Goal: Task Accomplishment & Management: Manage account settings

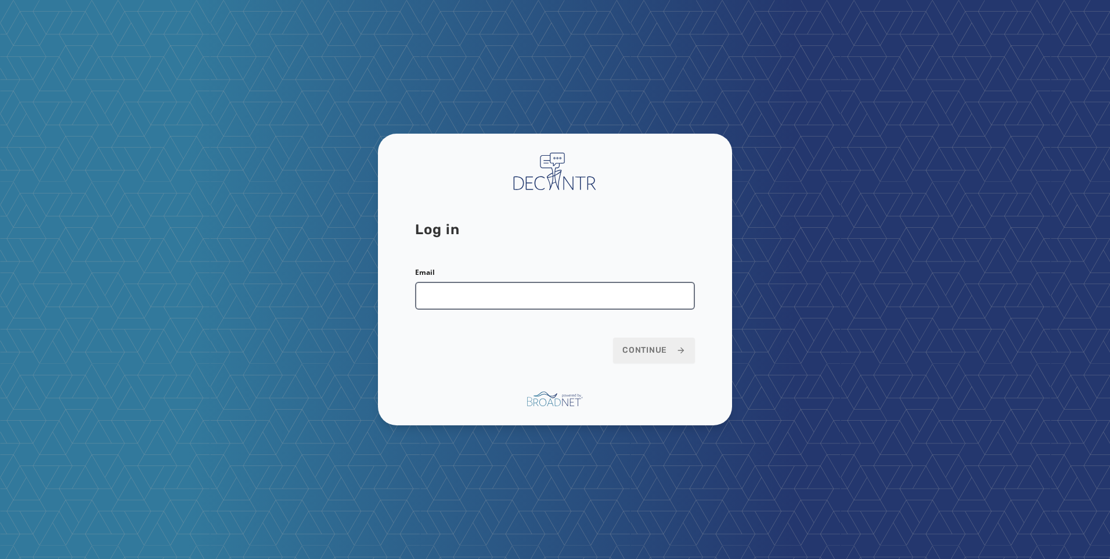
drag, startPoint x: 489, startPoint y: 293, endPoint x: 488, endPoint y: 301, distance: 8.2
click at [489, 293] on input "Email" at bounding box center [555, 296] width 280 height 28
type input "**********"
click at [656, 344] on button "Continue" at bounding box center [654, 350] width 82 height 26
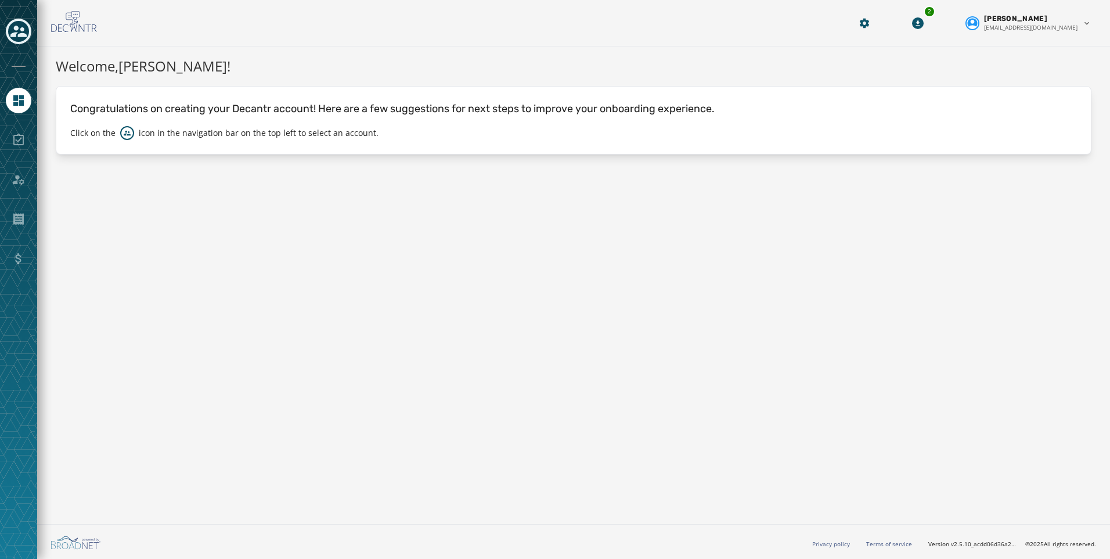
click at [21, 27] on icon "Toggle account select drawer" at bounding box center [18, 31] width 16 height 16
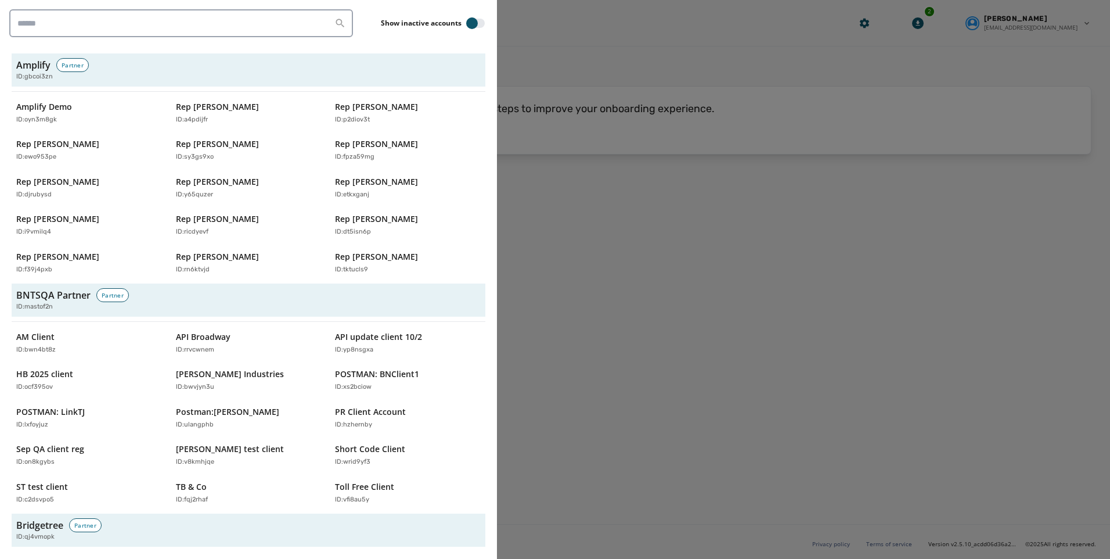
click at [153, 38] on div "Show inactive accounts Amplify Partner ID: gbcoi3zn Amplify Demo ID: oyn3m8gk R…" at bounding box center [248, 279] width 497 height 559
click at [151, 23] on input "search" at bounding box center [181, 23] width 344 height 28
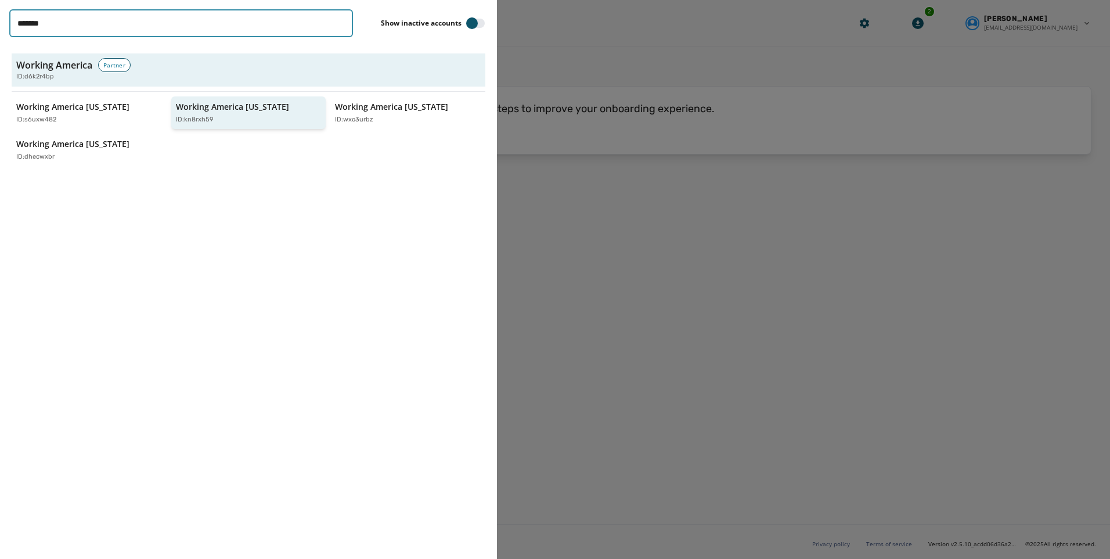
type input "*******"
click at [247, 113] on div "Working America Ohio ID: kn8rxh59" at bounding box center [243, 113] width 134 height 24
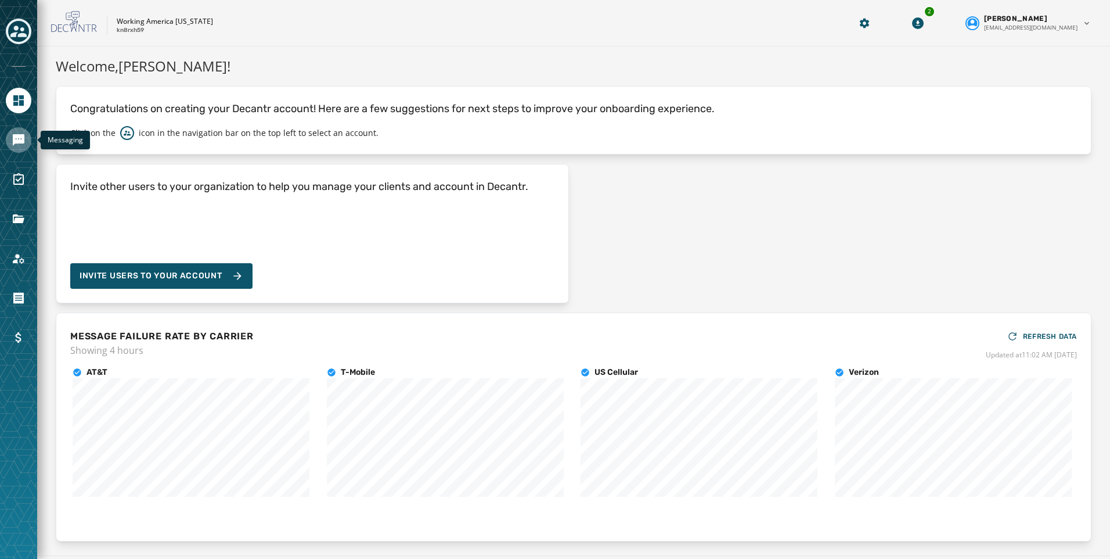
click at [15, 135] on icon "Navigate to Messaging" at bounding box center [19, 140] width 12 height 12
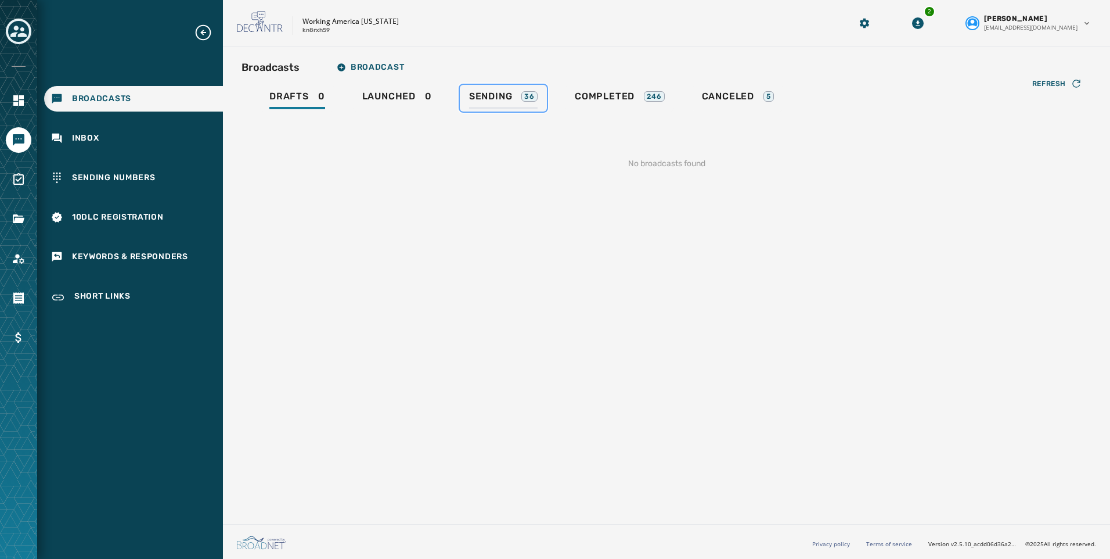
click at [499, 98] on span "Sending" at bounding box center [491, 97] width 44 height 12
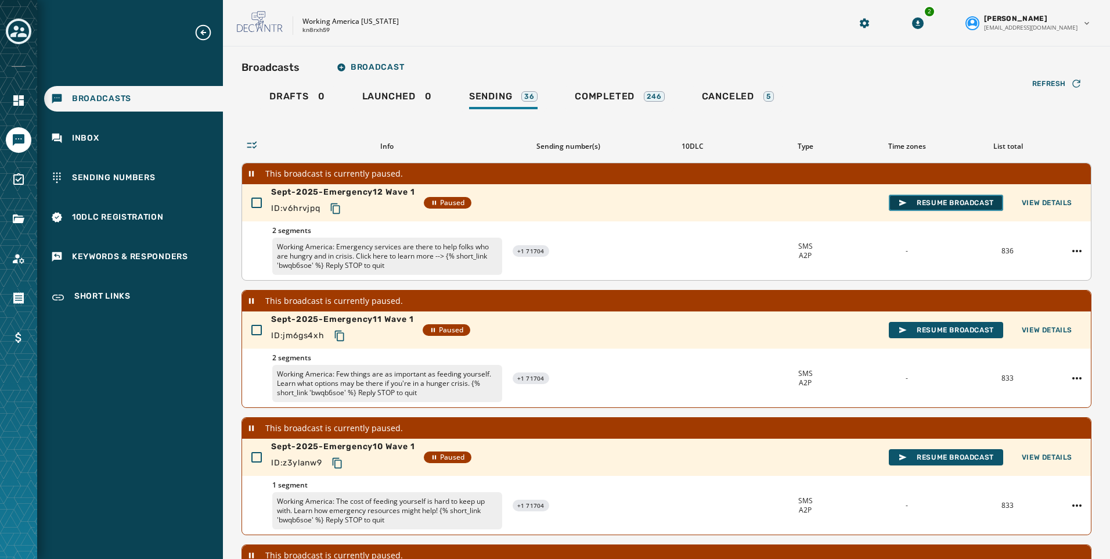
click at [944, 197] on button "Resume Broadcast" at bounding box center [946, 203] width 114 height 16
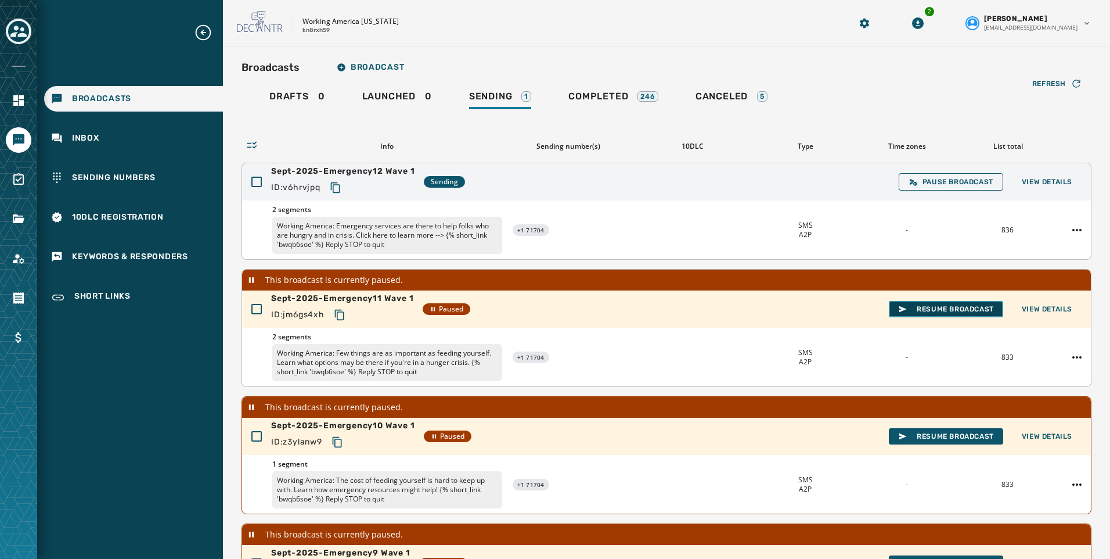
click at [951, 305] on span "Resume Broadcast" at bounding box center [946, 308] width 96 height 9
click at [498, 99] on span "Sending" at bounding box center [491, 97] width 44 height 12
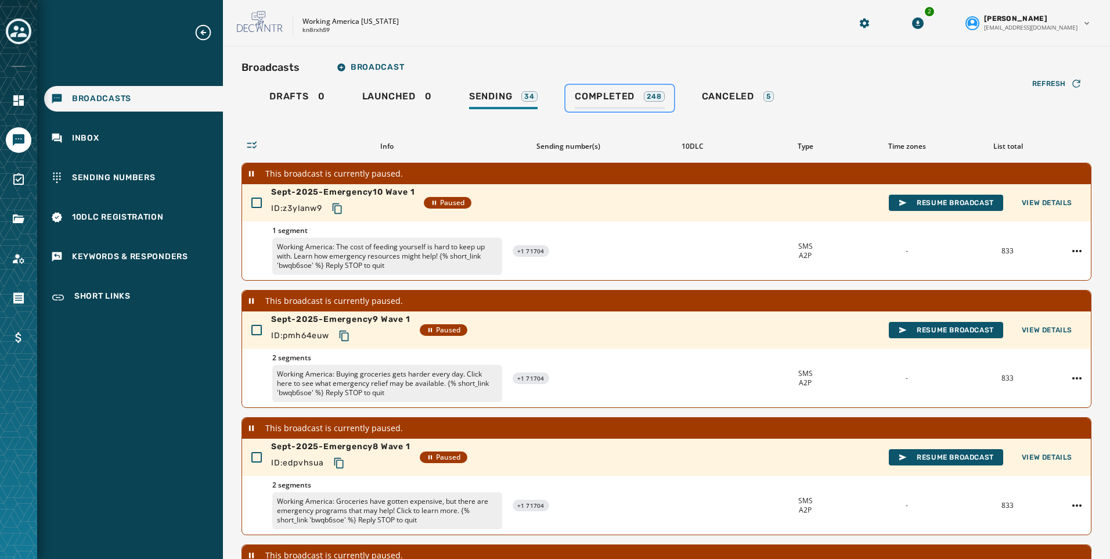
click at [568, 98] on link "Completed 248" at bounding box center [620, 98] width 109 height 27
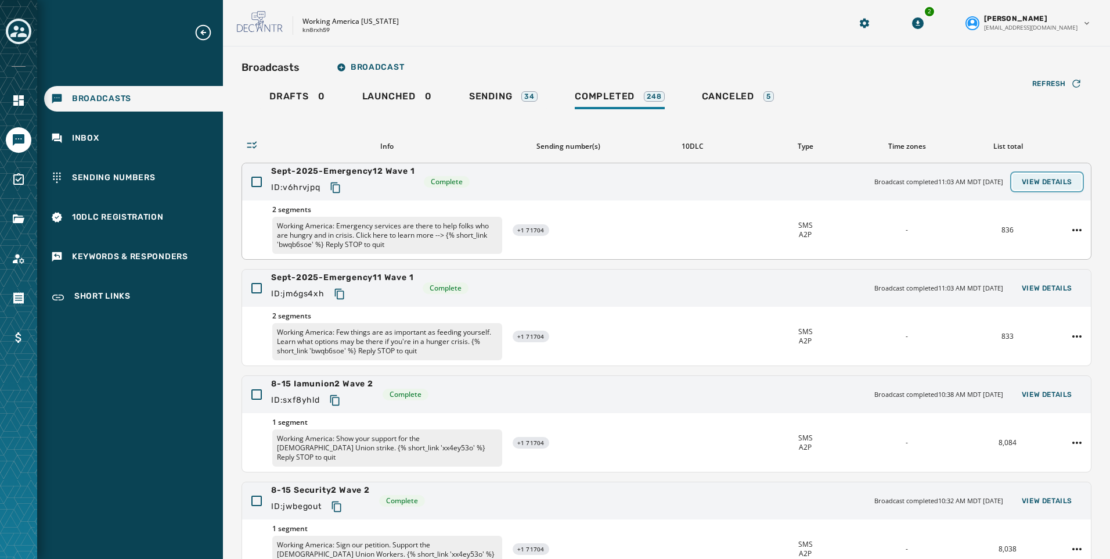
click at [1045, 179] on span "View Details" at bounding box center [1047, 181] width 51 height 9
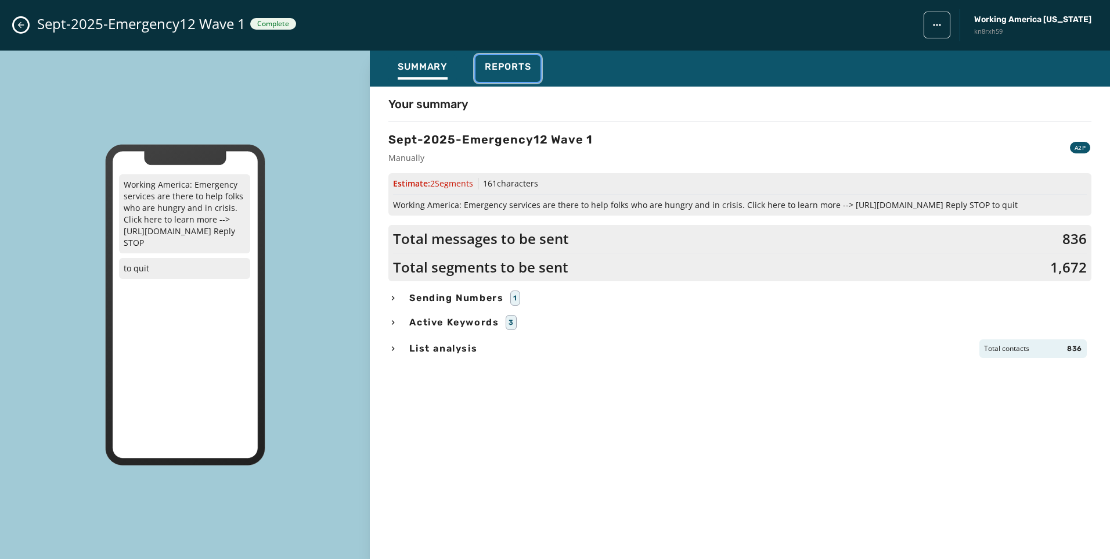
click at [499, 57] on button "Reports" at bounding box center [508, 68] width 65 height 27
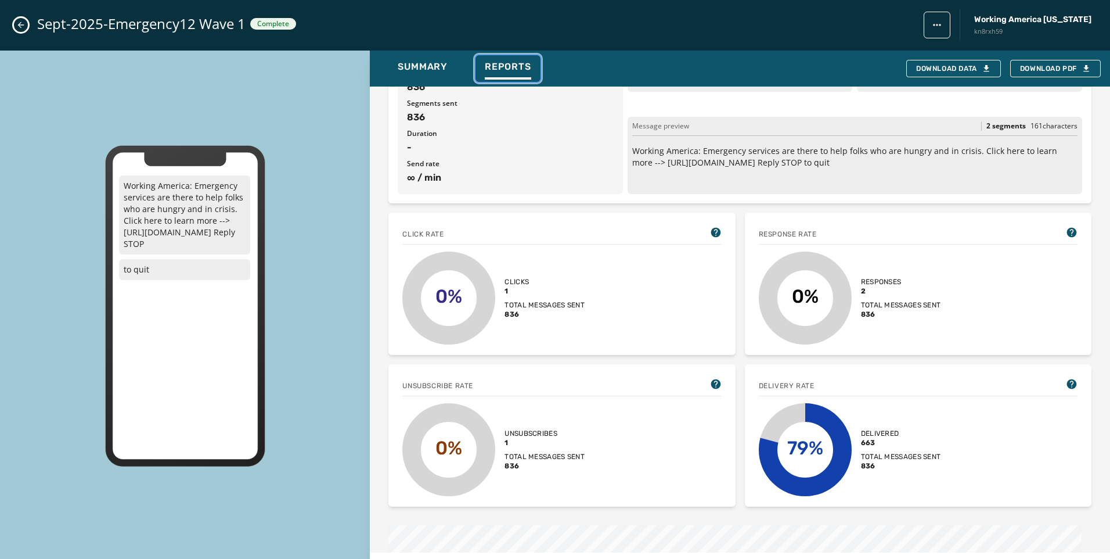
scroll to position [116, 0]
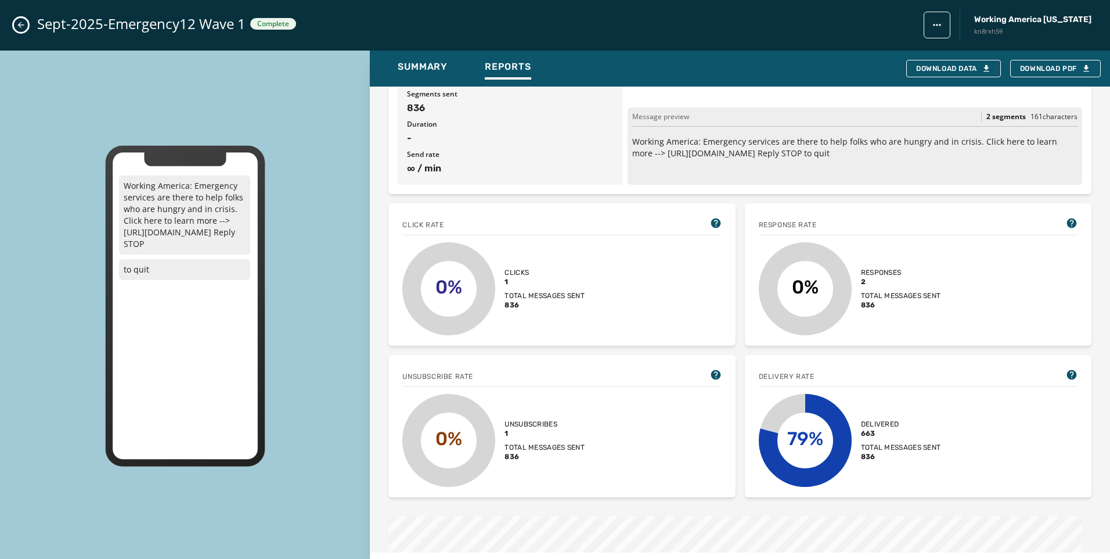
click at [16, 21] on icon "Close admin drawer" at bounding box center [20, 24] width 9 height 9
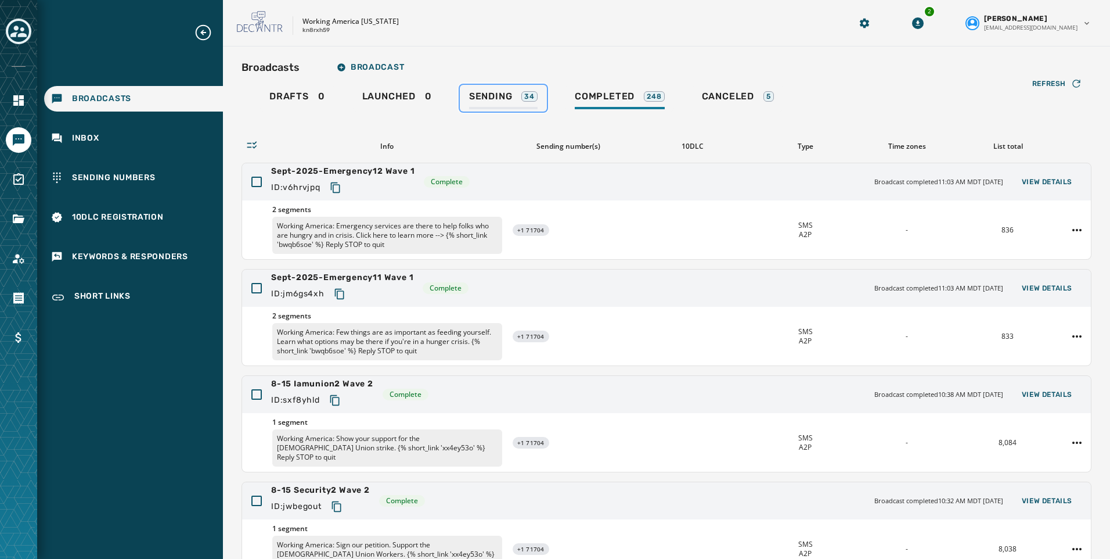
click at [513, 92] on div "Sending 34" at bounding box center [503, 100] width 69 height 19
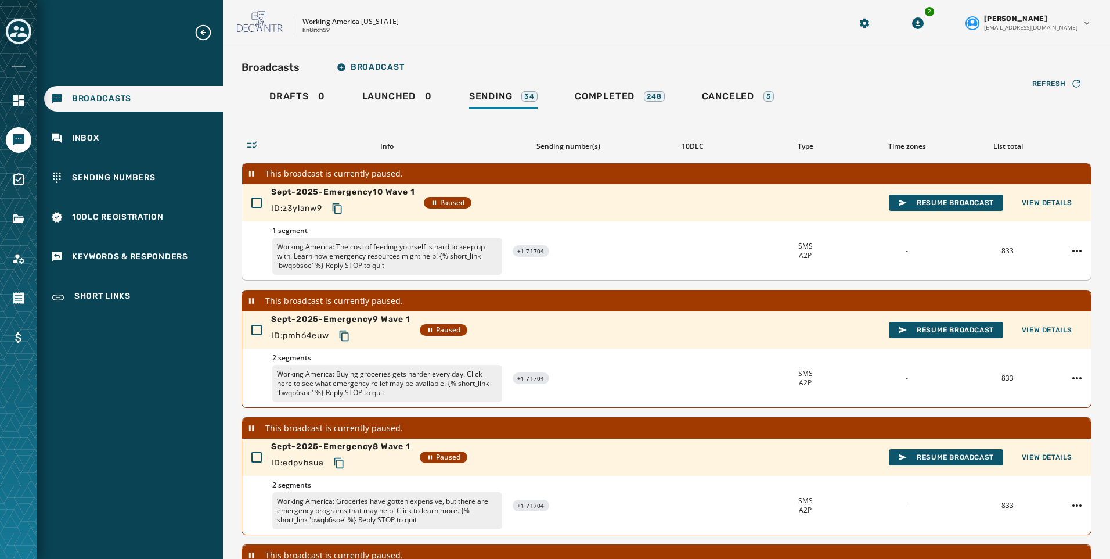
click at [904, 190] on div "Sept-2025-Emergency10 Wave 1 ID: z3ylanw9 Paused Resume Broadcast View Details" at bounding box center [666, 202] width 849 height 37
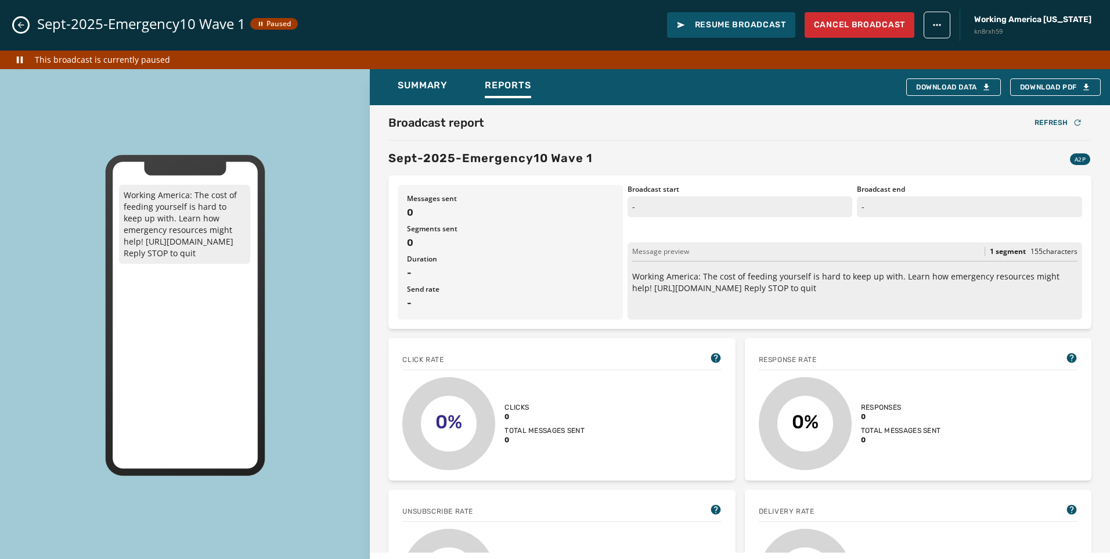
click at [19, 23] on icon "Close admin drawer" at bounding box center [20, 24] width 9 height 9
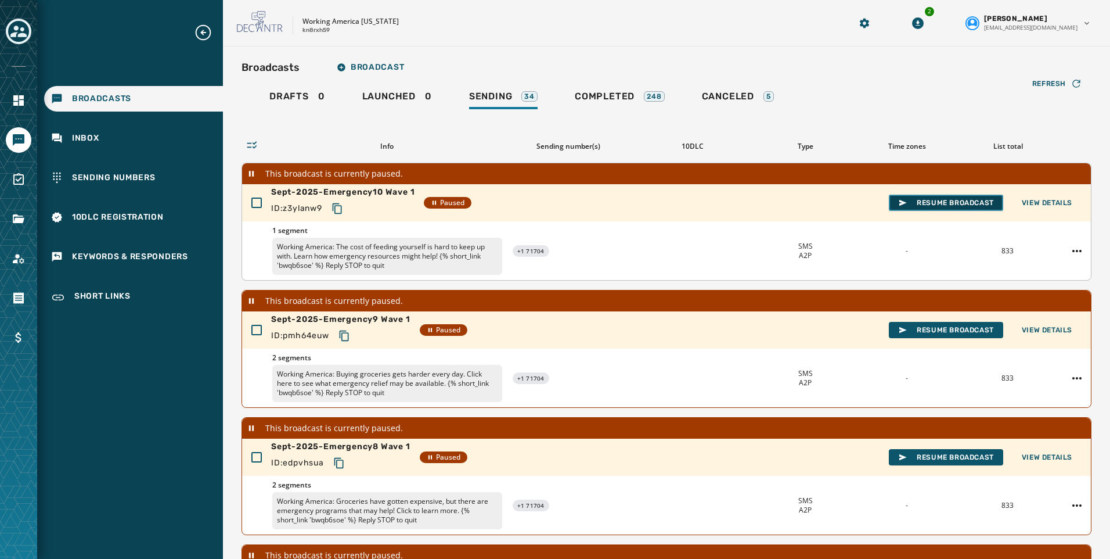
click at [913, 197] on button "Resume Broadcast" at bounding box center [946, 203] width 114 height 16
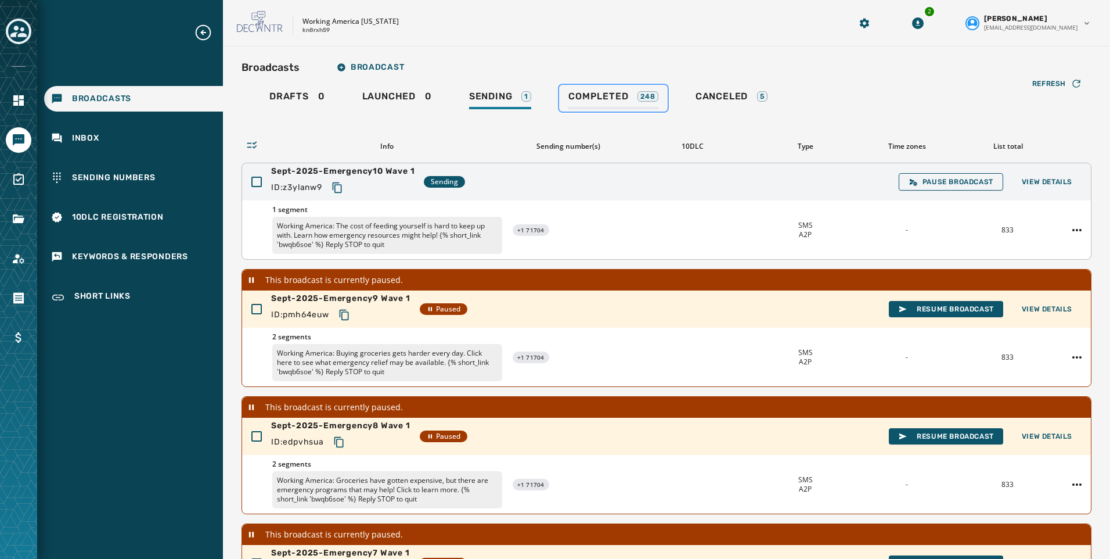
click at [595, 95] on span "Completed" at bounding box center [598, 97] width 60 height 12
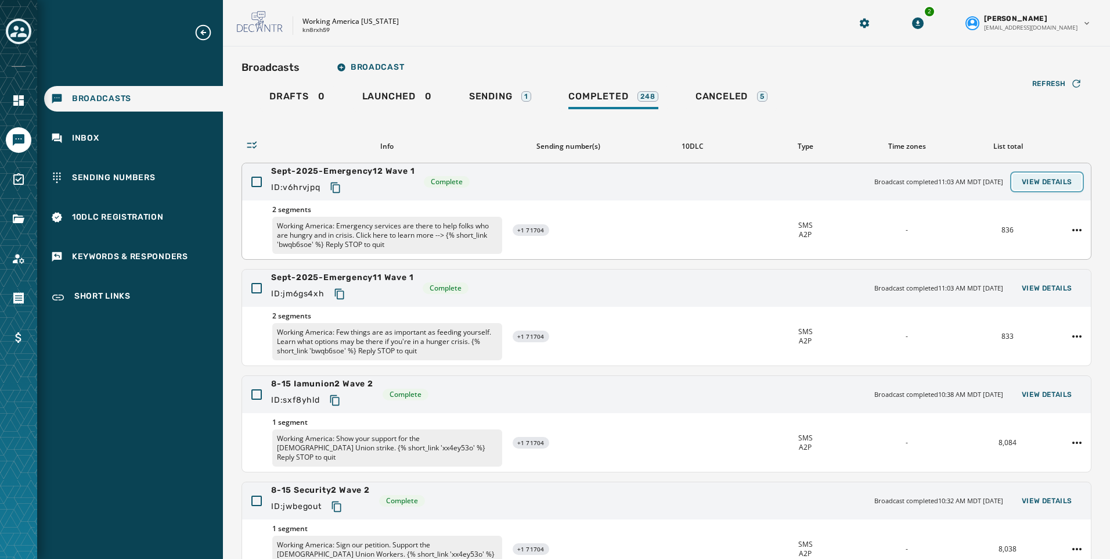
click at [1035, 181] on span "View Details" at bounding box center [1047, 181] width 51 height 9
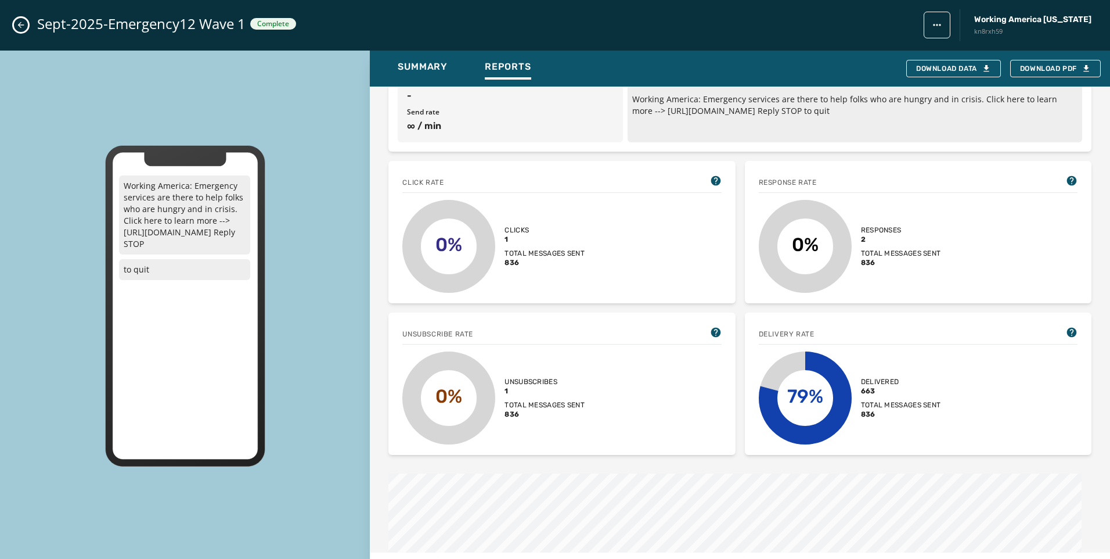
scroll to position [174, 0]
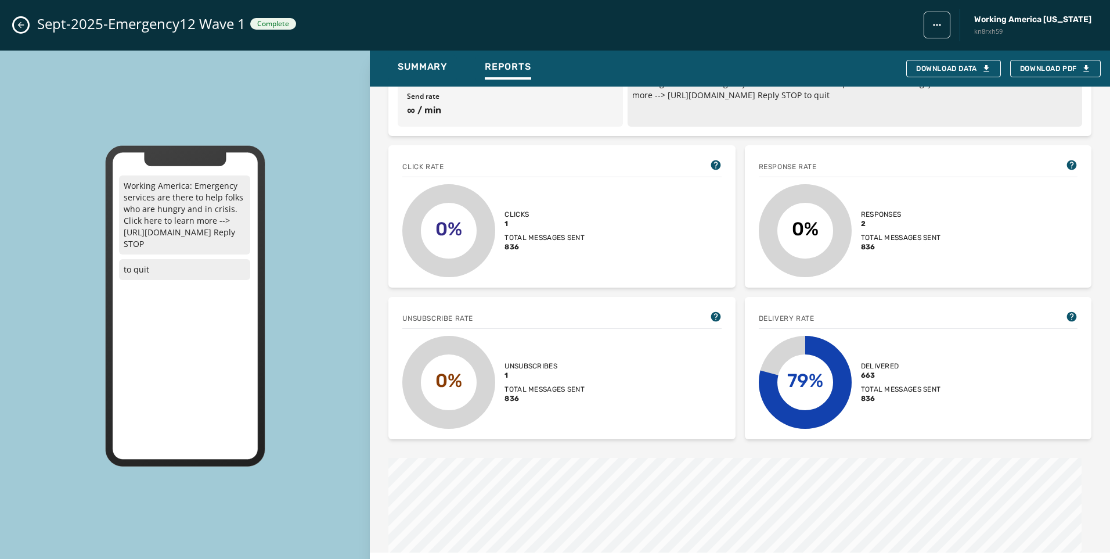
click at [20, 26] on icon "Close admin drawer" at bounding box center [20, 24] width 9 height 9
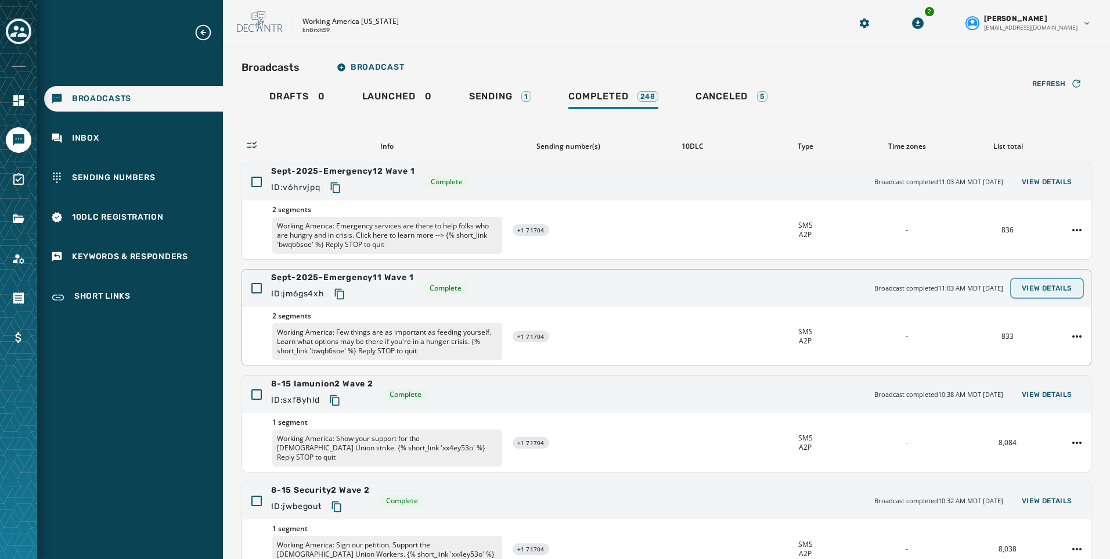
click at [1054, 287] on span "View Details" at bounding box center [1047, 287] width 51 height 9
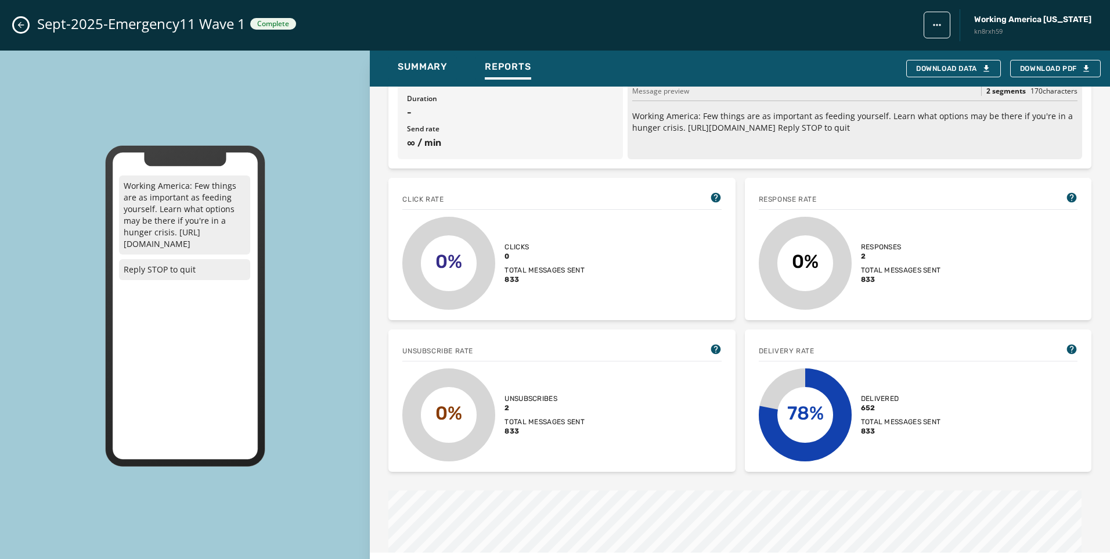
scroll to position [0, 0]
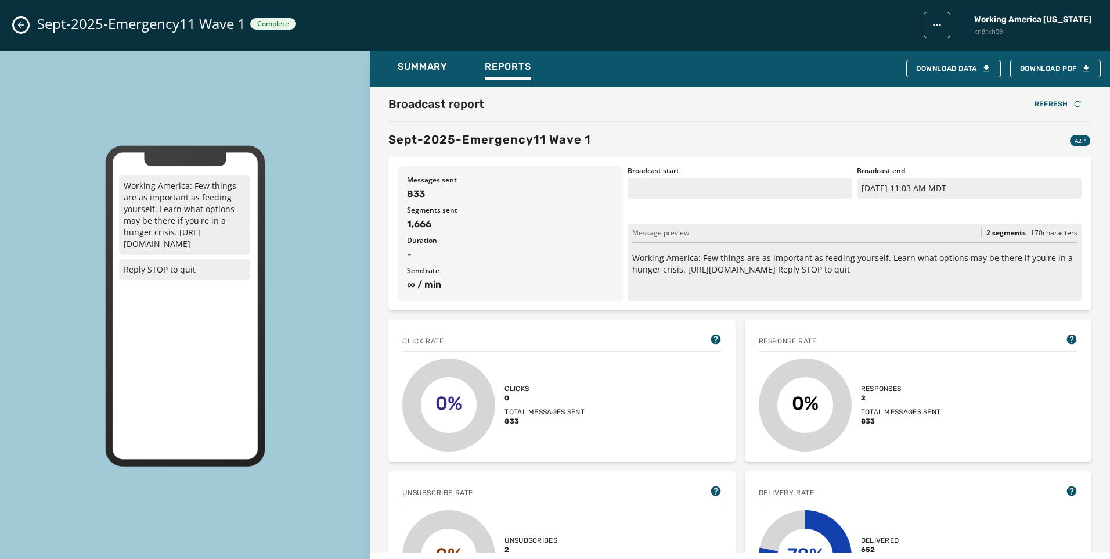
click at [16, 22] on button "Close admin drawer" at bounding box center [21, 25] width 14 height 14
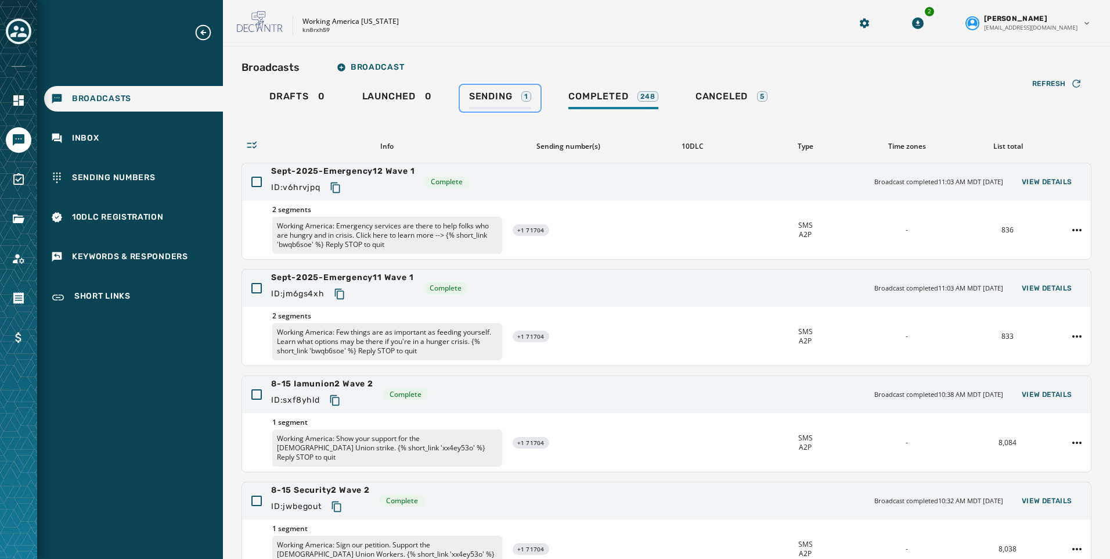
click at [495, 96] on span "Sending" at bounding box center [491, 97] width 44 height 12
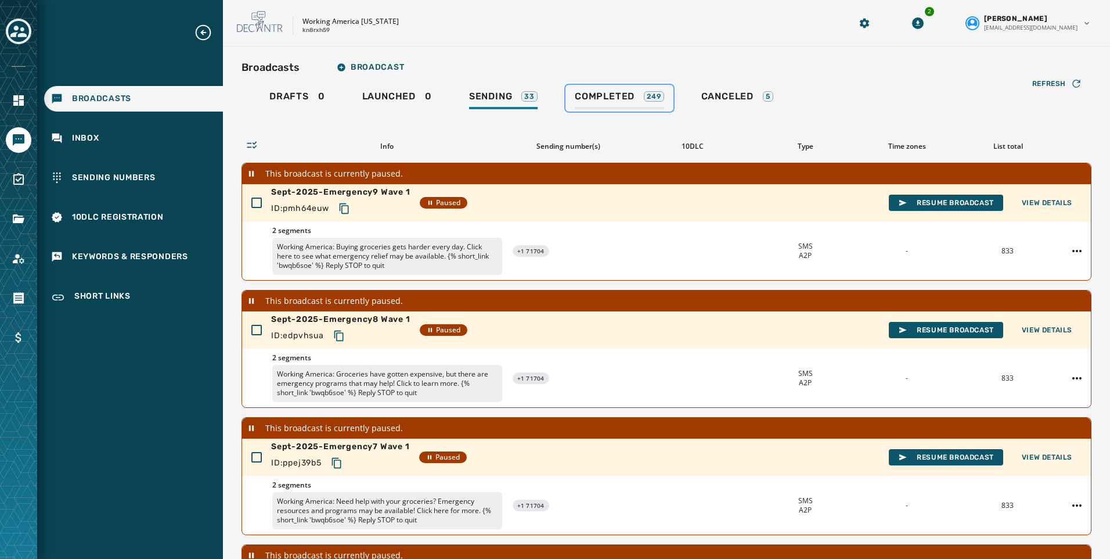
click at [609, 92] on span "Completed" at bounding box center [605, 97] width 60 height 12
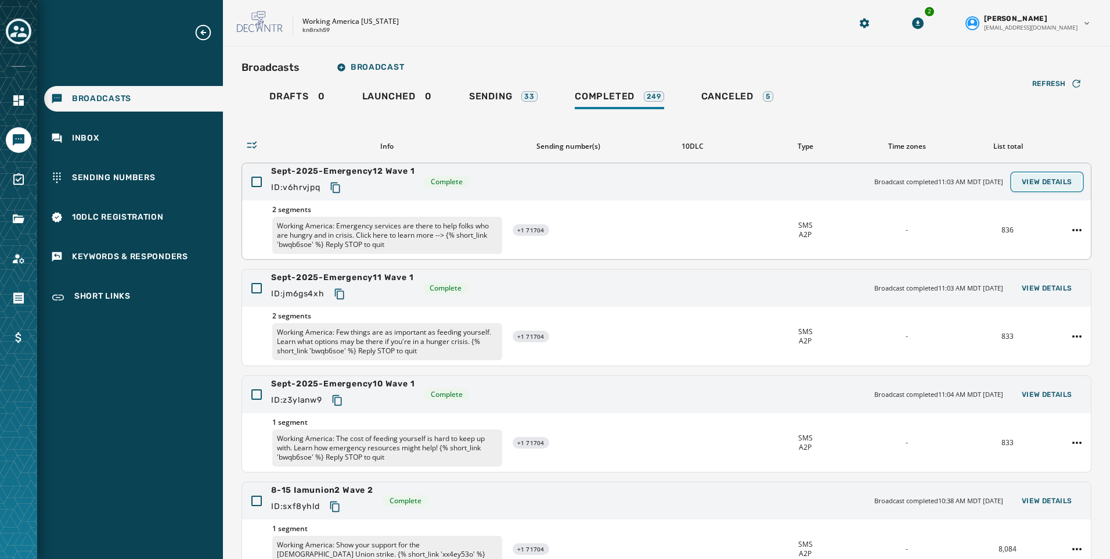
click at [1050, 183] on span "View Details" at bounding box center [1047, 181] width 51 height 9
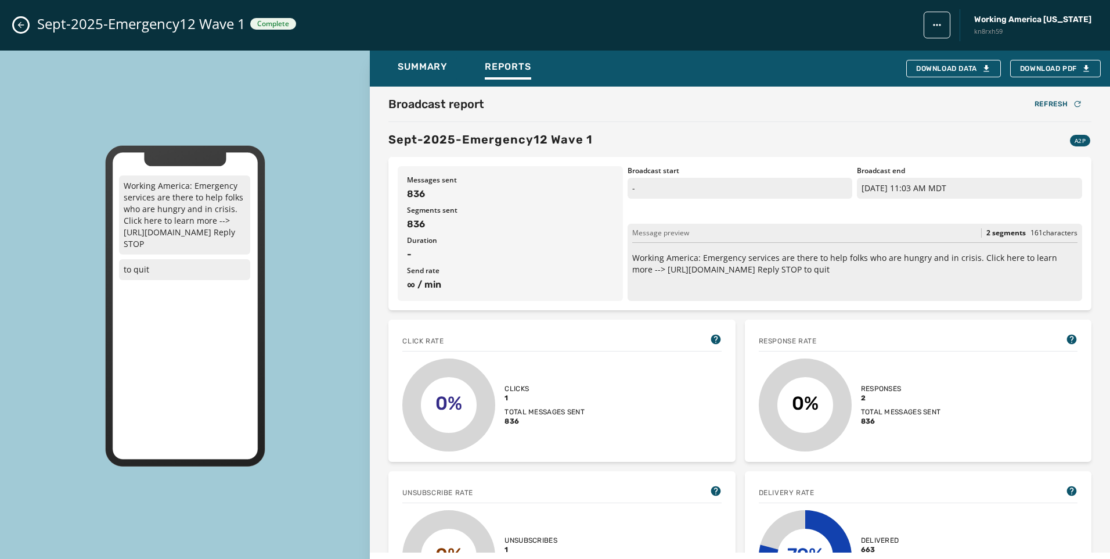
click at [21, 25] on icon "Close admin drawer" at bounding box center [21, 25] width 6 height 6
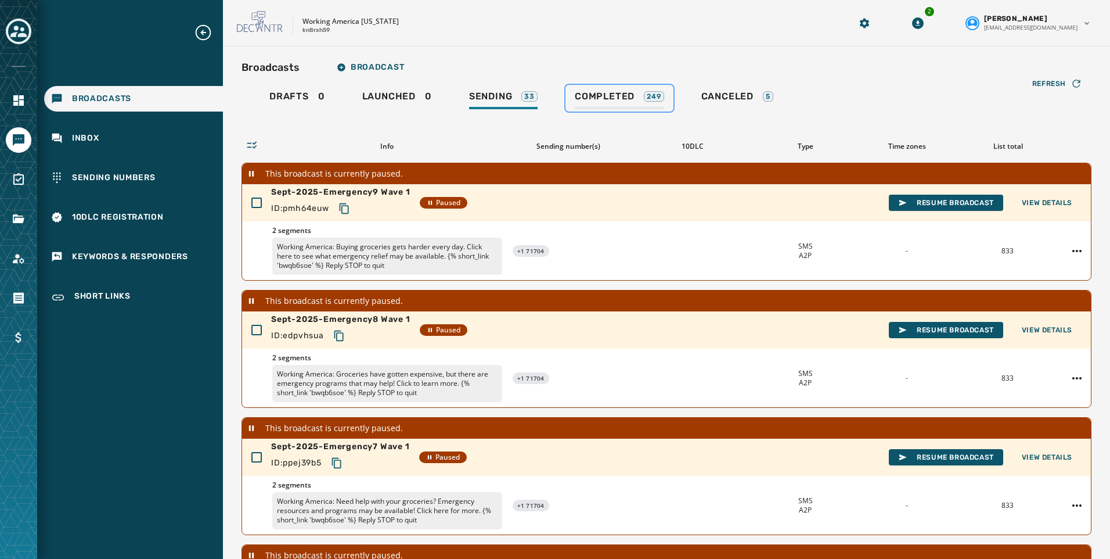
click at [618, 101] on span "Completed" at bounding box center [605, 97] width 60 height 12
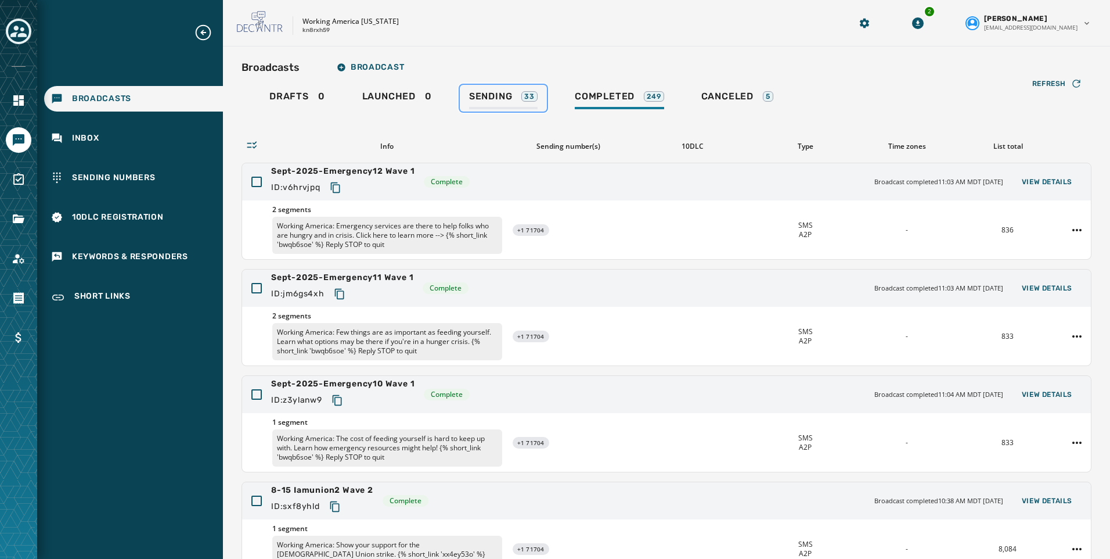
click at [508, 100] on span "Sending" at bounding box center [491, 97] width 44 height 12
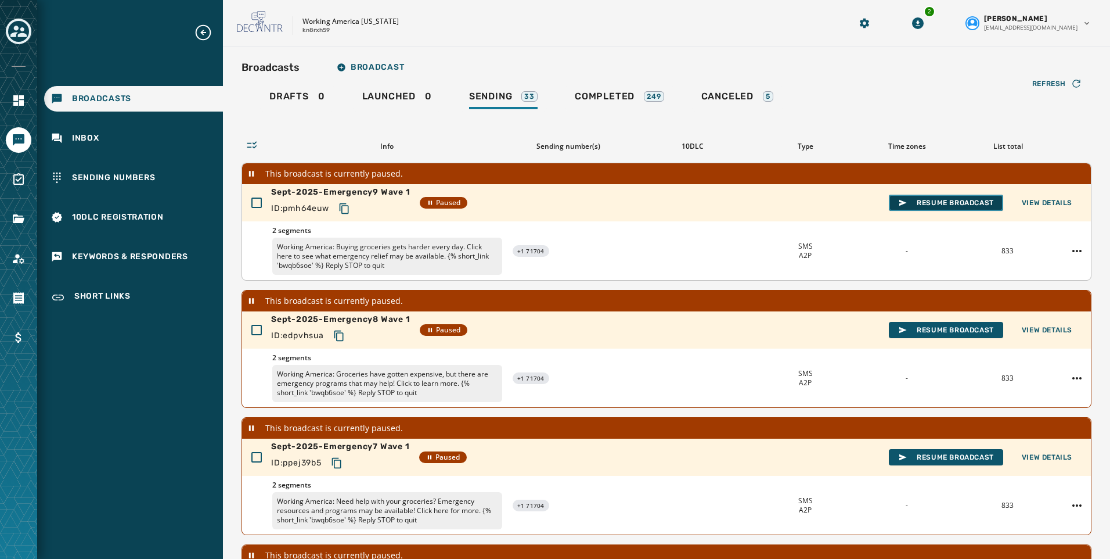
click at [939, 199] on span "Resume Broadcast" at bounding box center [946, 202] width 96 height 9
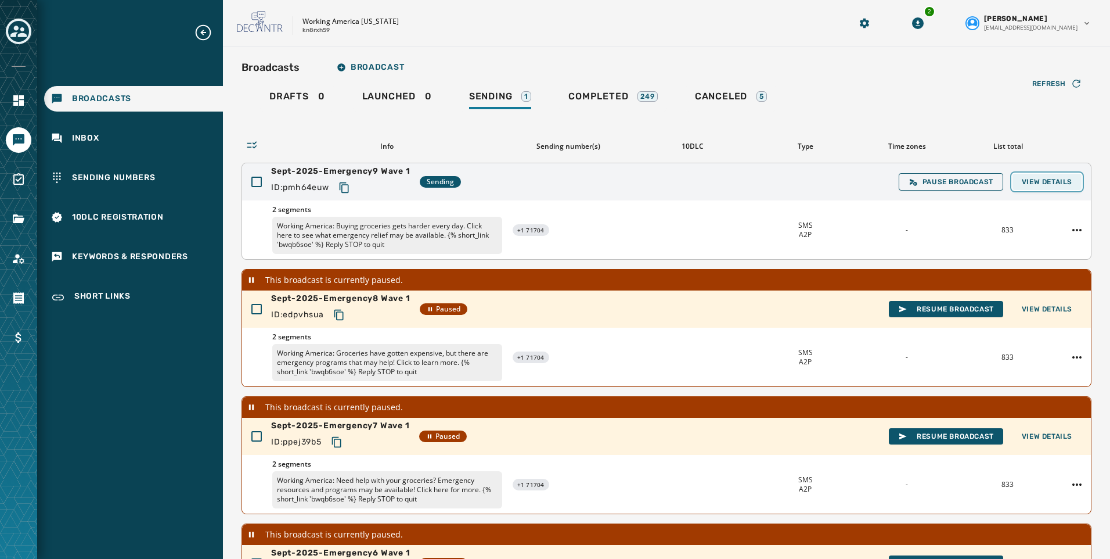
click at [1039, 183] on span "View Details" at bounding box center [1047, 181] width 51 height 9
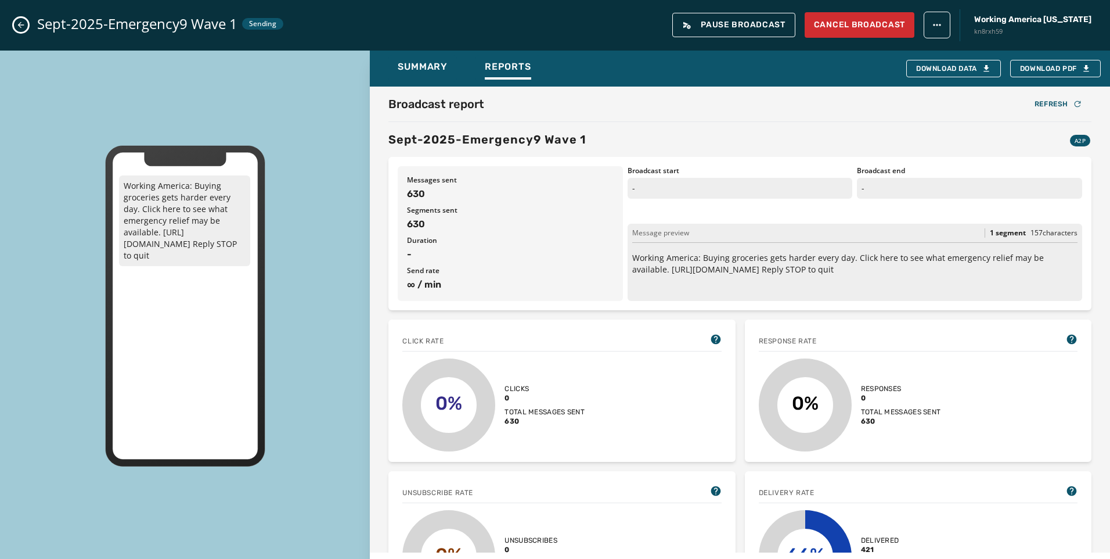
click at [14, 27] on button "Close admin drawer" at bounding box center [21, 25] width 14 height 14
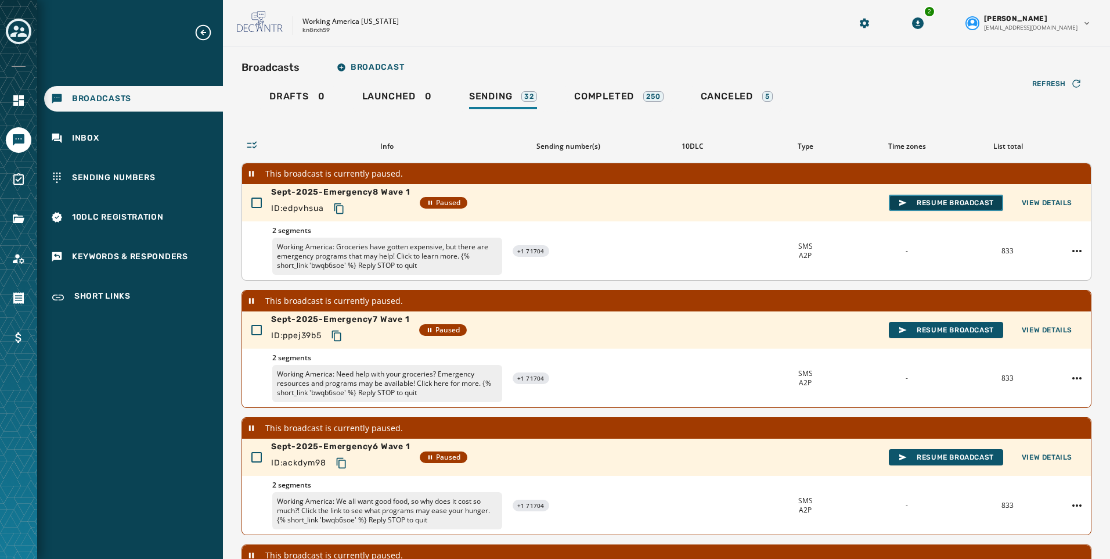
click at [957, 204] on span "Resume Broadcast" at bounding box center [946, 202] width 96 height 9
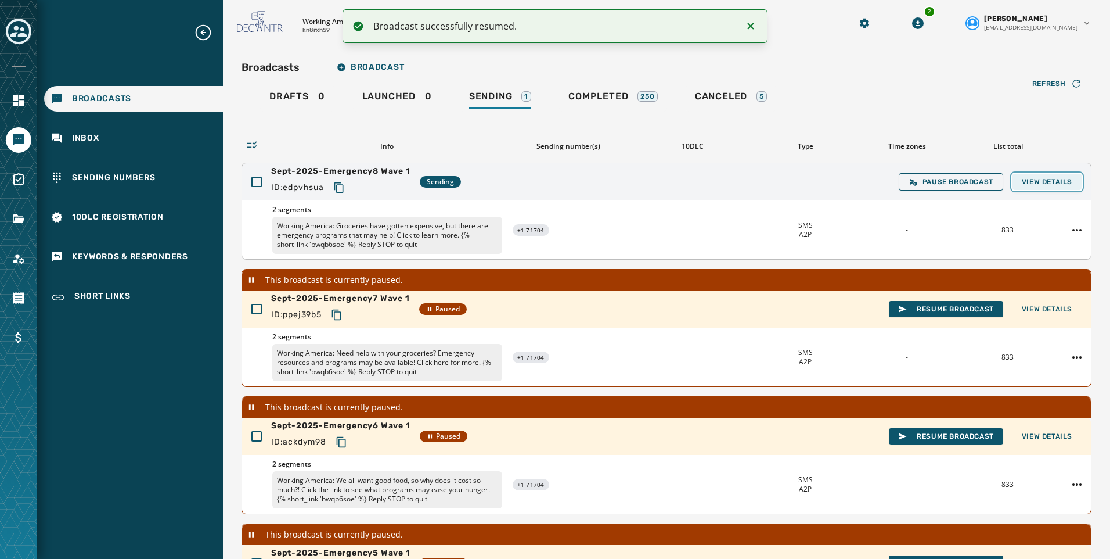
click at [1034, 186] on span "View Details" at bounding box center [1047, 181] width 51 height 9
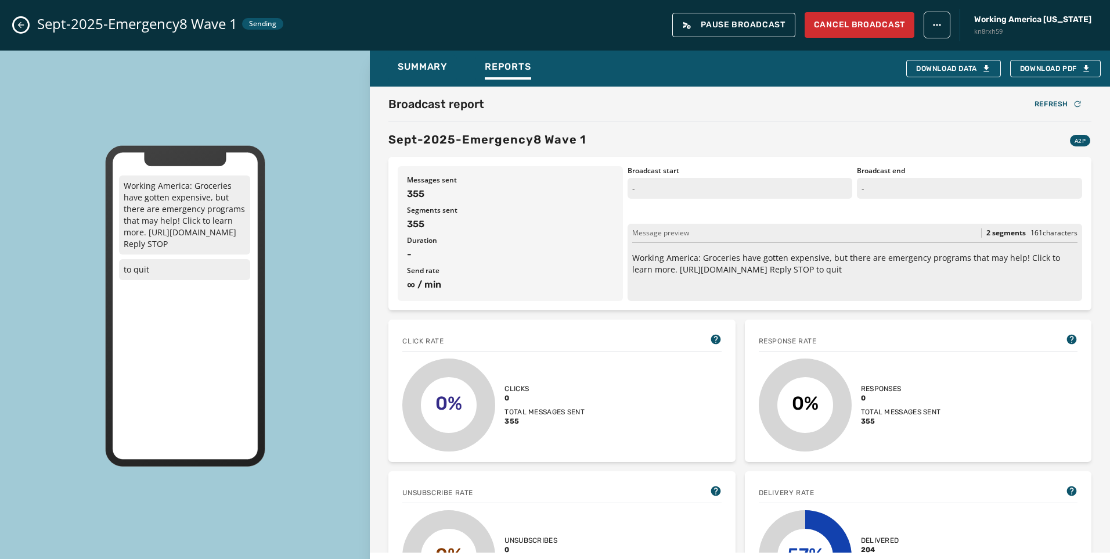
click at [25, 22] on icon "Close admin drawer" at bounding box center [20, 24] width 9 height 9
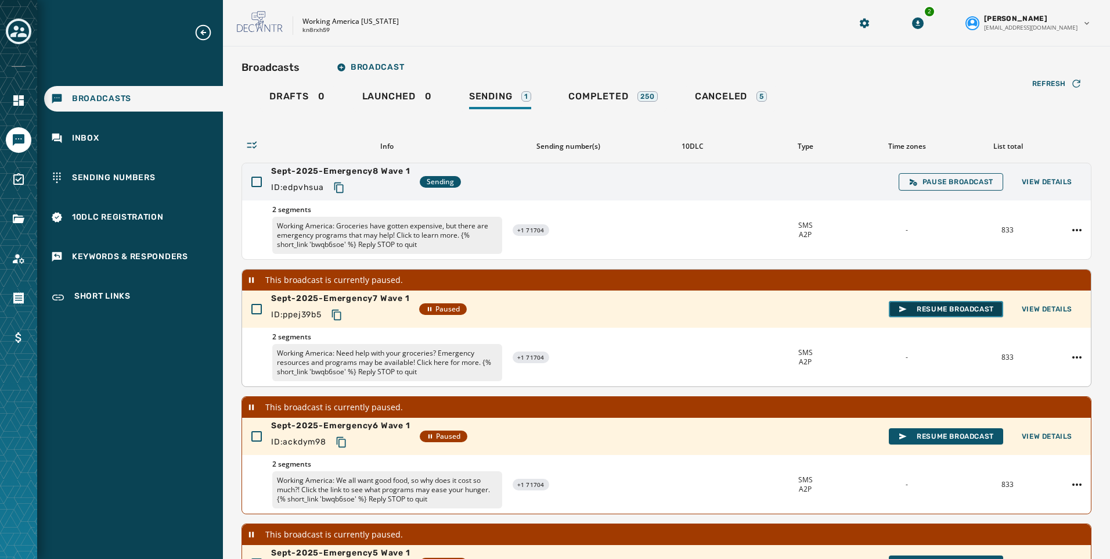
click at [936, 305] on span "Resume Broadcast" at bounding box center [946, 308] width 96 height 9
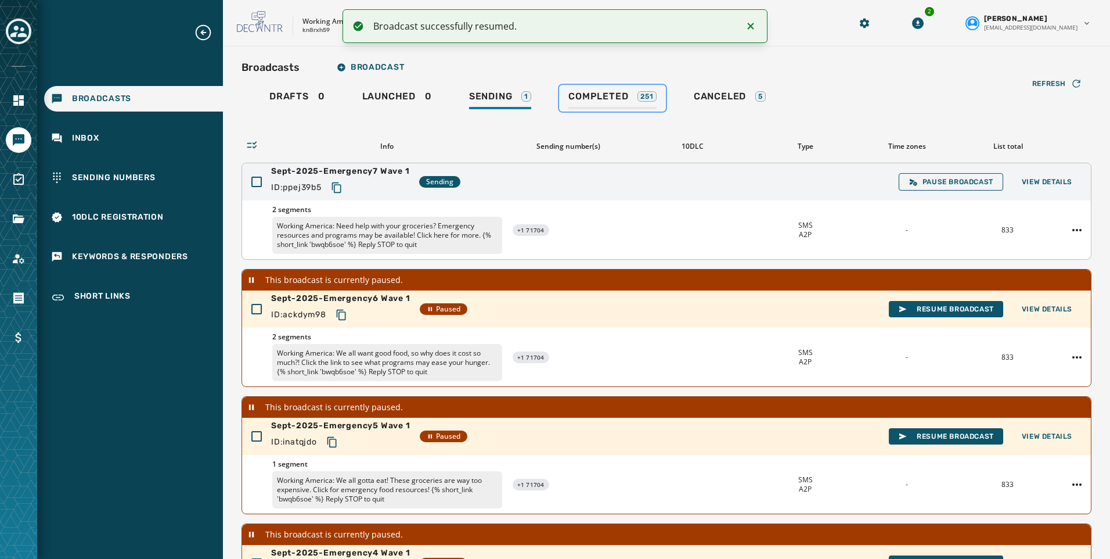
click at [604, 96] on span "Completed" at bounding box center [598, 97] width 60 height 12
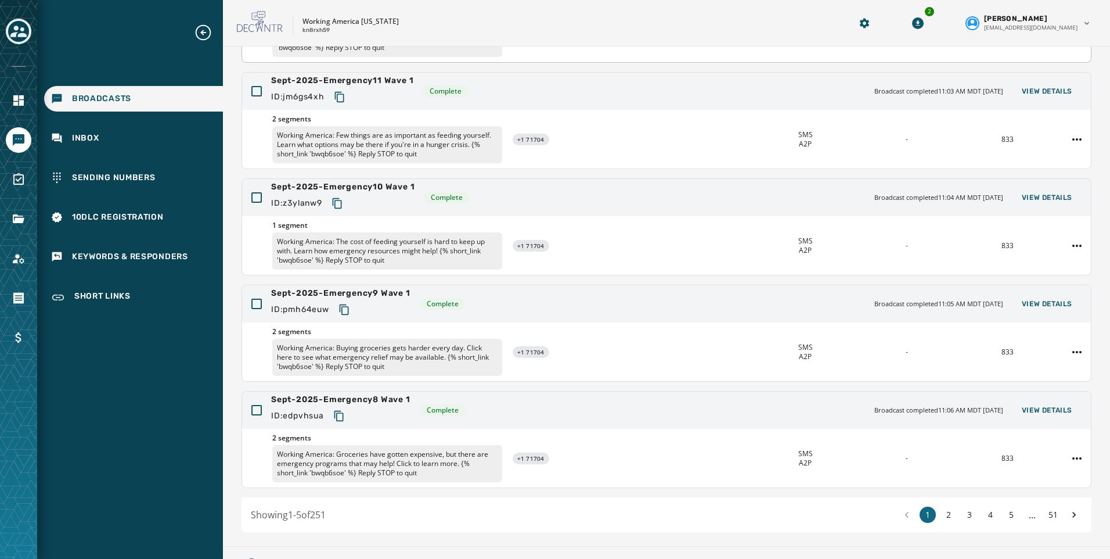
scroll to position [219, 0]
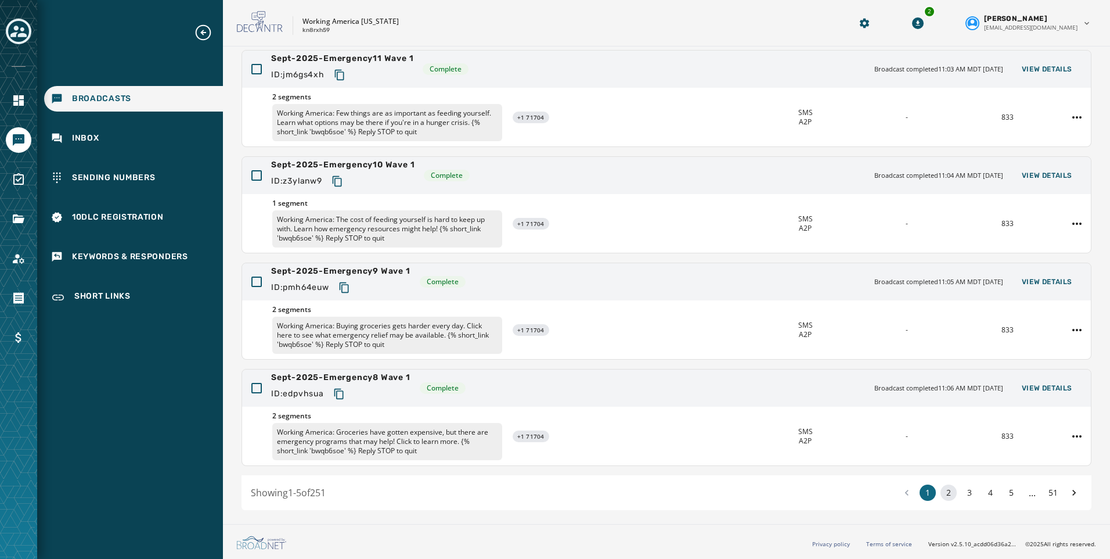
click at [941, 497] on button "2" at bounding box center [949, 492] width 16 height 16
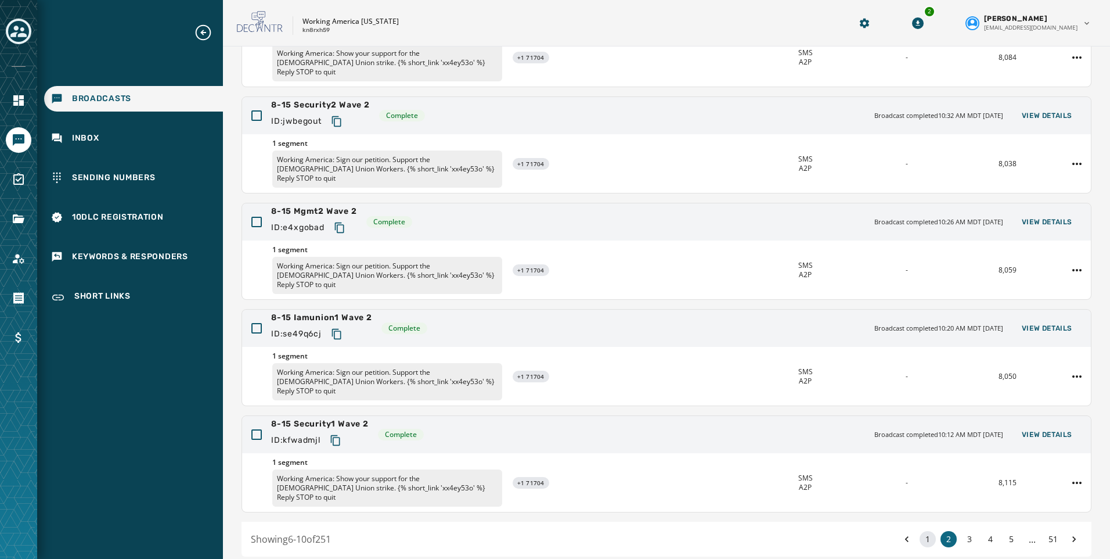
click at [927, 531] on button "1" at bounding box center [928, 539] width 16 height 16
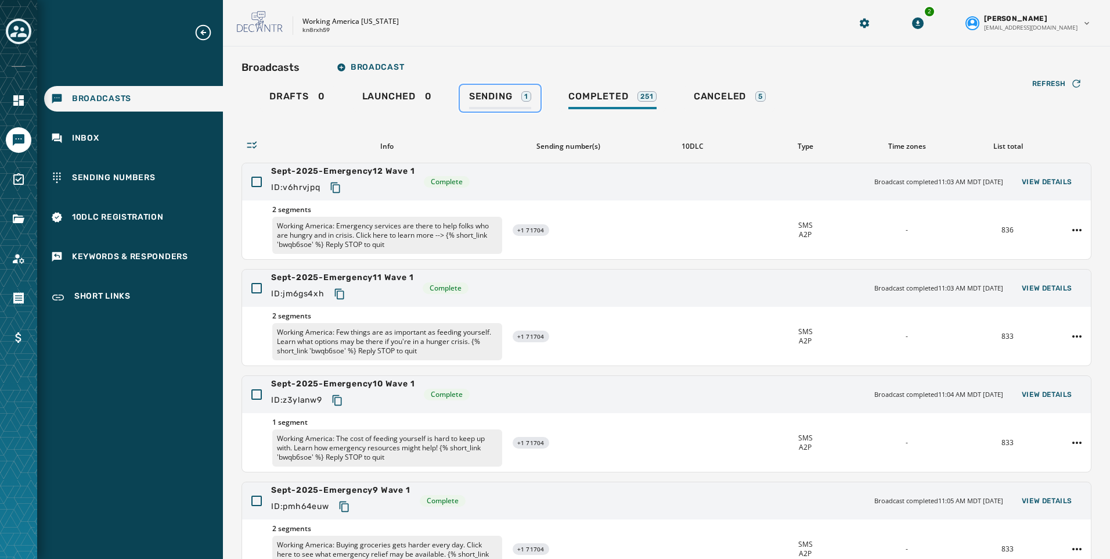
click at [487, 102] on span "Sending" at bounding box center [491, 97] width 44 height 12
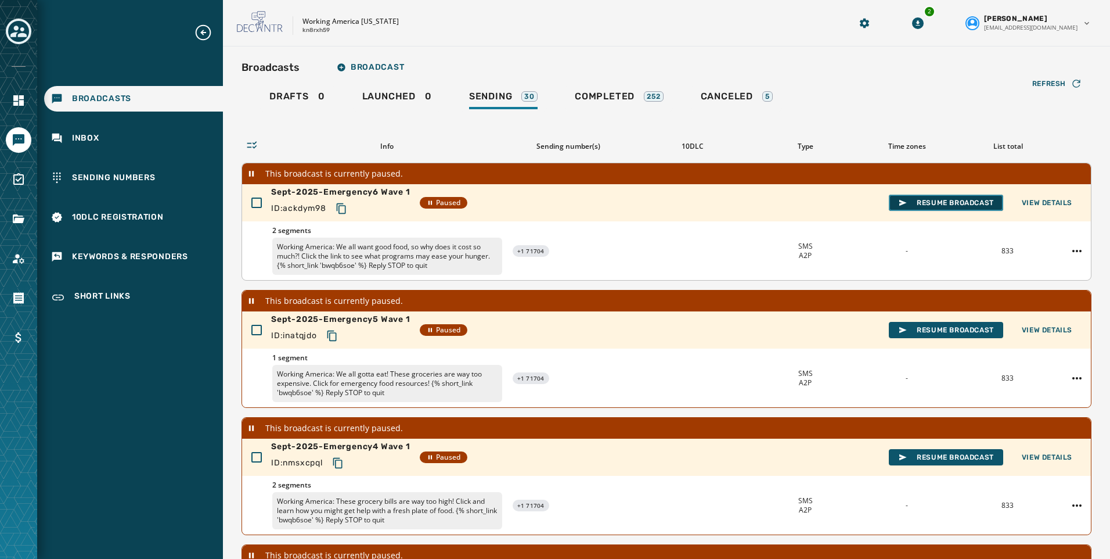
click at [938, 206] on span "Resume Broadcast" at bounding box center [946, 202] width 96 height 9
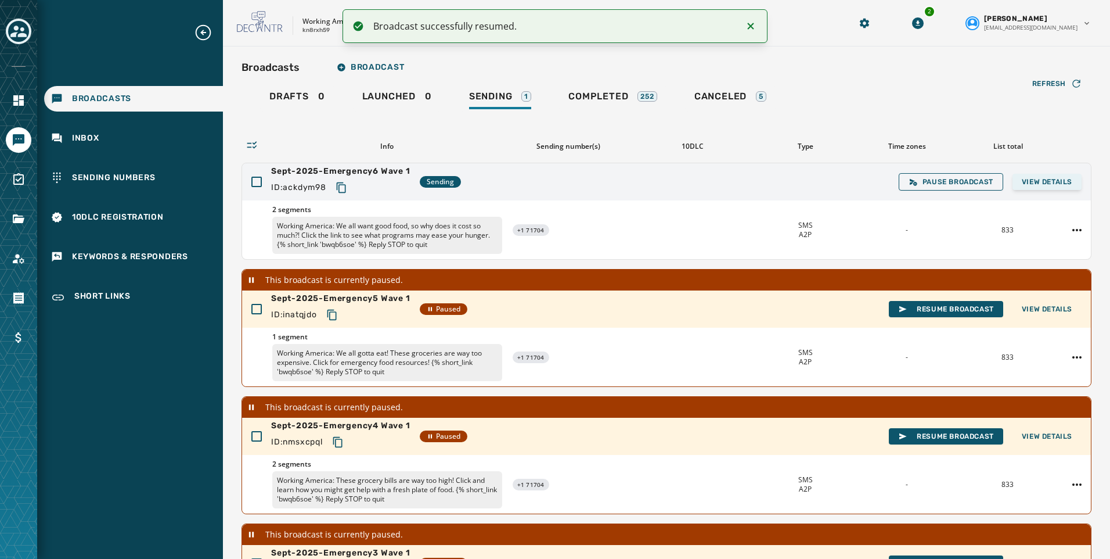
click at [1074, 175] on div "Sept-2025-Emergency6 Wave 1 ID: ackdym98 Sending Pause Broadcast View Details" at bounding box center [666, 181] width 849 height 37
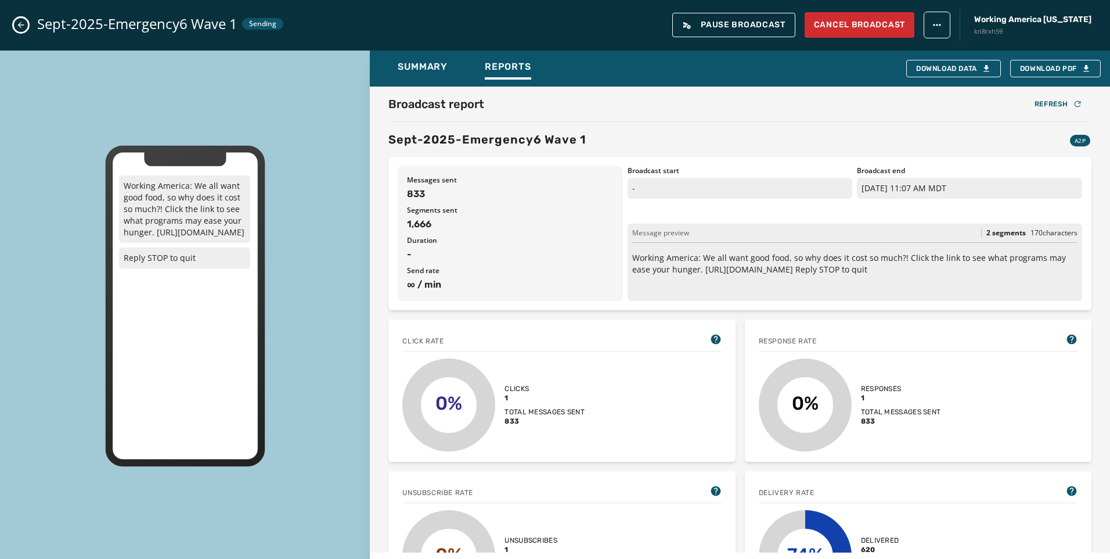
click at [18, 22] on icon "Close admin drawer" at bounding box center [20, 24] width 9 height 9
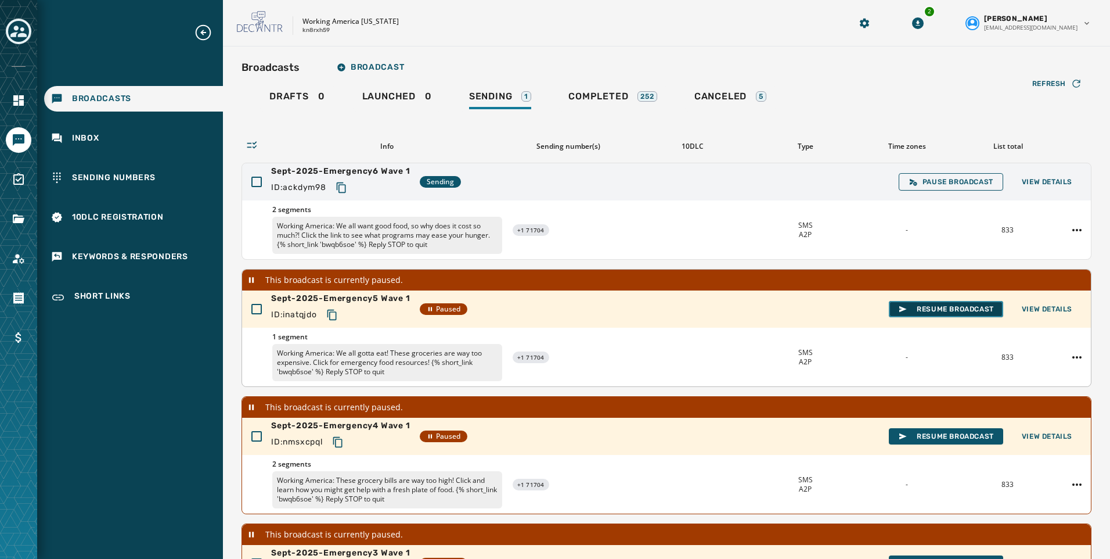
click at [926, 306] on span "Resume Broadcast" at bounding box center [946, 308] width 96 height 9
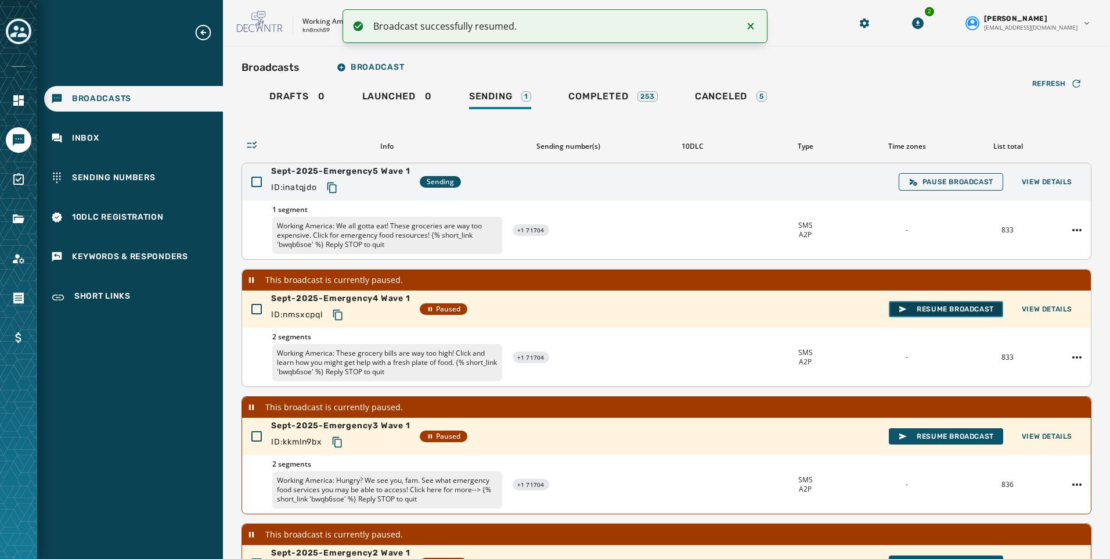
click at [924, 311] on span "Resume Broadcast" at bounding box center [946, 308] width 96 height 9
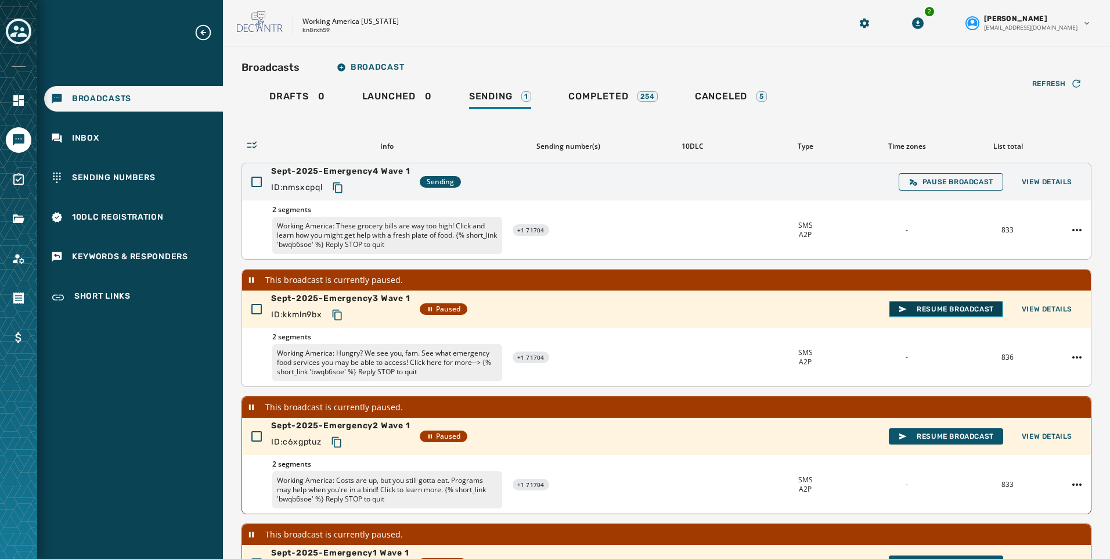
click at [935, 305] on span "Resume Broadcast" at bounding box center [946, 308] width 96 height 9
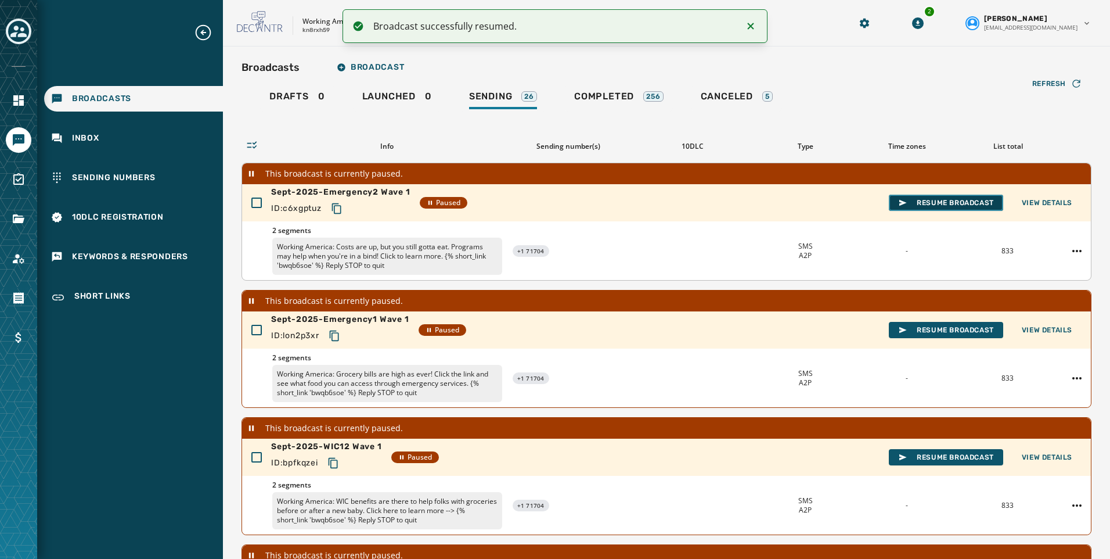
click at [943, 199] on span "Resume Broadcast" at bounding box center [946, 202] width 96 height 9
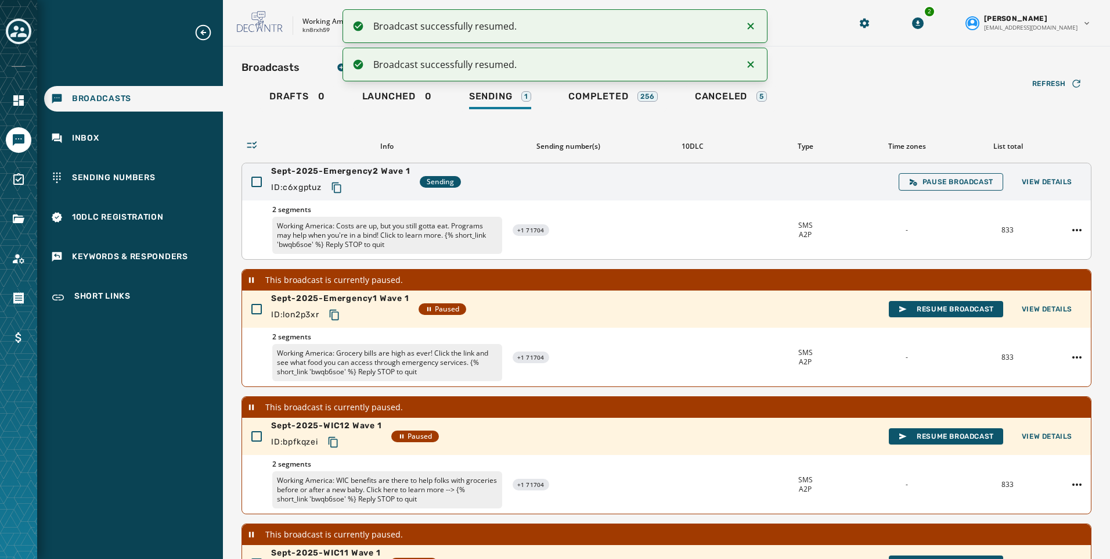
drag, startPoint x: 753, startPoint y: 21, endPoint x: 753, endPoint y: 30, distance: 9.3
click at [753, 21] on icon "Notifications (F8)" at bounding box center [751, 26] width 14 height 14
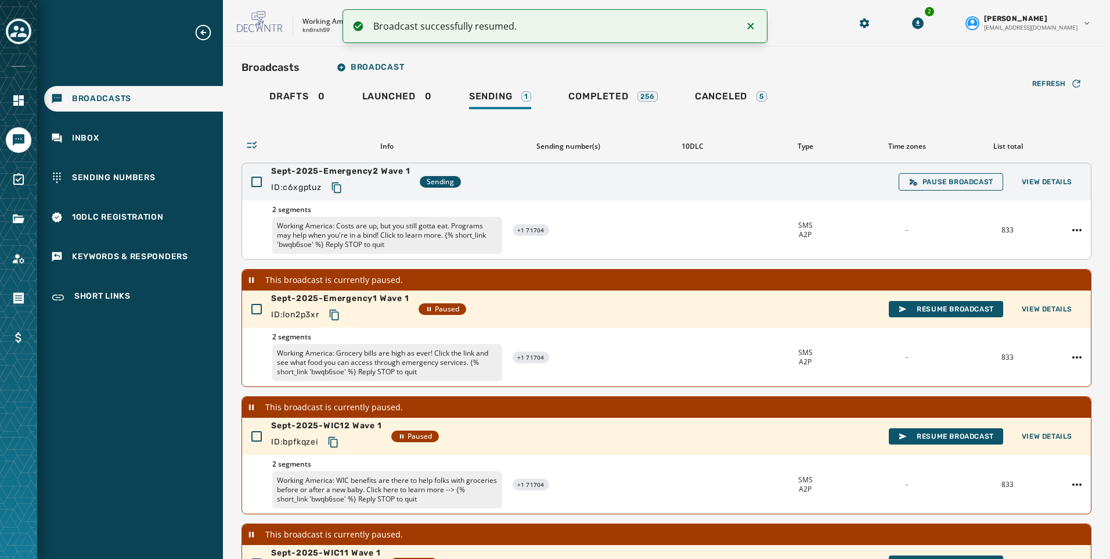
click at [750, 25] on icon "Notifications (F8)" at bounding box center [751, 26] width 6 height 6
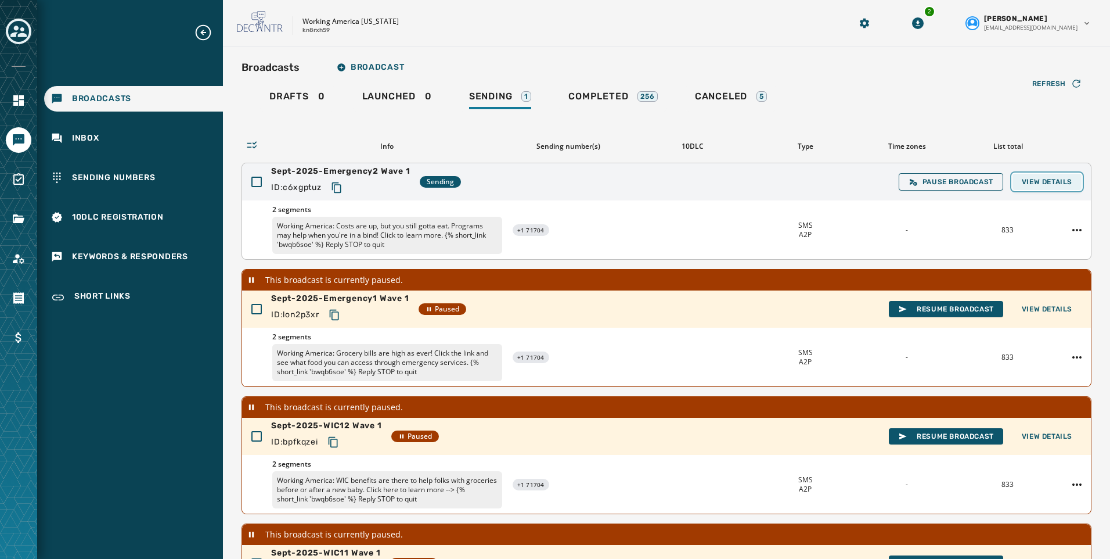
click at [1023, 181] on span "View Details" at bounding box center [1047, 181] width 51 height 9
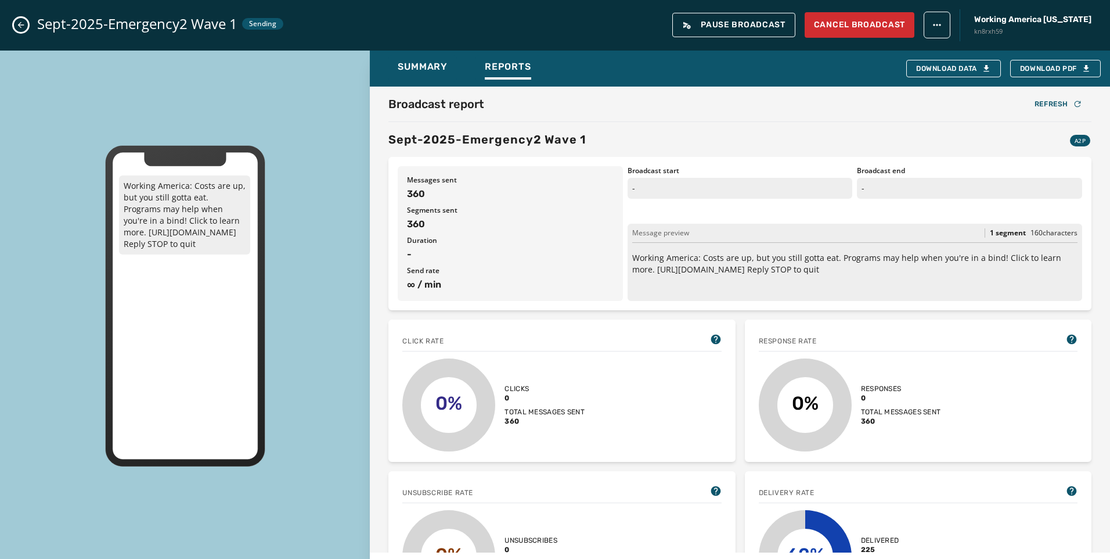
click at [19, 31] on button "Close admin drawer" at bounding box center [21, 25] width 14 height 14
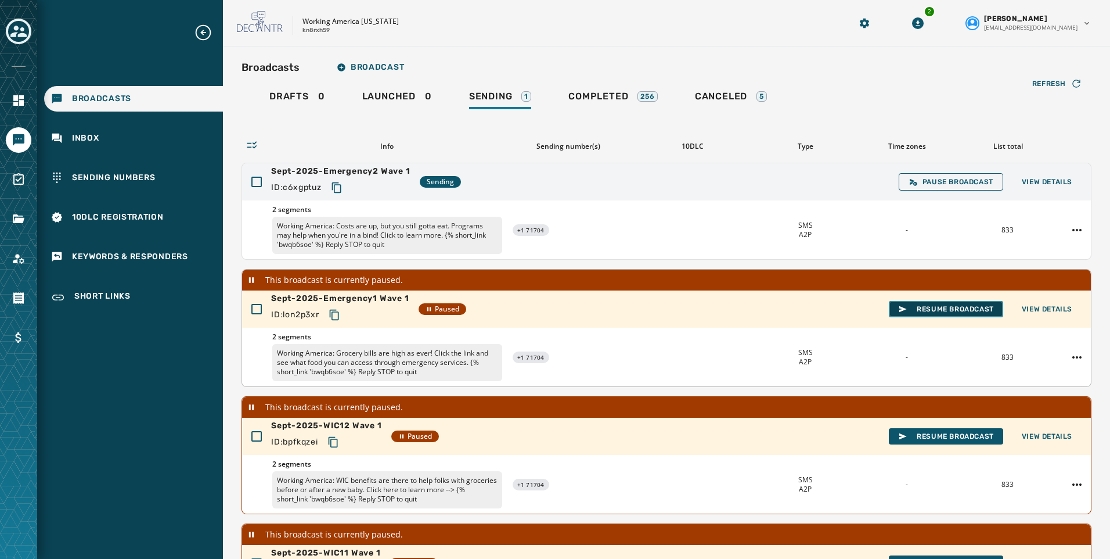
click at [929, 307] on span "Resume Broadcast" at bounding box center [946, 308] width 96 height 9
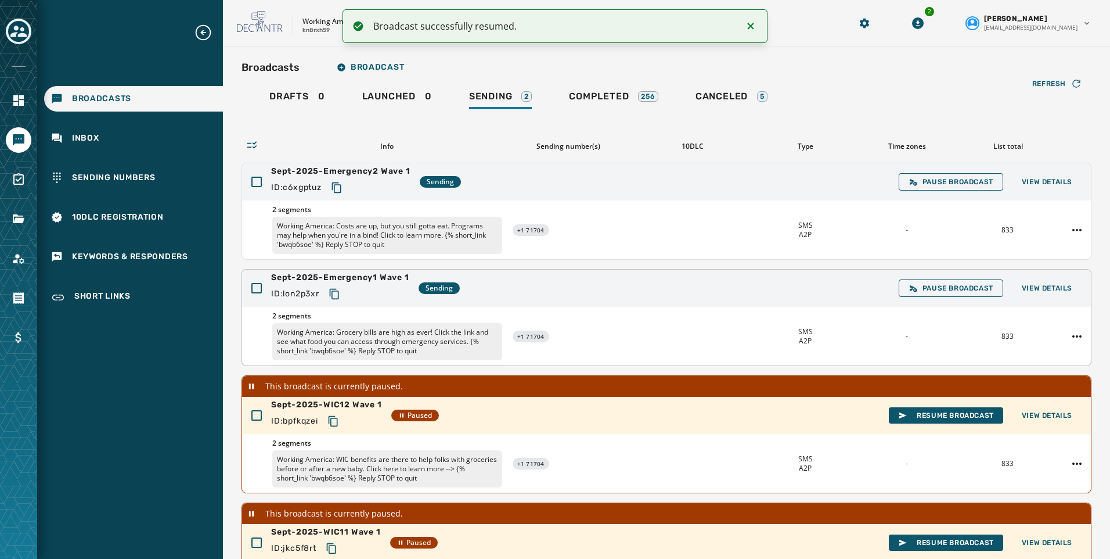
scroll to position [58, 0]
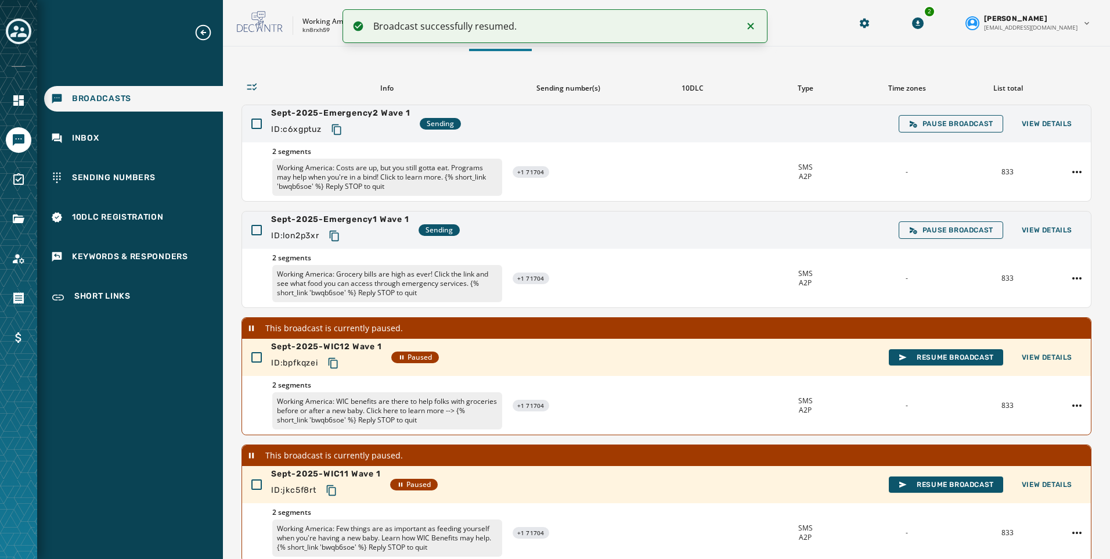
click at [753, 27] on icon "Notifications (F8)" at bounding box center [751, 26] width 14 height 14
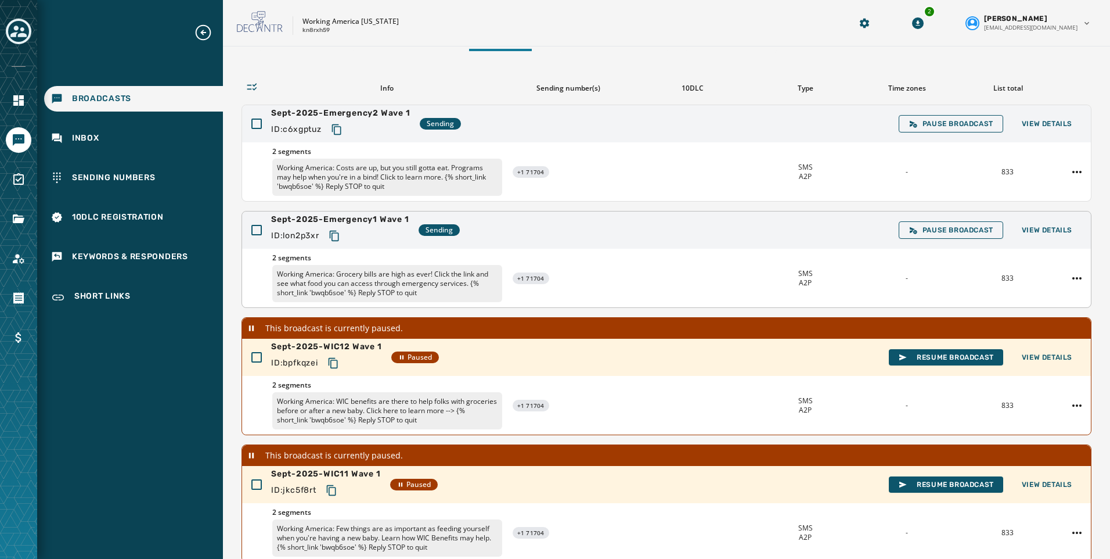
scroll to position [0, 0]
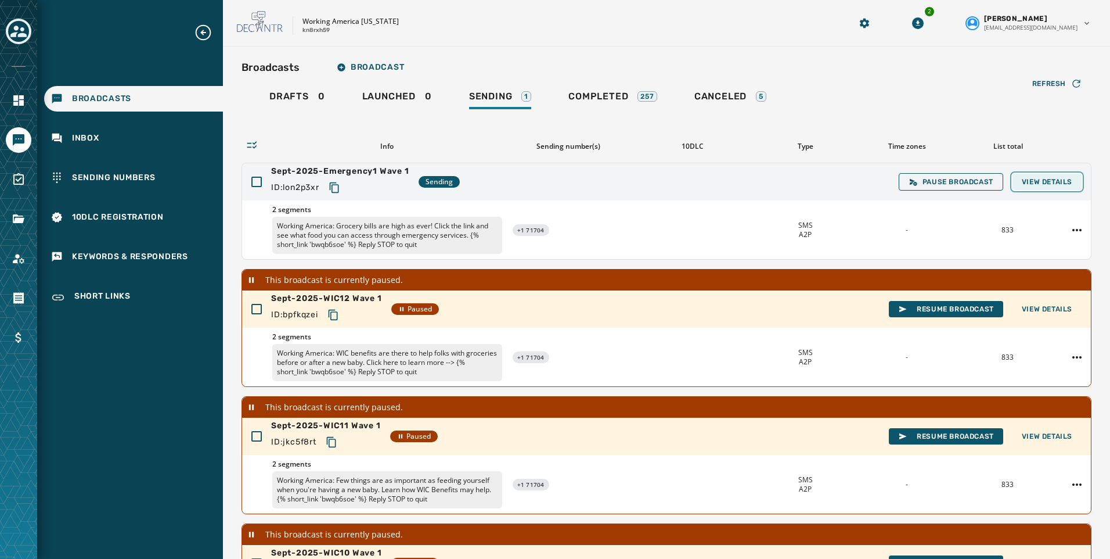
click at [1044, 181] on span "View Details" at bounding box center [1047, 181] width 51 height 9
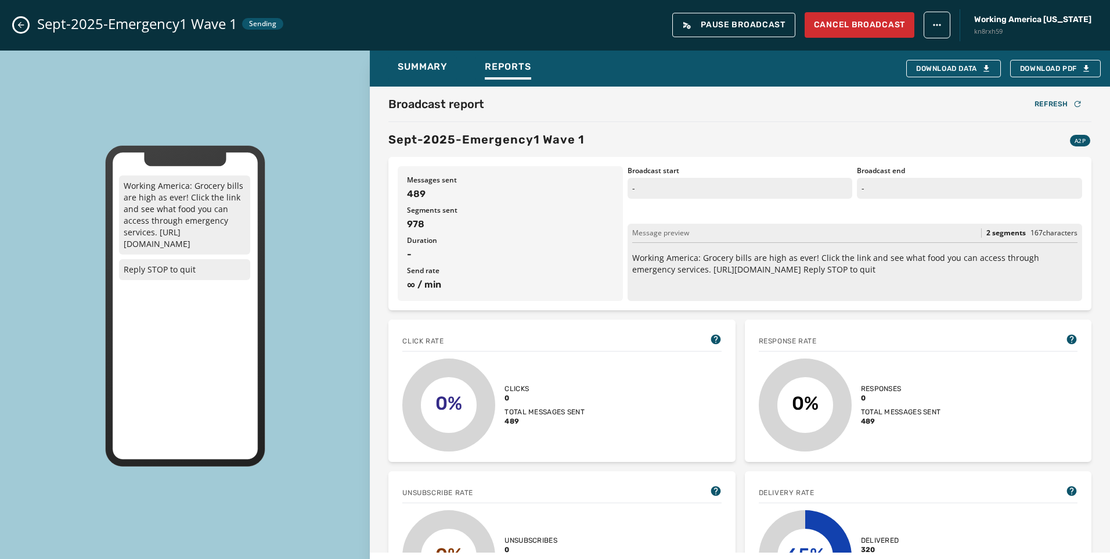
click at [23, 23] on icon "Close admin drawer" at bounding box center [20, 24] width 9 height 9
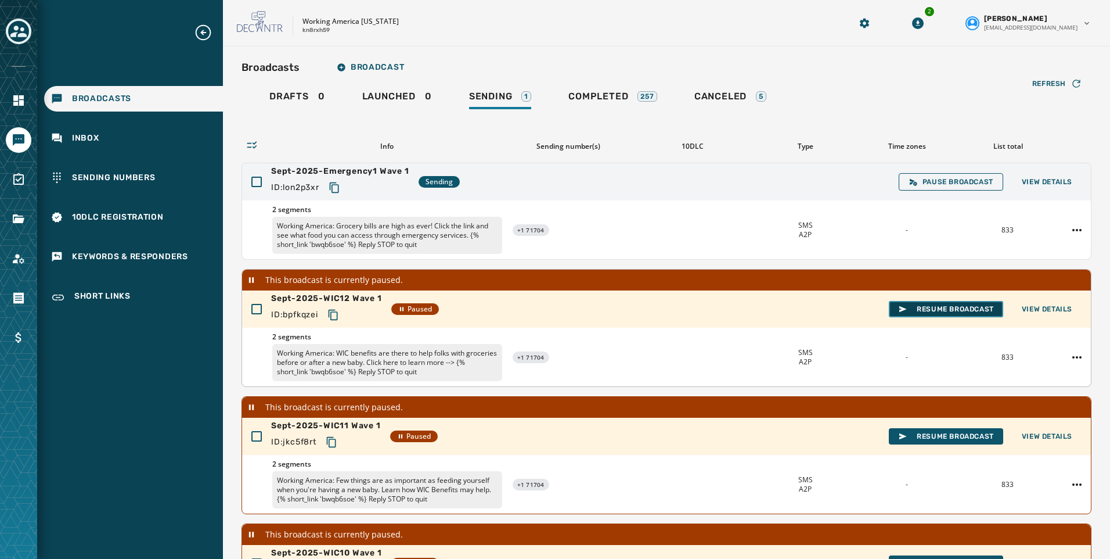
click at [910, 311] on span "Resume Broadcast" at bounding box center [946, 308] width 96 height 9
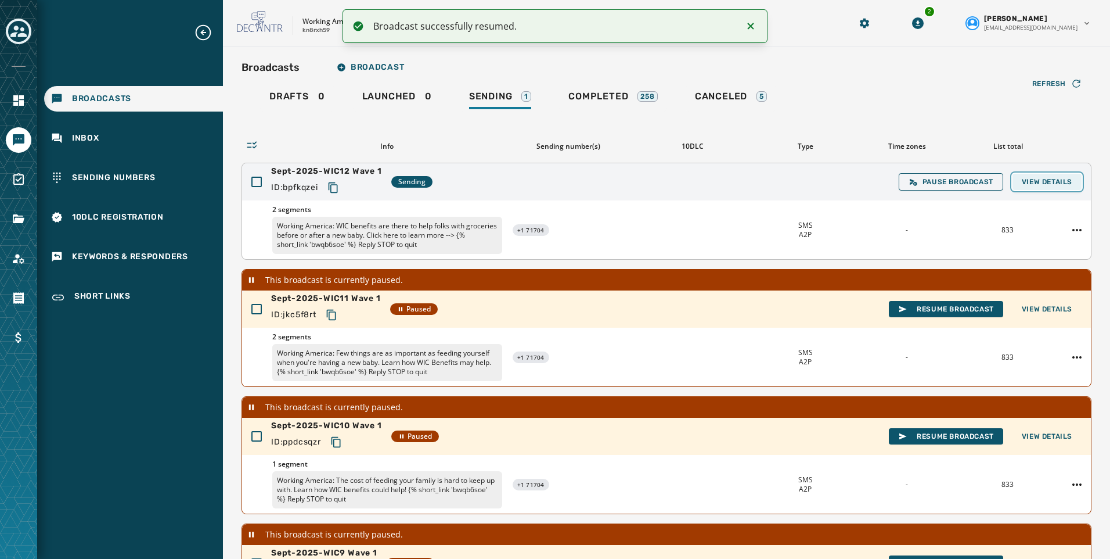
click at [1024, 181] on span "View Details" at bounding box center [1047, 181] width 51 height 9
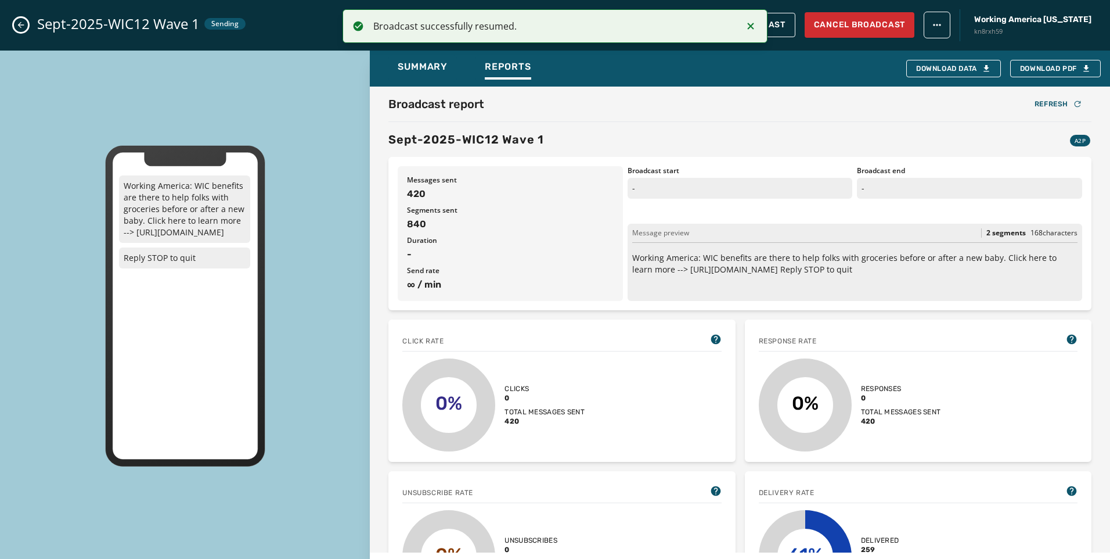
click at [15, 23] on button "Close admin drawer" at bounding box center [21, 25] width 14 height 14
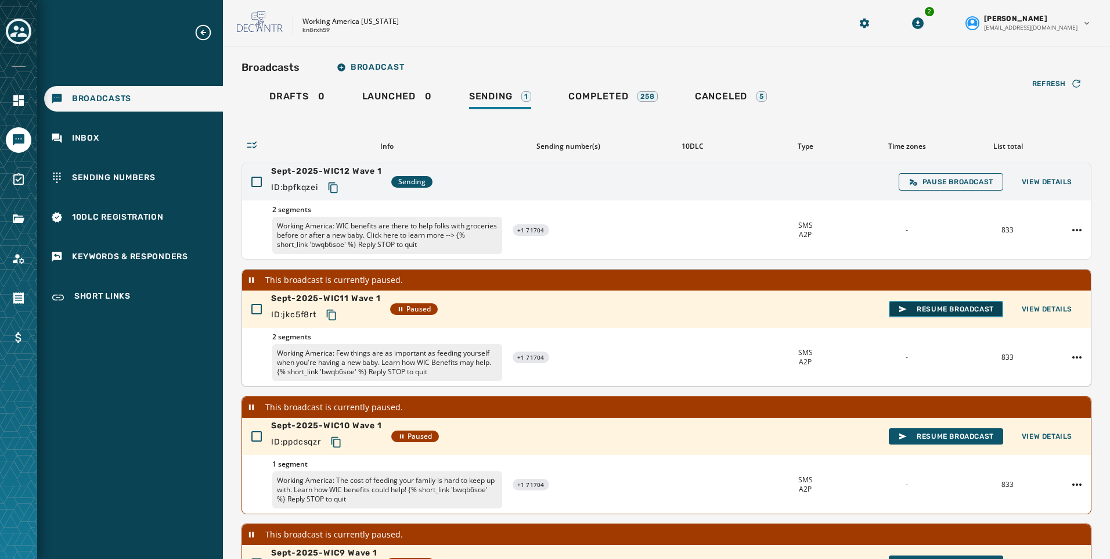
click at [936, 305] on span "Resume Broadcast" at bounding box center [946, 308] width 96 height 9
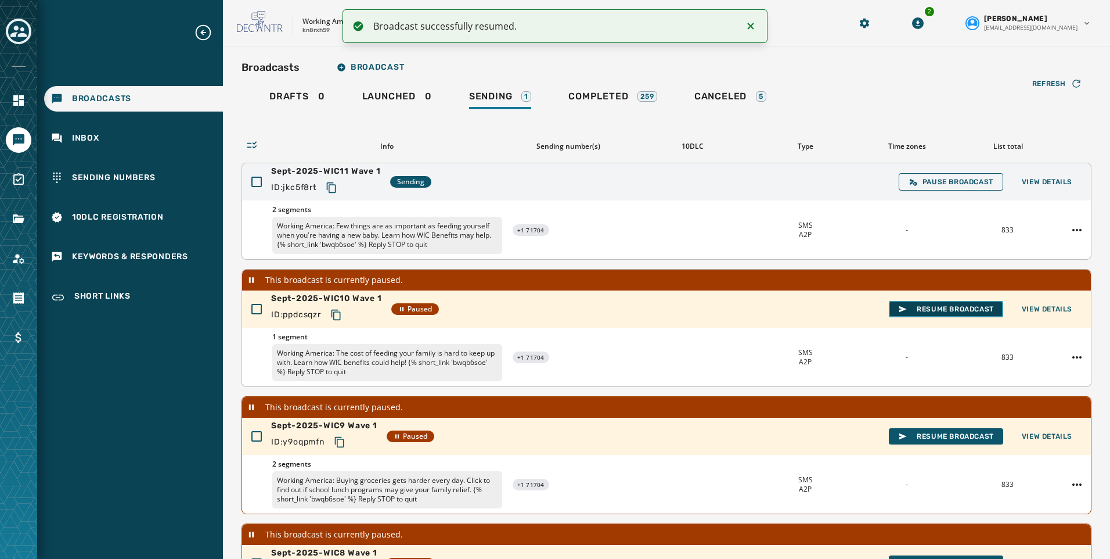
click at [923, 307] on span "Resume Broadcast" at bounding box center [946, 308] width 96 height 9
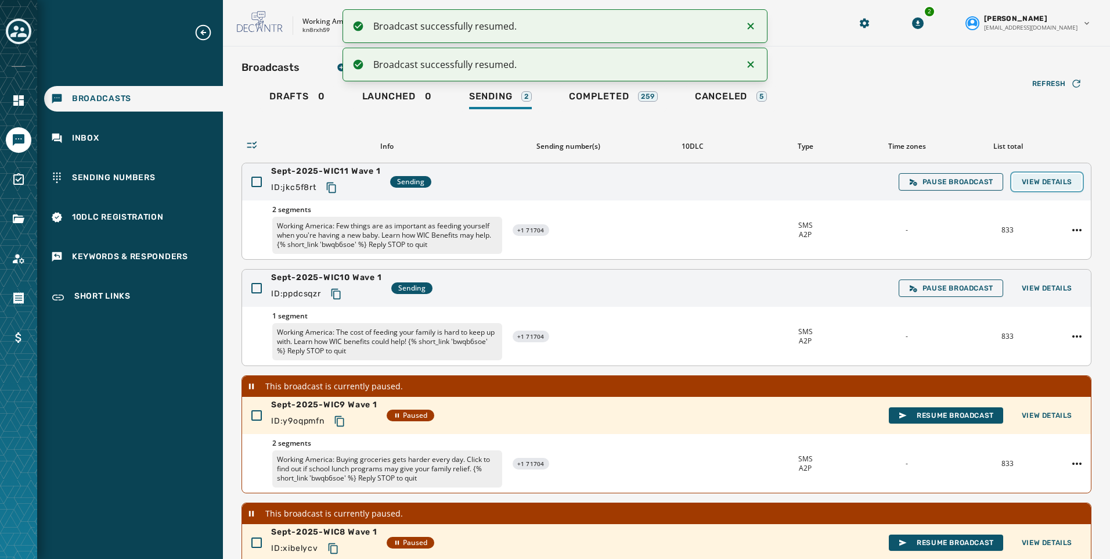
click at [1056, 176] on button "View Details" at bounding box center [1047, 182] width 69 height 16
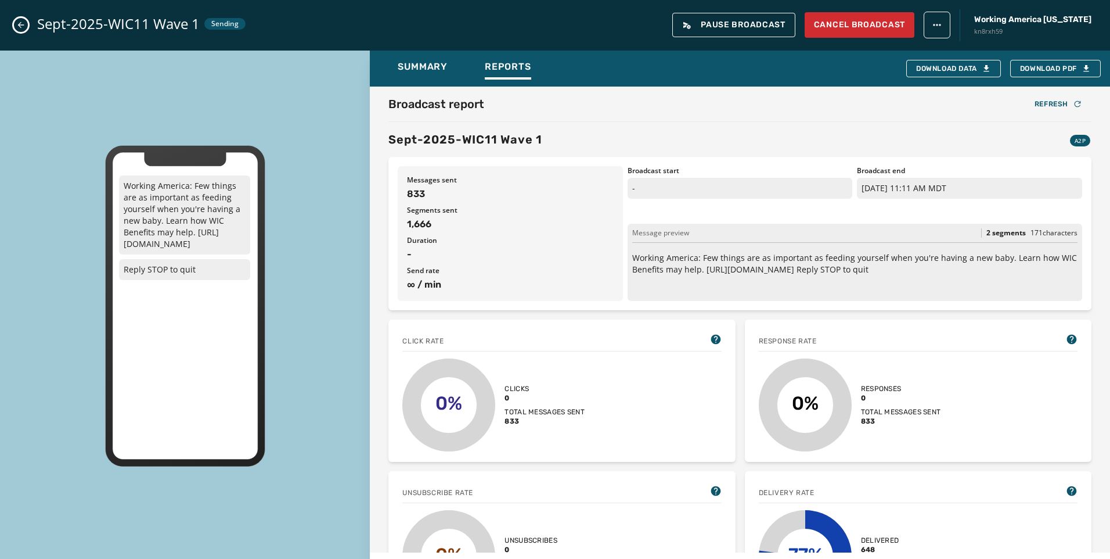
click at [17, 24] on icon "Close admin drawer" at bounding box center [20, 24] width 9 height 9
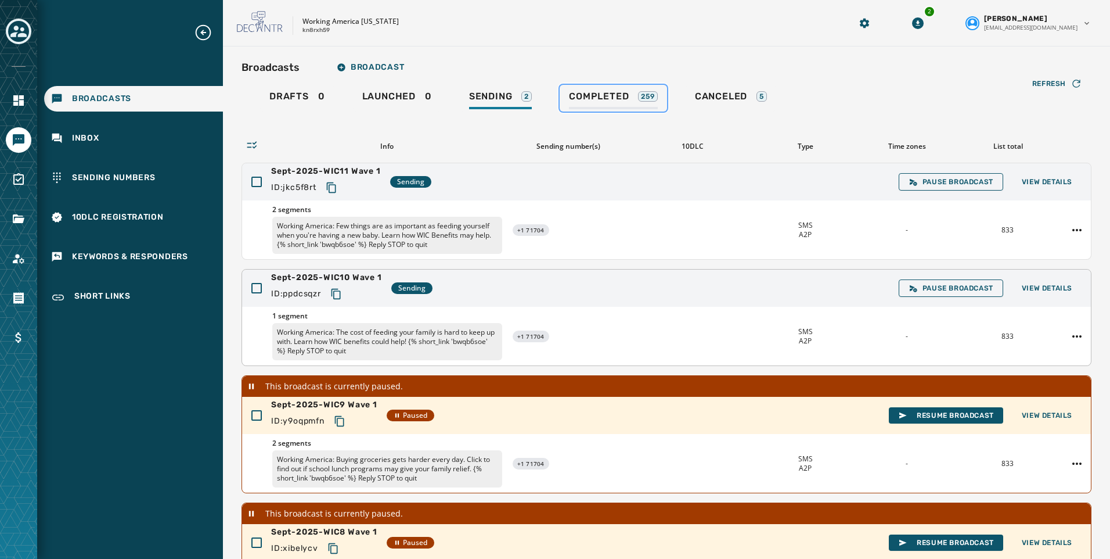
click at [592, 91] on span "Completed" at bounding box center [599, 97] width 60 height 12
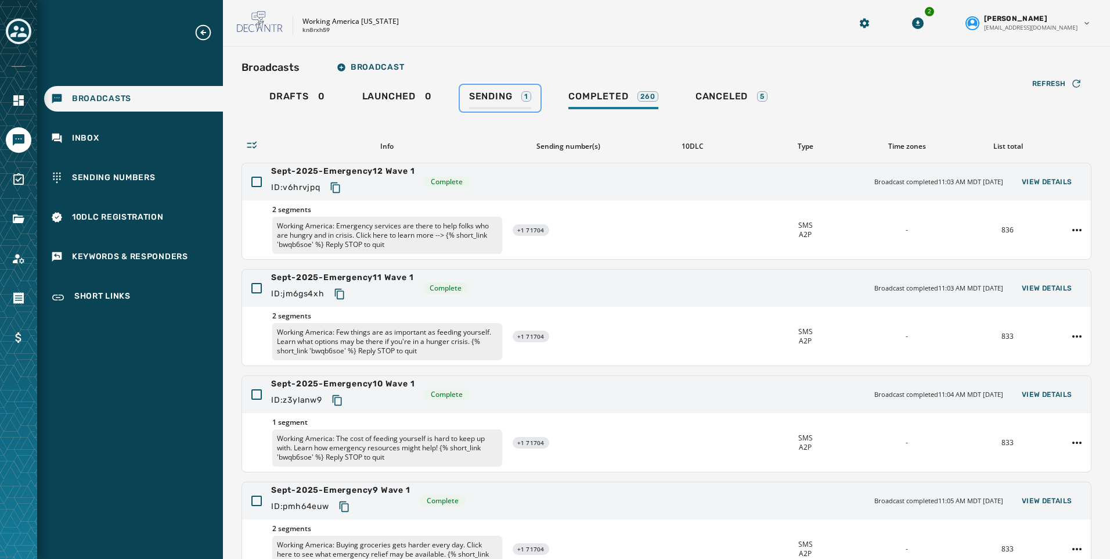
click at [491, 92] on span "Sending" at bounding box center [491, 97] width 44 height 12
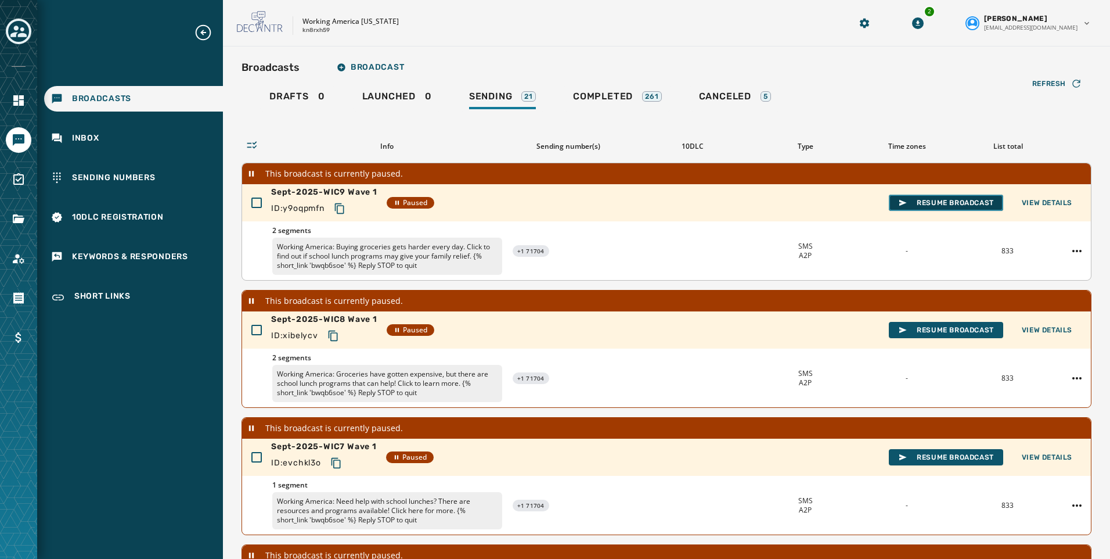
click at [915, 201] on span "Resume Broadcast" at bounding box center [946, 202] width 96 height 9
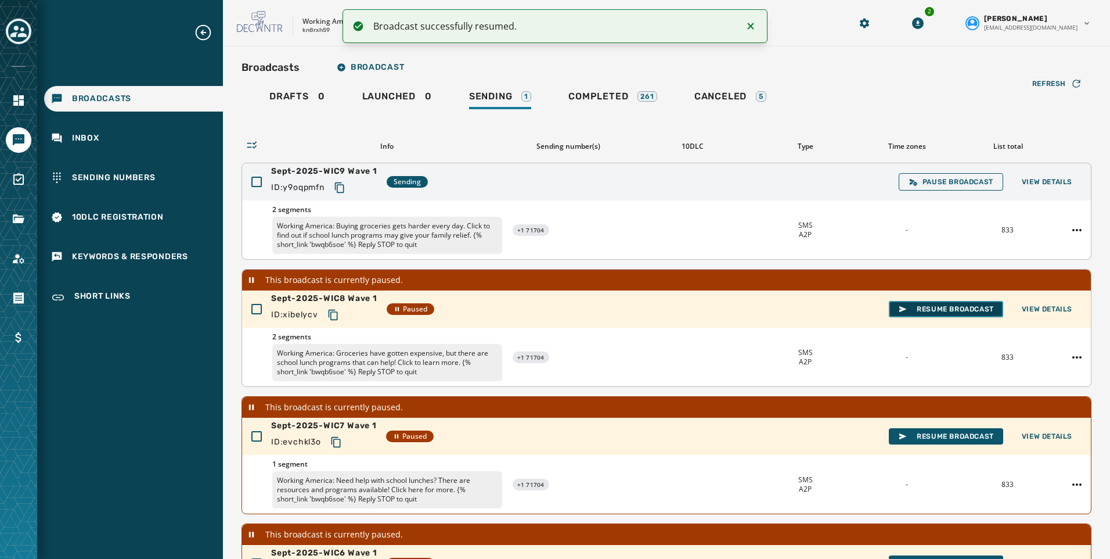
click at [941, 307] on span "Resume Broadcast" at bounding box center [946, 308] width 96 height 9
click at [949, 306] on span "Resume Broadcast" at bounding box center [946, 308] width 96 height 9
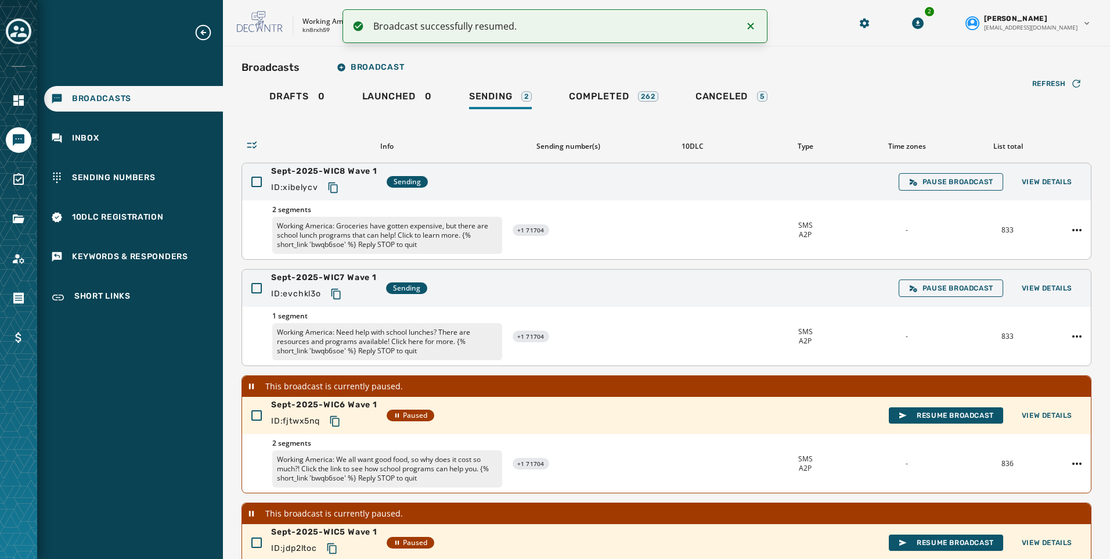
click at [752, 31] on icon "Notifications (F8)" at bounding box center [751, 26] width 14 height 14
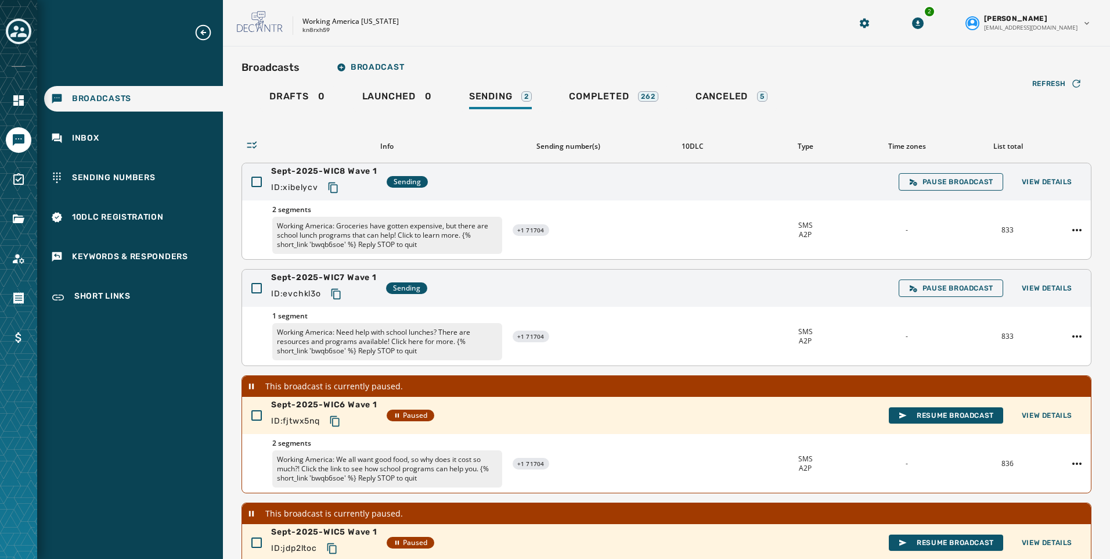
scroll to position [58, 0]
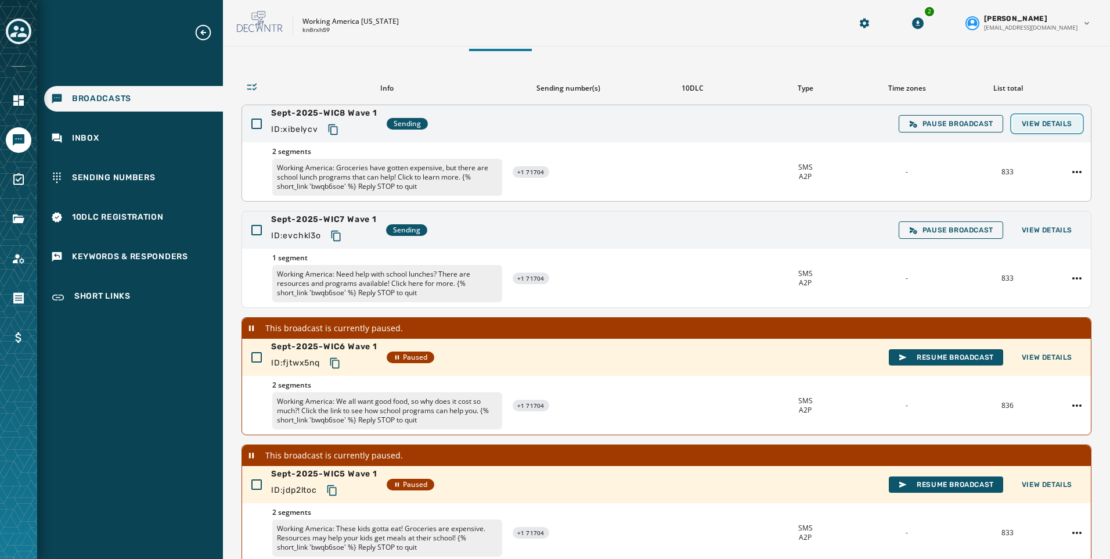
click at [1043, 119] on span "View Details" at bounding box center [1047, 123] width 51 height 9
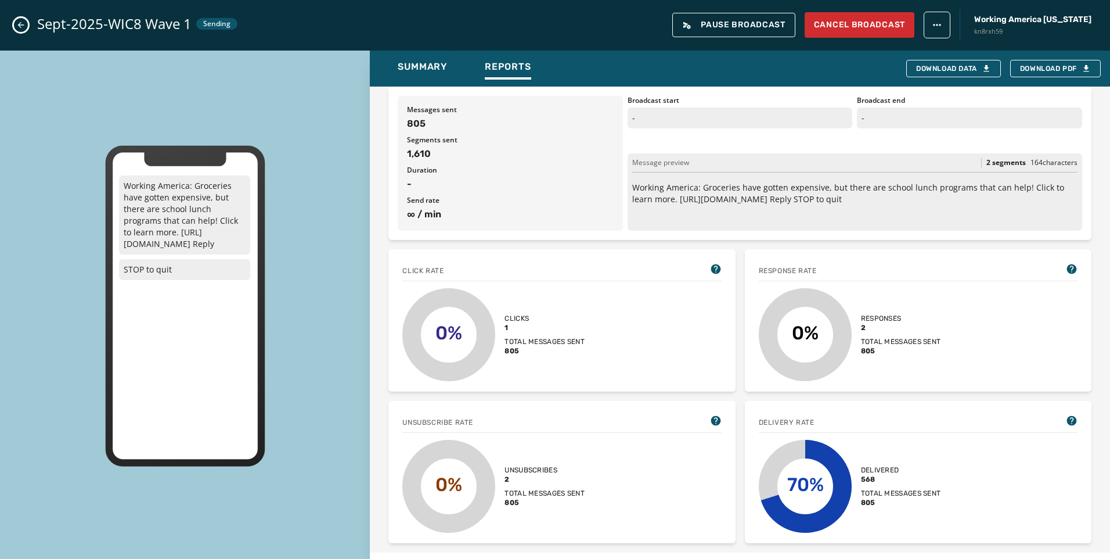
scroll to position [0, 0]
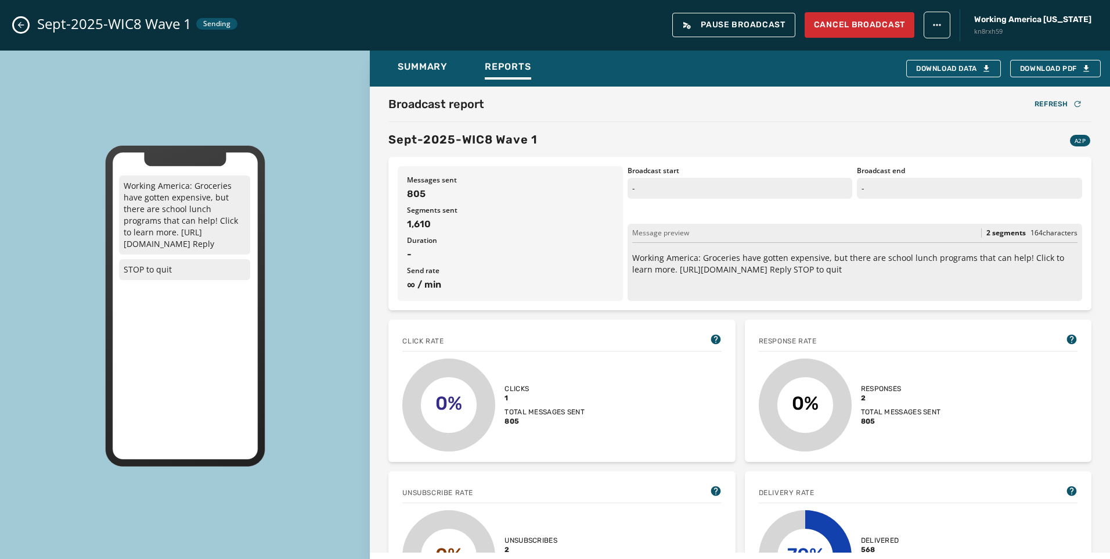
click at [19, 20] on button "Close admin drawer" at bounding box center [21, 25] width 14 height 14
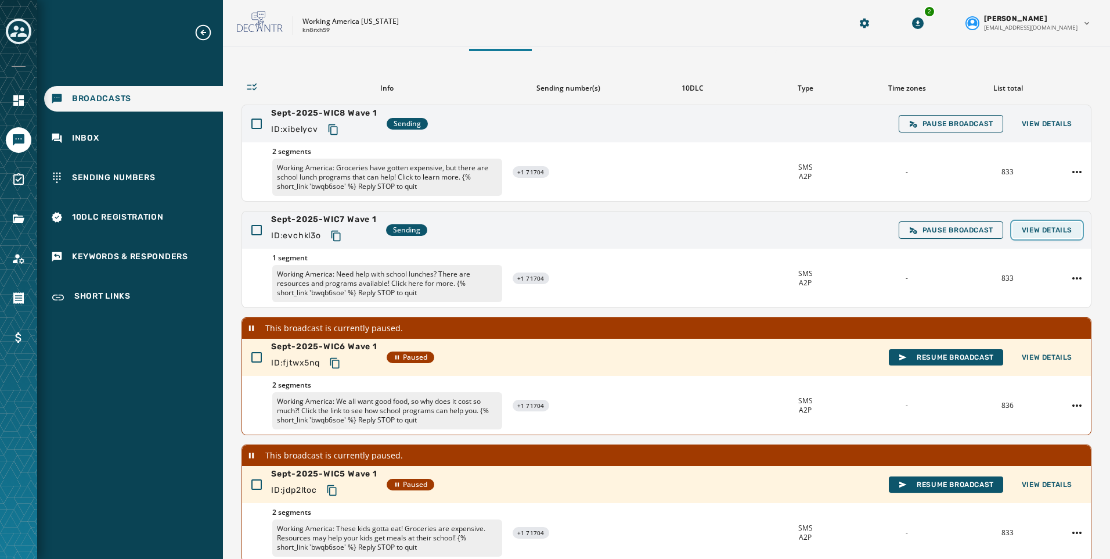
click at [1040, 227] on span "View Details" at bounding box center [1047, 229] width 51 height 9
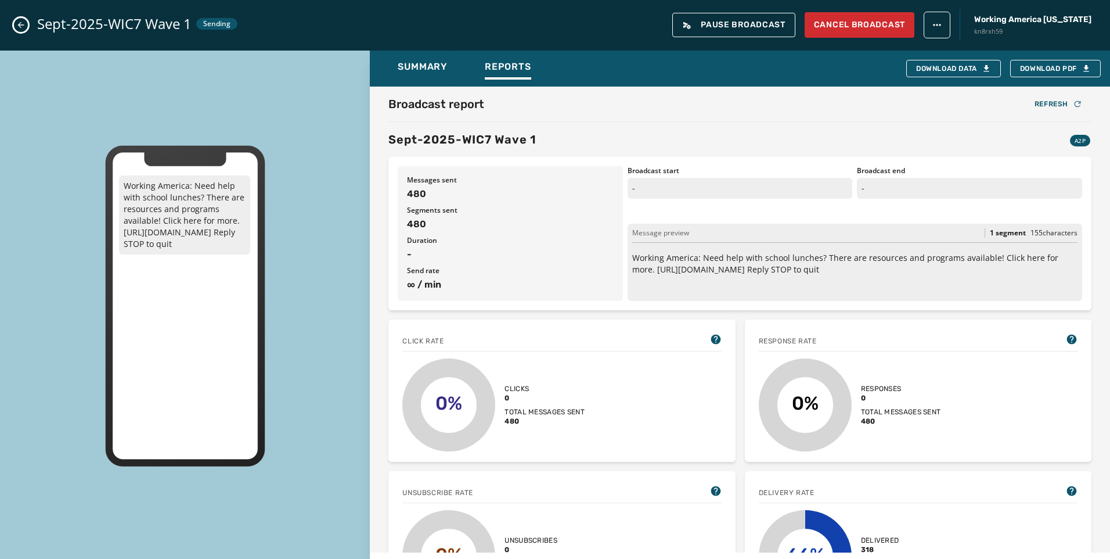
click at [25, 26] on icon "Close admin drawer" at bounding box center [20, 24] width 9 height 9
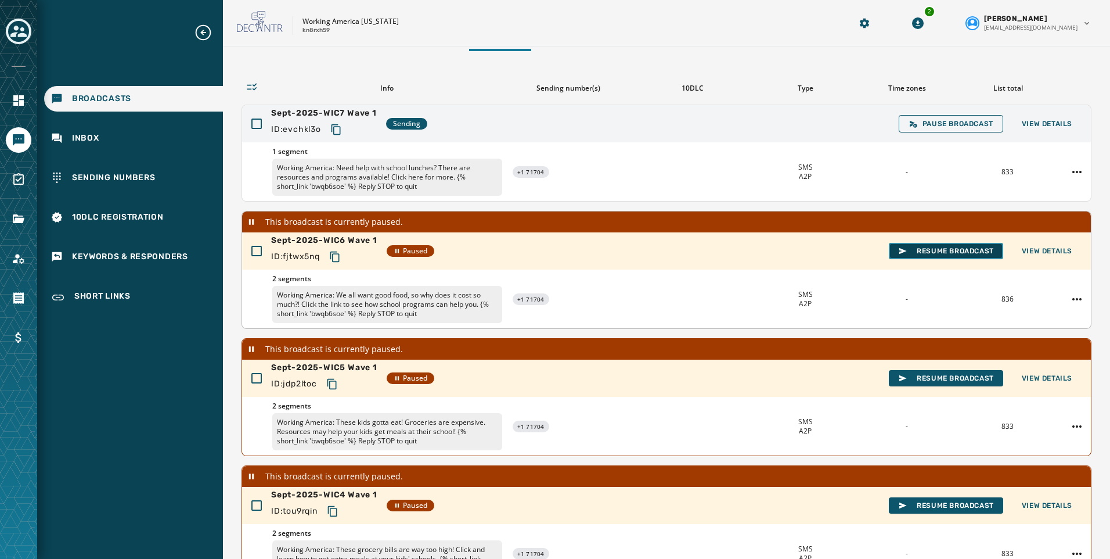
click at [926, 244] on button "Resume Broadcast" at bounding box center [946, 251] width 114 height 16
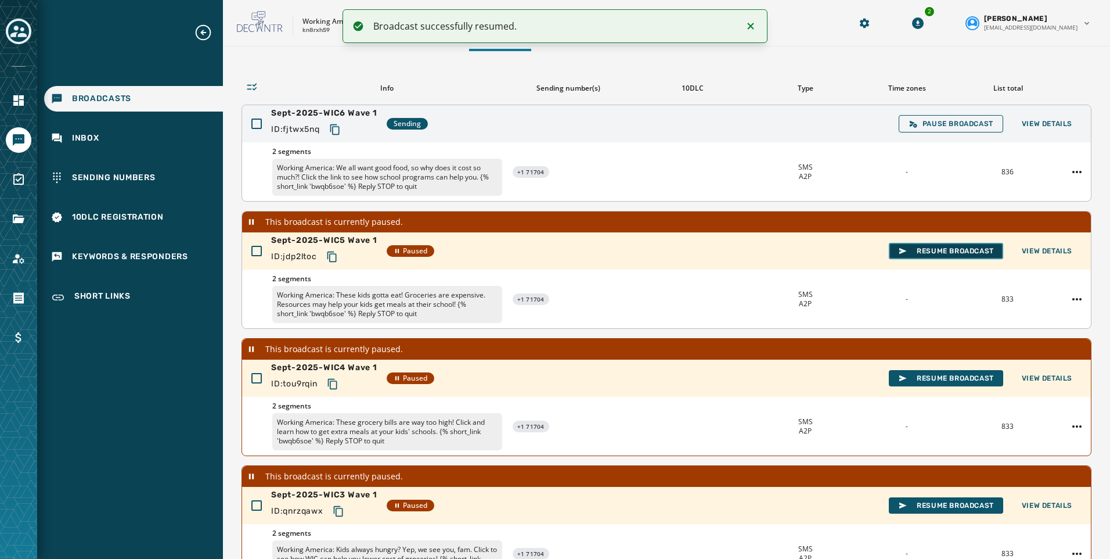
click at [964, 247] on span "Resume Broadcast" at bounding box center [946, 250] width 96 height 9
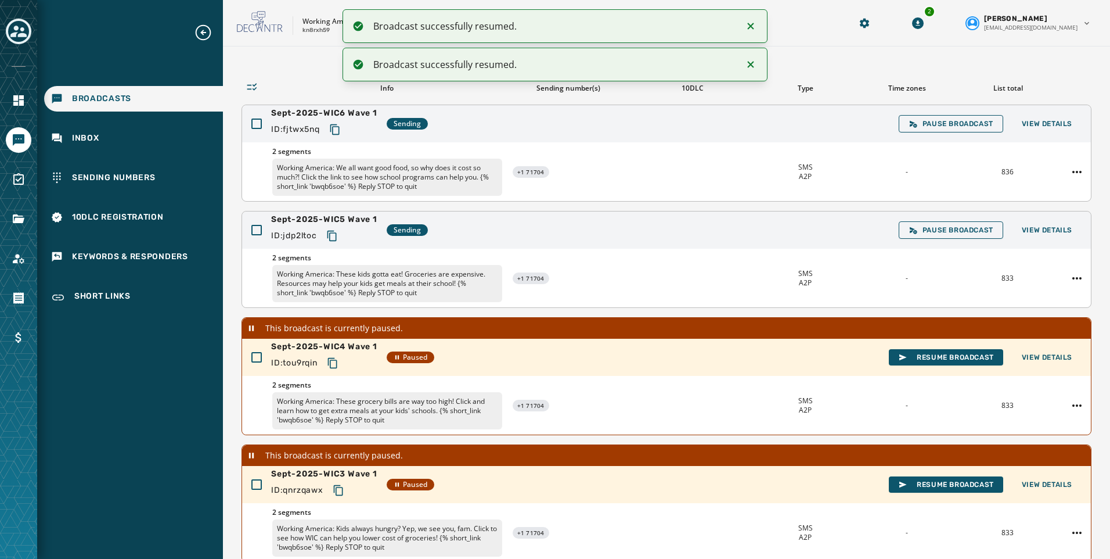
drag, startPoint x: 752, startPoint y: 27, endPoint x: 749, endPoint y: 48, distance: 20.5
click at [752, 27] on icon "Notifications (F8)" at bounding box center [751, 26] width 6 height 6
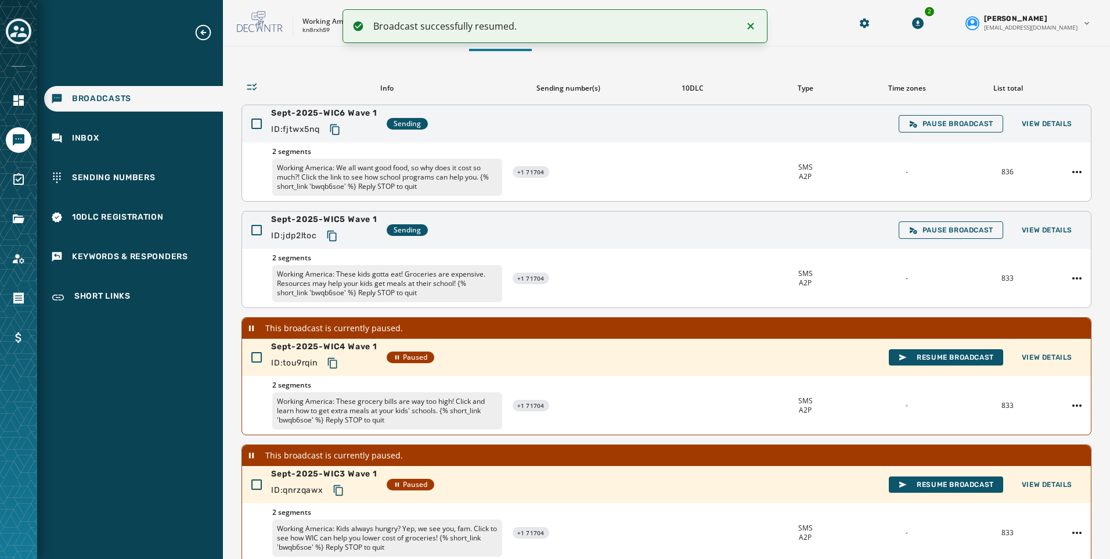
click at [754, 27] on icon "Notifications (F8)" at bounding box center [751, 26] width 14 height 14
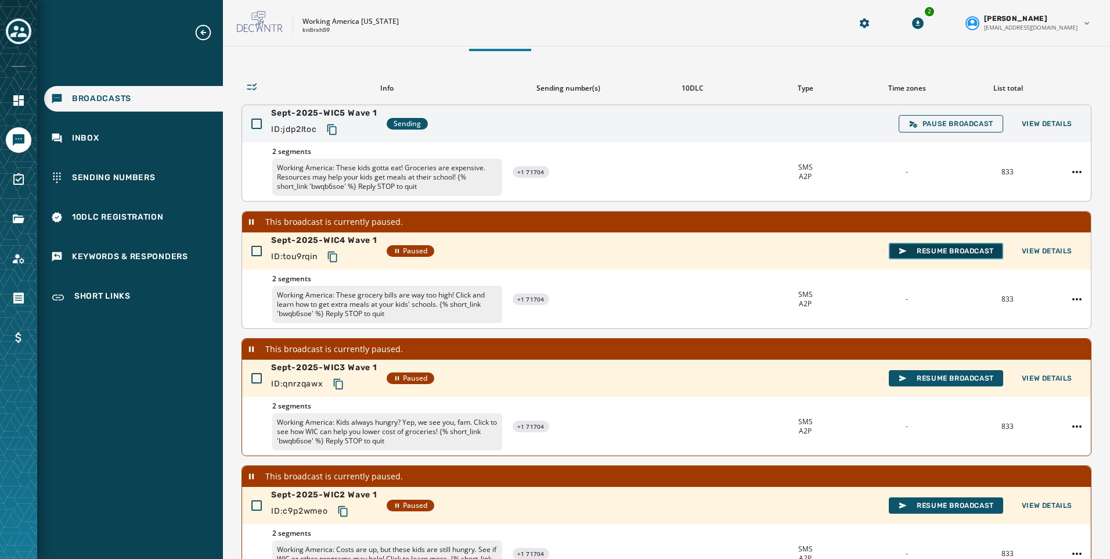
click at [919, 249] on span "Resume Broadcast" at bounding box center [946, 250] width 96 height 9
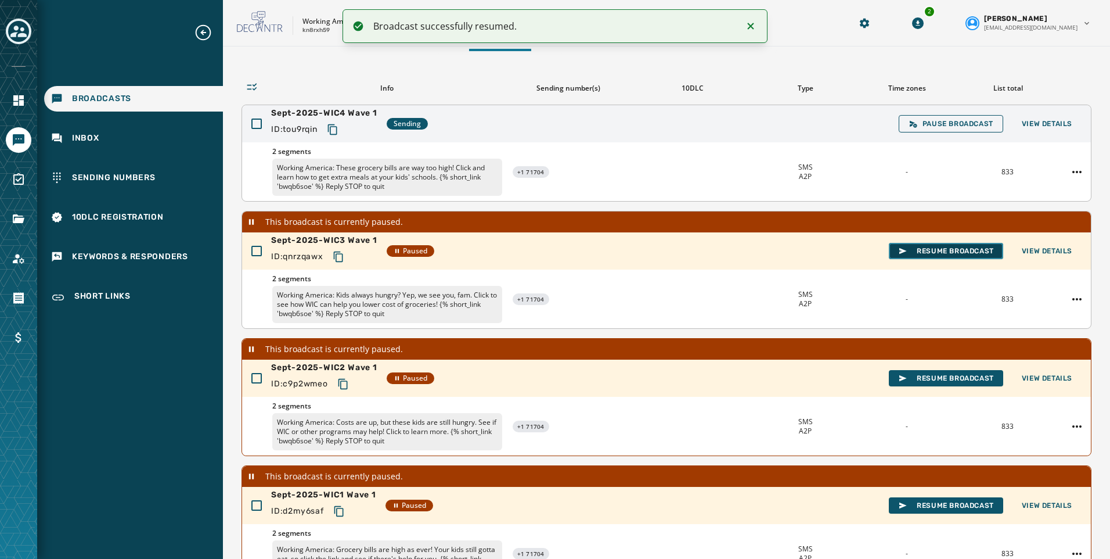
click at [947, 249] on span "Resume Broadcast" at bounding box center [946, 250] width 96 height 9
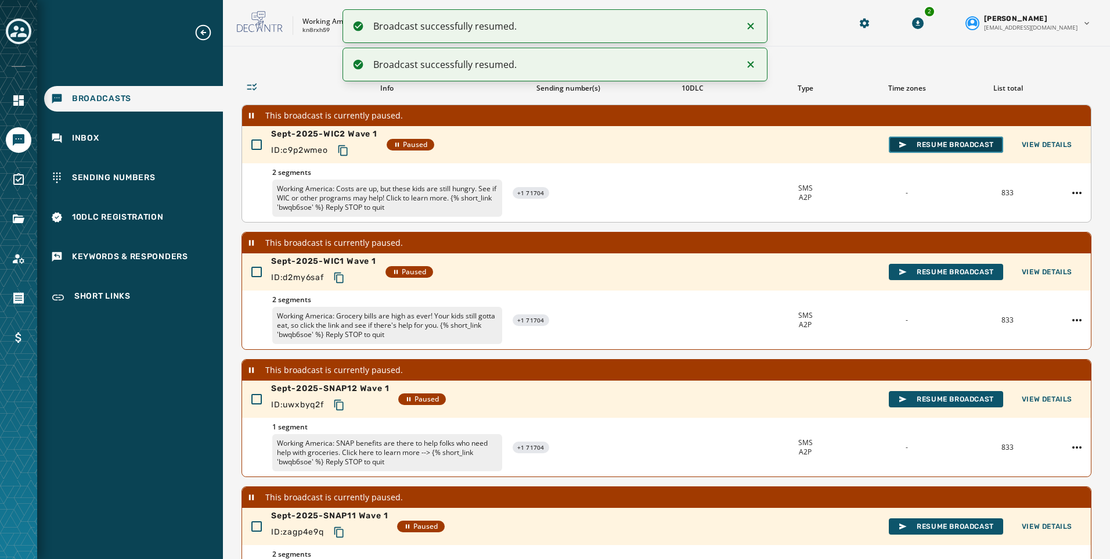
click at [962, 140] on span "Resume Broadcast" at bounding box center [946, 144] width 96 height 9
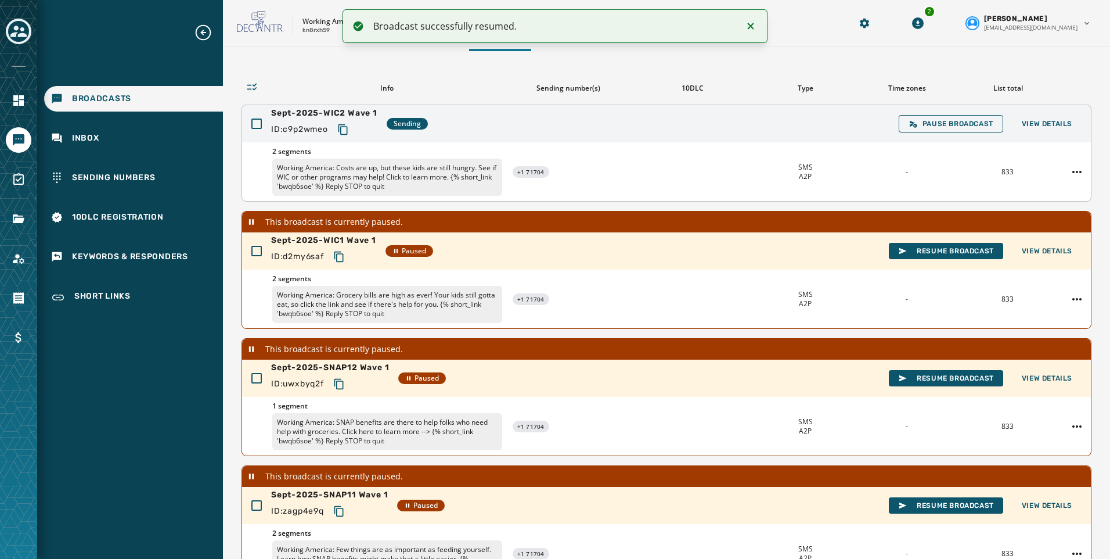
click at [750, 24] on icon "Notifications (F8)" at bounding box center [751, 26] width 6 height 6
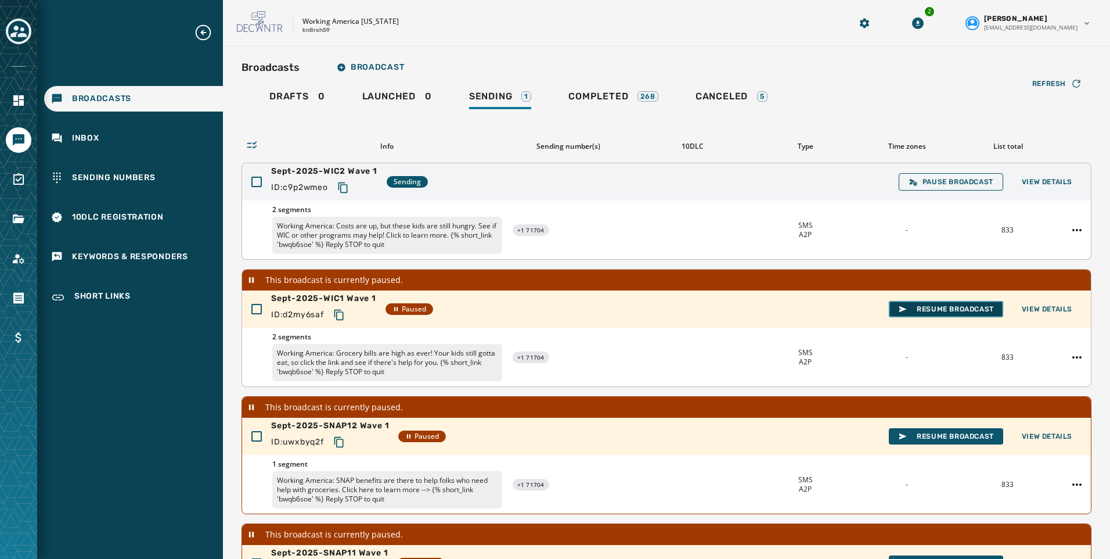
click at [938, 310] on span "Resume Broadcast" at bounding box center [946, 308] width 96 height 9
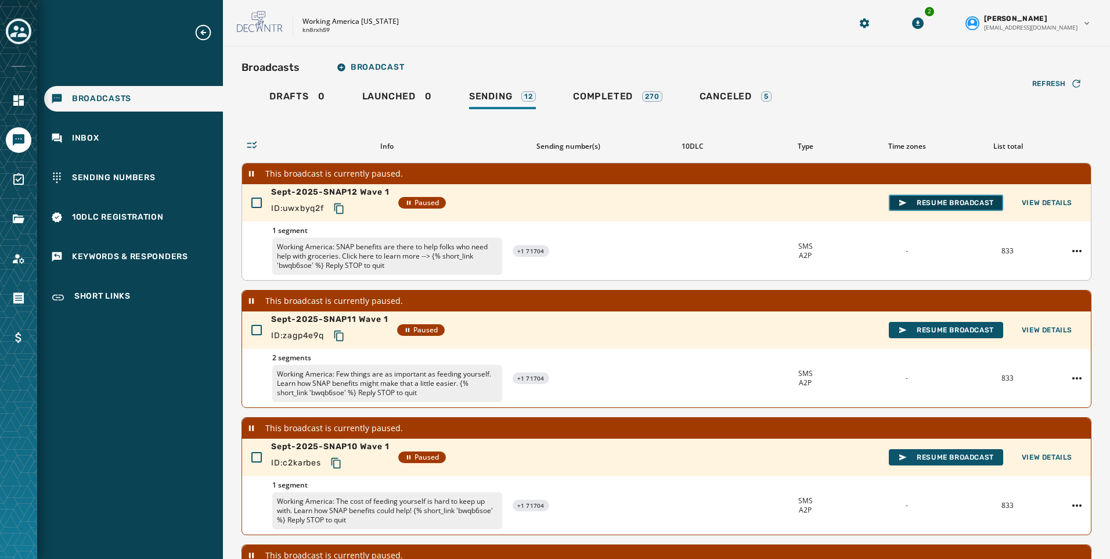
click at [935, 201] on span "Resume Broadcast" at bounding box center [946, 202] width 96 height 9
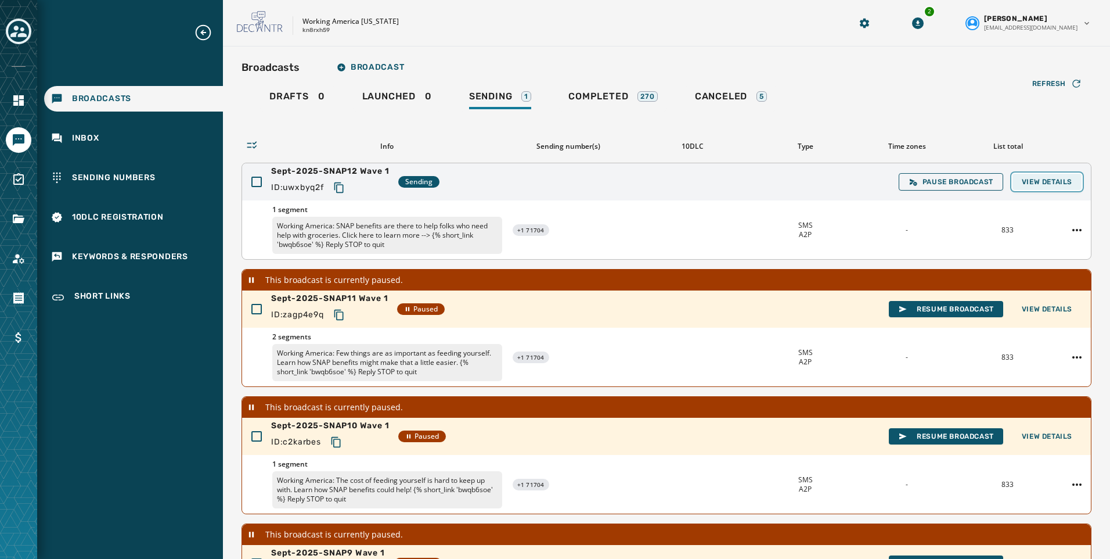
click at [1030, 181] on span "View Details" at bounding box center [1047, 181] width 51 height 9
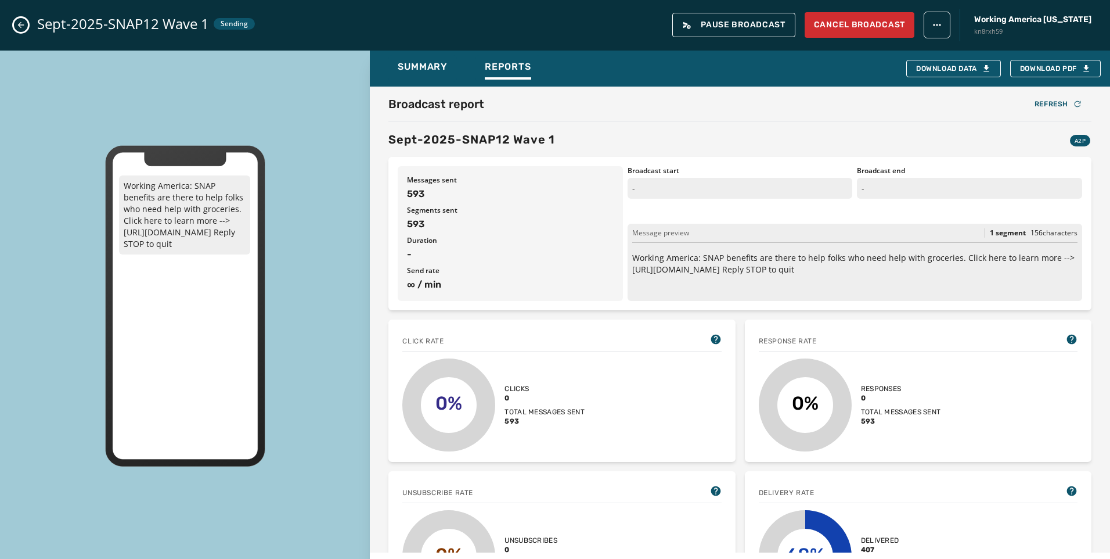
click at [13, 24] on div "Sept-2025-SNAP12 Wave 1 Sending Pause Broadcast Cancel Broadcast Working Americ…" at bounding box center [555, 25] width 1110 height 51
click at [20, 24] on icon "Close admin drawer" at bounding box center [20, 24] width 9 height 9
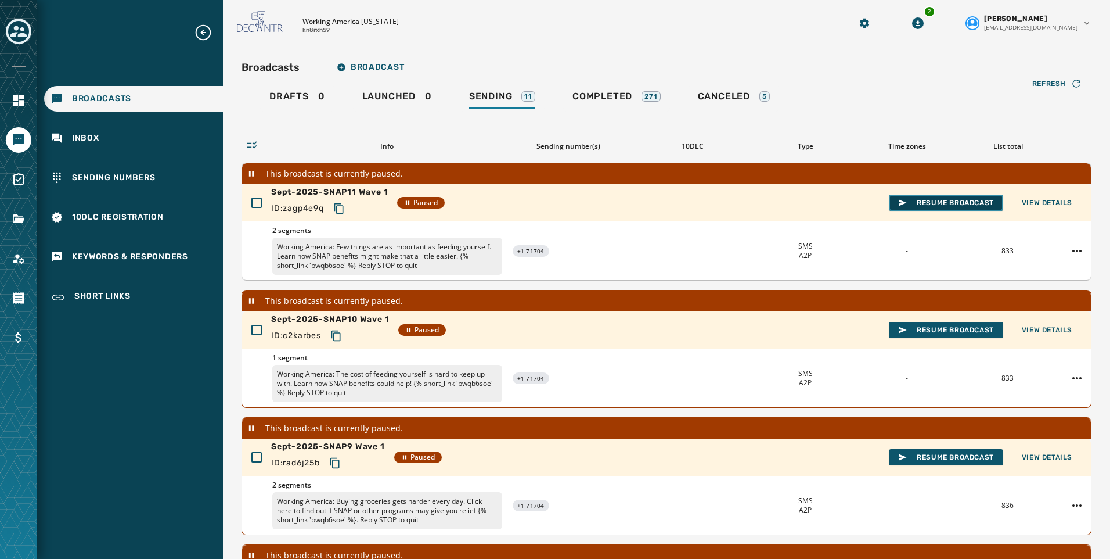
click at [935, 195] on button "Resume Broadcast" at bounding box center [946, 203] width 114 height 16
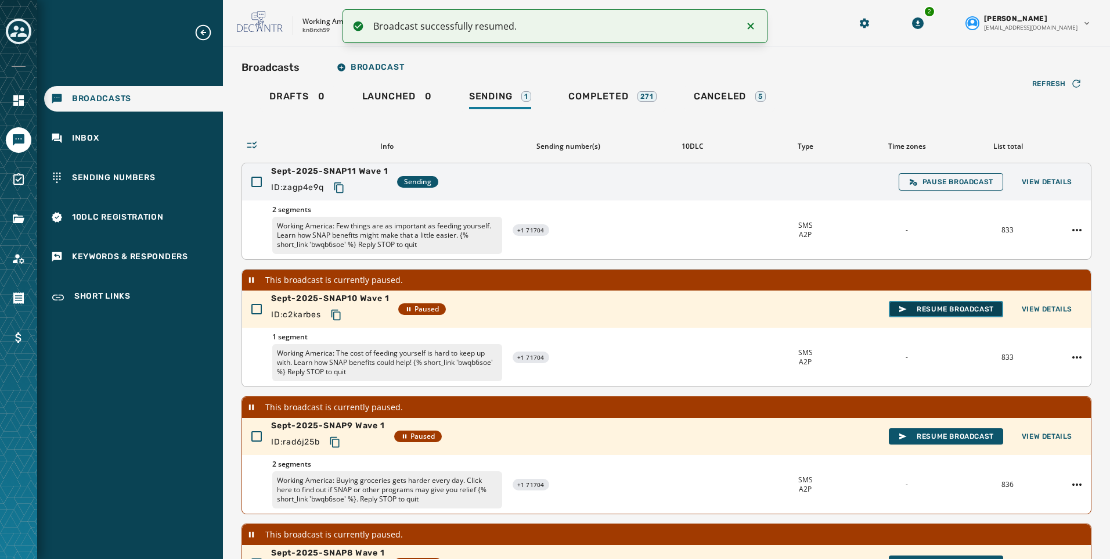
click at [946, 308] on span "Resume Broadcast" at bounding box center [946, 308] width 96 height 9
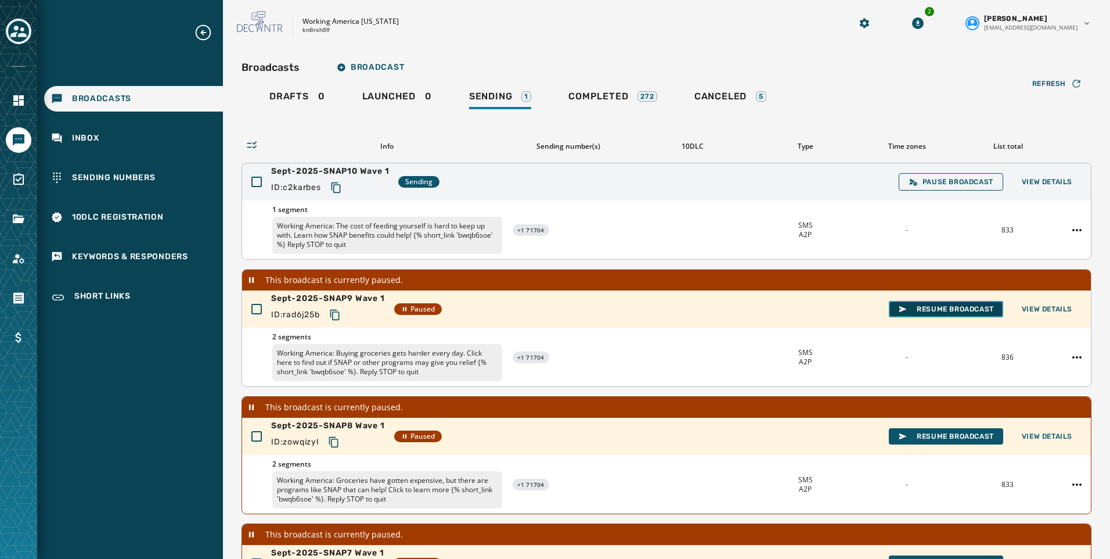
click at [940, 311] on span "Resume Broadcast" at bounding box center [946, 308] width 96 height 9
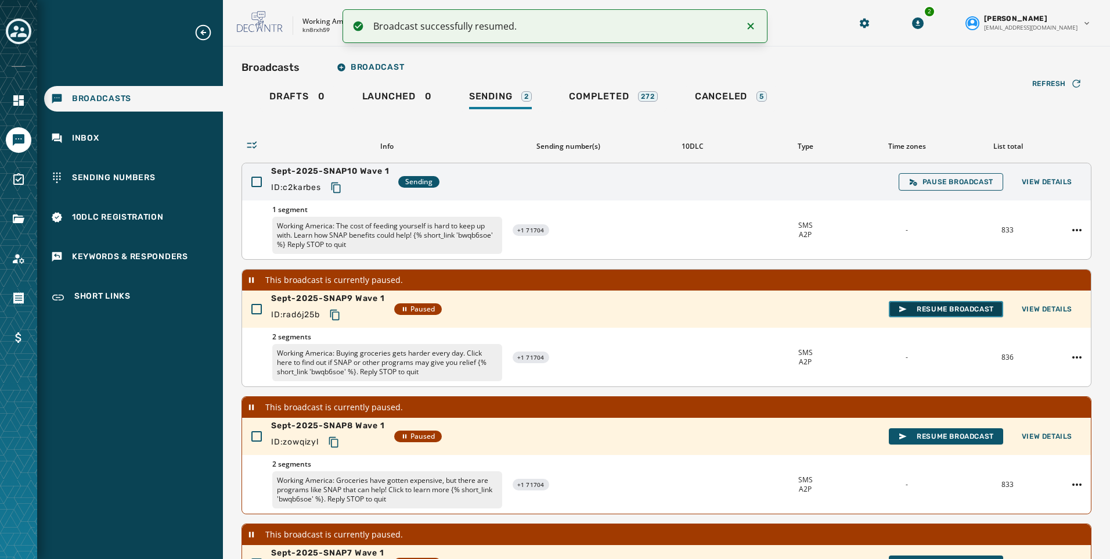
click at [933, 311] on span "Resume Broadcast" at bounding box center [946, 308] width 96 height 9
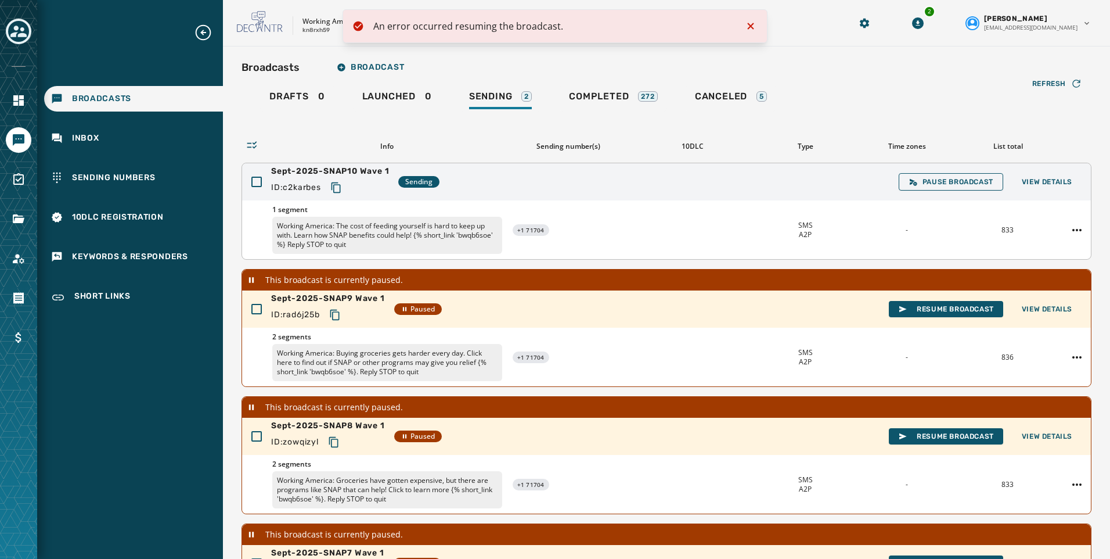
click at [750, 26] on icon "Notifications (F8)" at bounding box center [751, 26] width 6 height 6
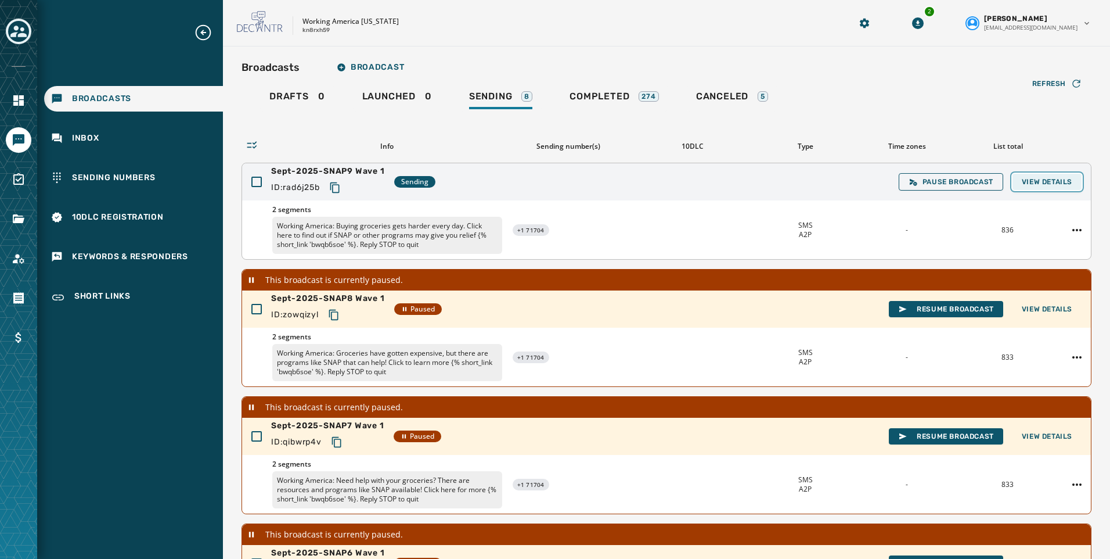
click at [1041, 184] on span "View Details" at bounding box center [1047, 181] width 51 height 9
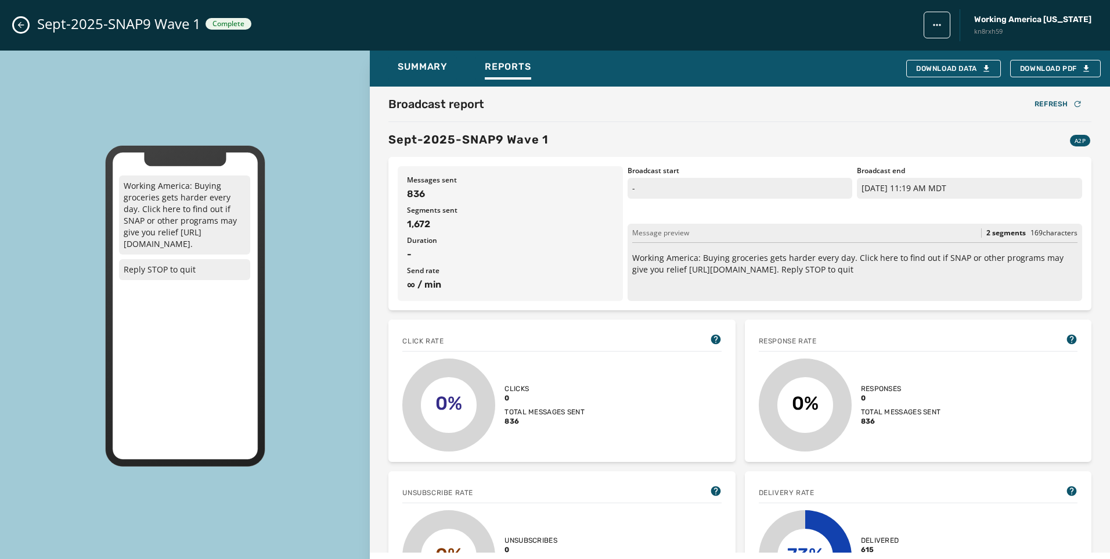
click at [21, 26] on icon "Close admin drawer" at bounding box center [20, 24] width 9 height 9
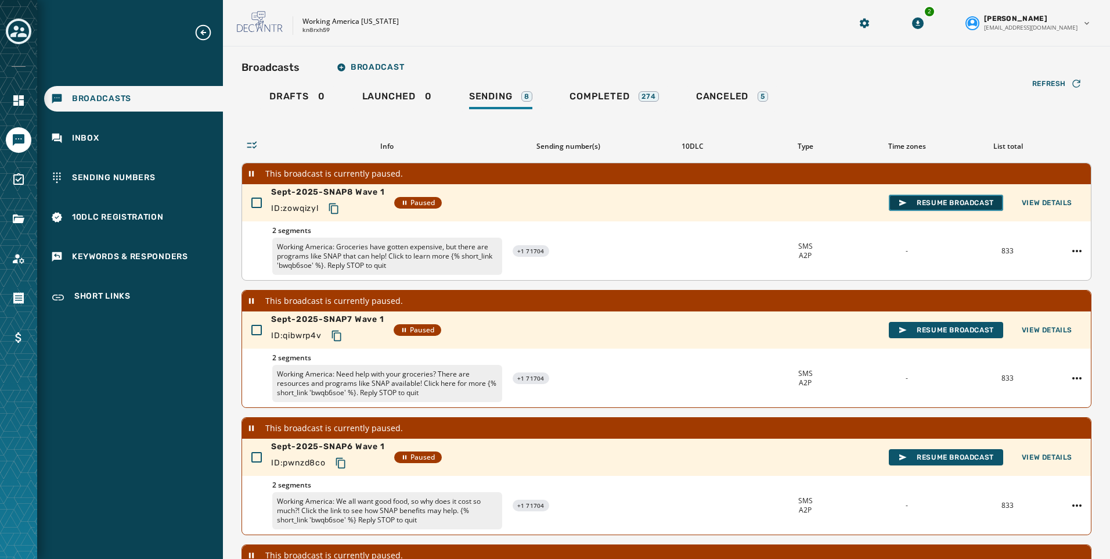
click at [910, 204] on span "Resume Broadcast" at bounding box center [946, 202] width 96 height 9
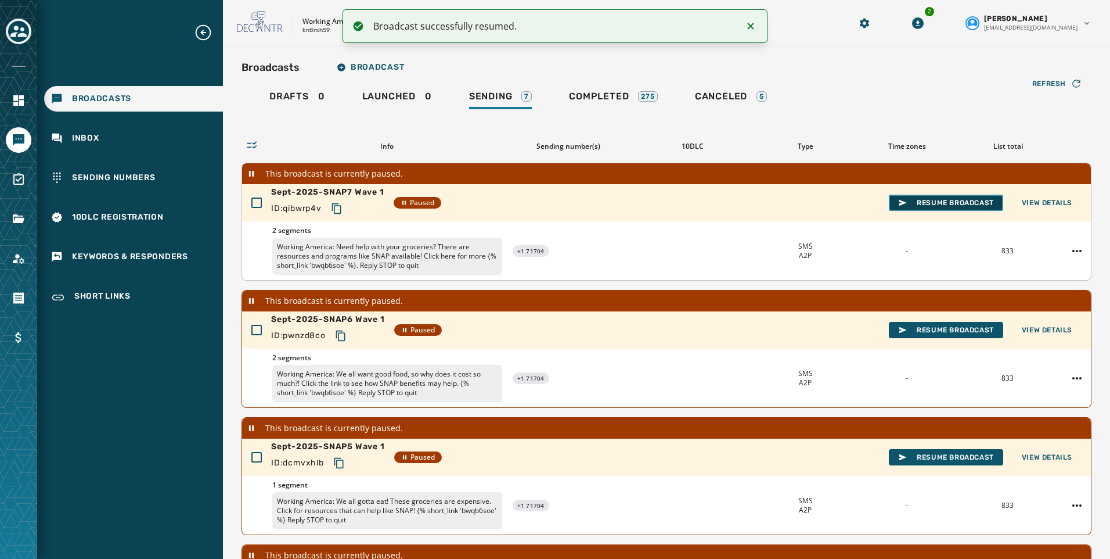
click at [933, 201] on span "Resume Broadcast" at bounding box center [946, 202] width 96 height 9
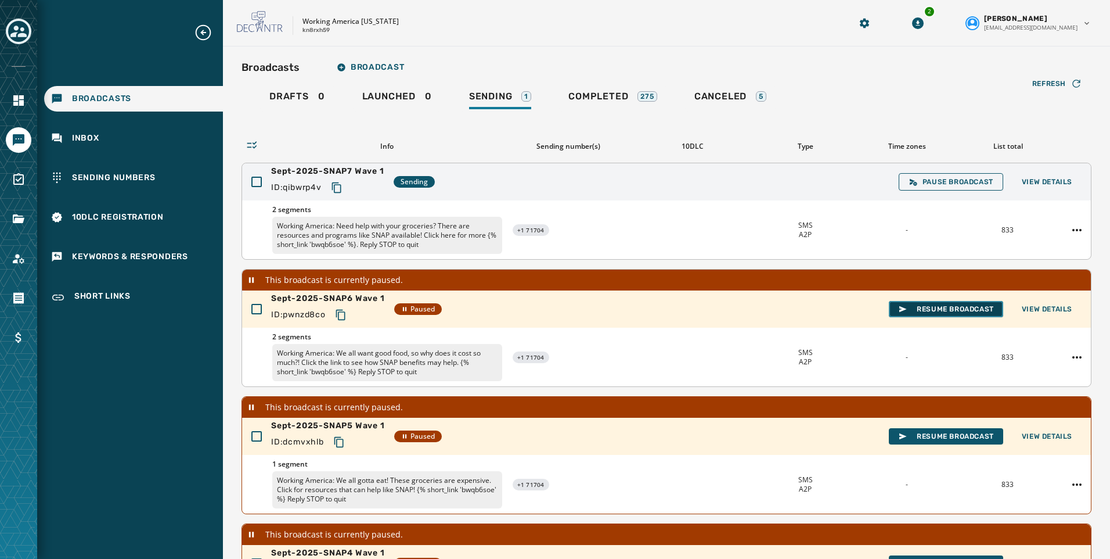
click at [942, 307] on span "Resume Broadcast" at bounding box center [946, 308] width 96 height 9
click at [1056, 181] on span "View Details" at bounding box center [1047, 181] width 51 height 9
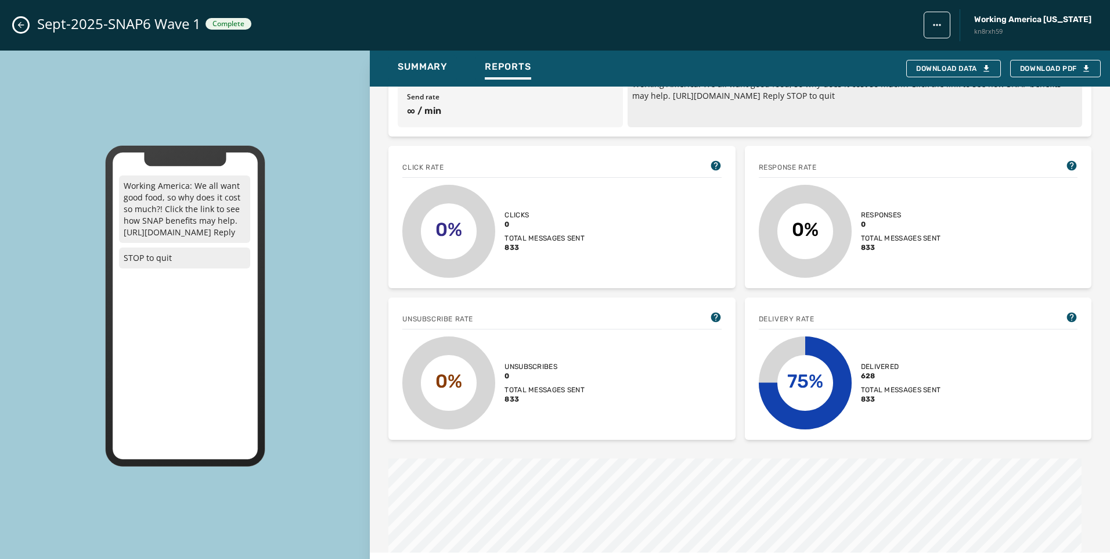
scroll to position [174, 0]
click at [24, 27] on icon "Close admin drawer" at bounding box center [20, 24] width 9 height 9
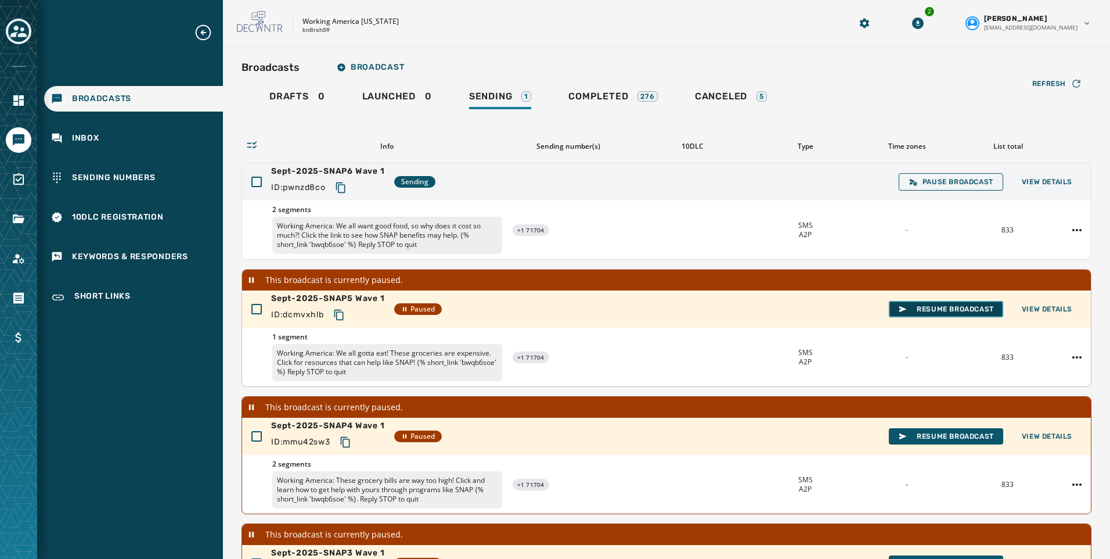
click at [939, 309] on span "Resume Broadcast" at bounding box center [946, 308] width 96 height 9
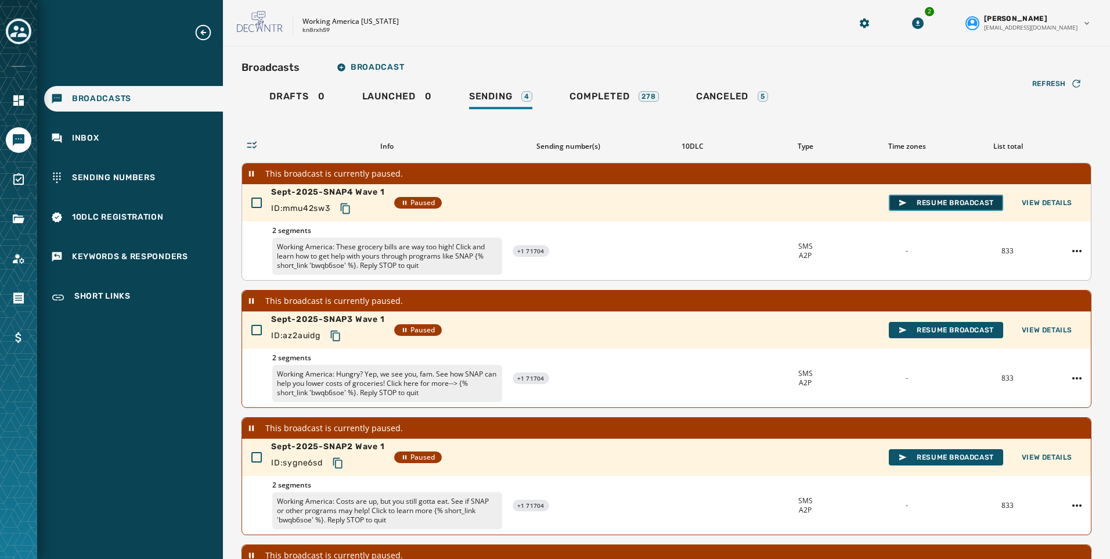
click at [946, 200] on span "Resume Broadcast" at bounding box center [946, 202] width 96 height 9
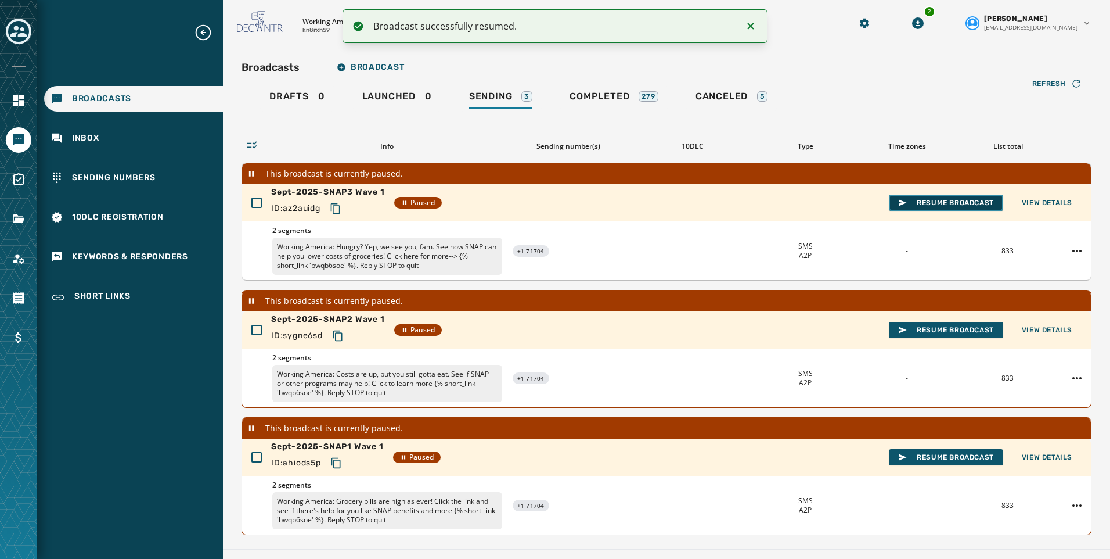
click at [941, 204] on span "Resume Broadcast" at bounding box center [946, 202] width 96 height 9
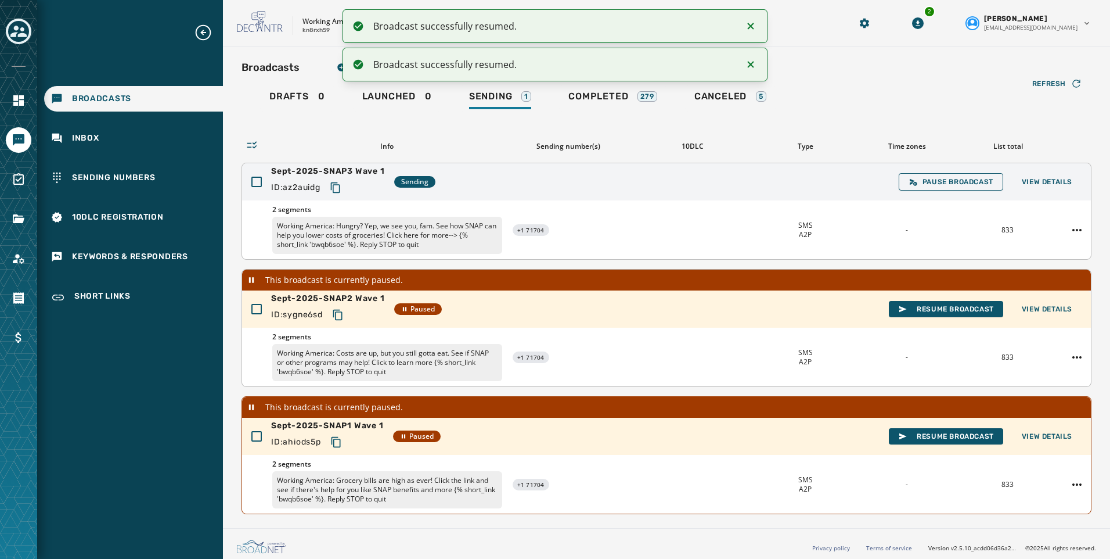
click at [924, 299] on div "Sept-2025-SNAP2 Wave 1 ID: sygne6sd Paused Resume Broadcast View Details" at bounding box center [666, 308] width 849 height 37
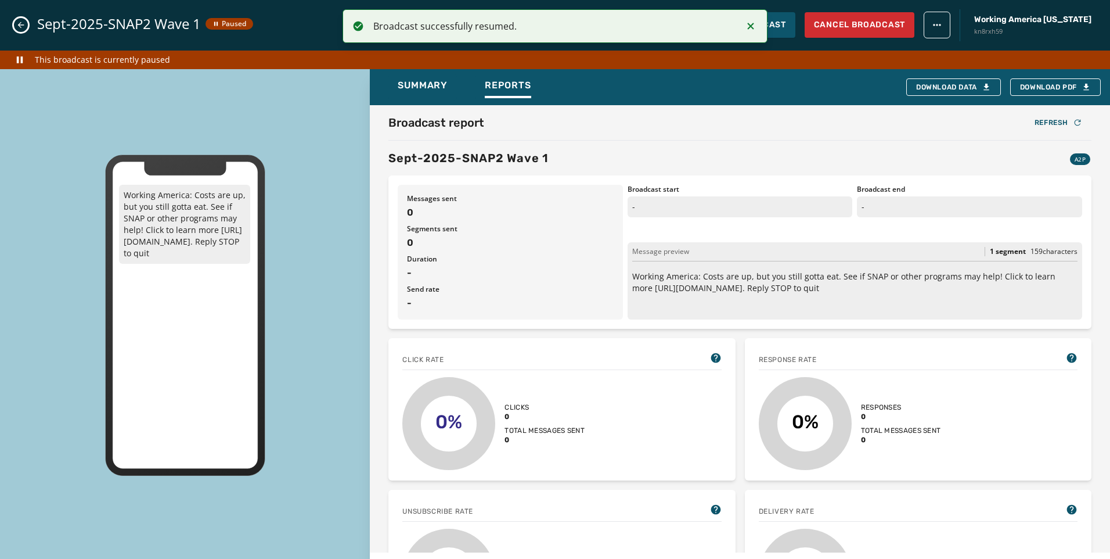
click at [26, 25] on button "Close admin drawer" at bounding box center [21, 25] width 14 height 14
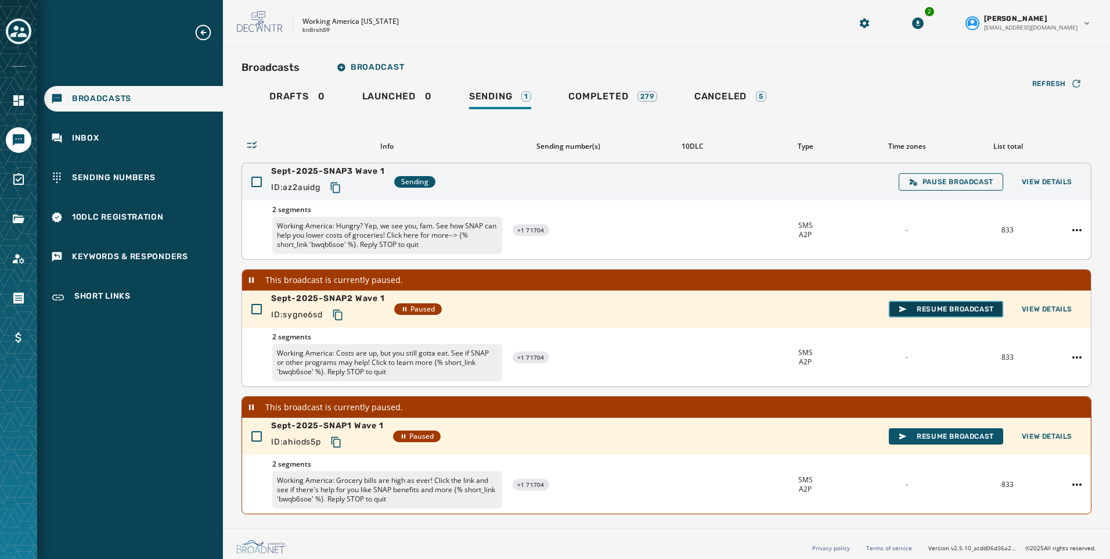
click at [942, 308] on span "Resume Broadcast" at bounding box center [946, 308] width 96 height 9
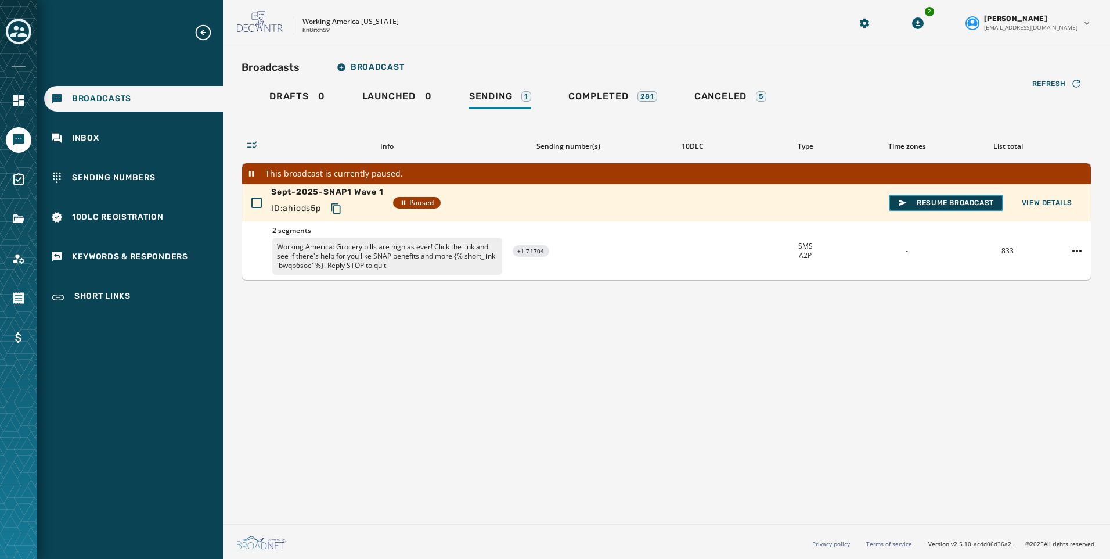
click at [965, 204] on span "Resume Broadcast" at bounding box center [946, 202] width 96 height 9
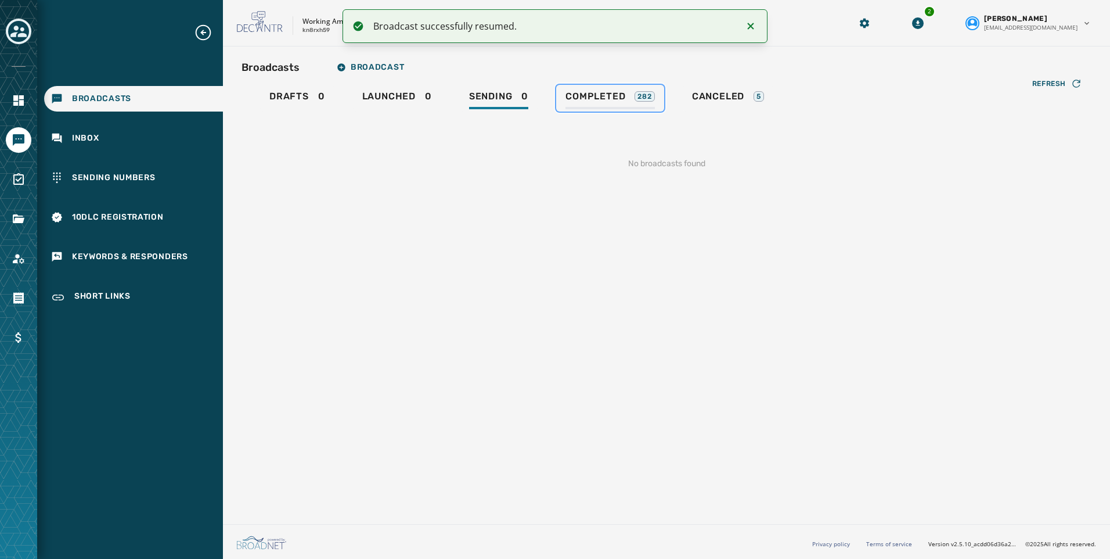
click at [584, 104] on div "Completed 282" at bounding box center [610, 100] width 89 height 19
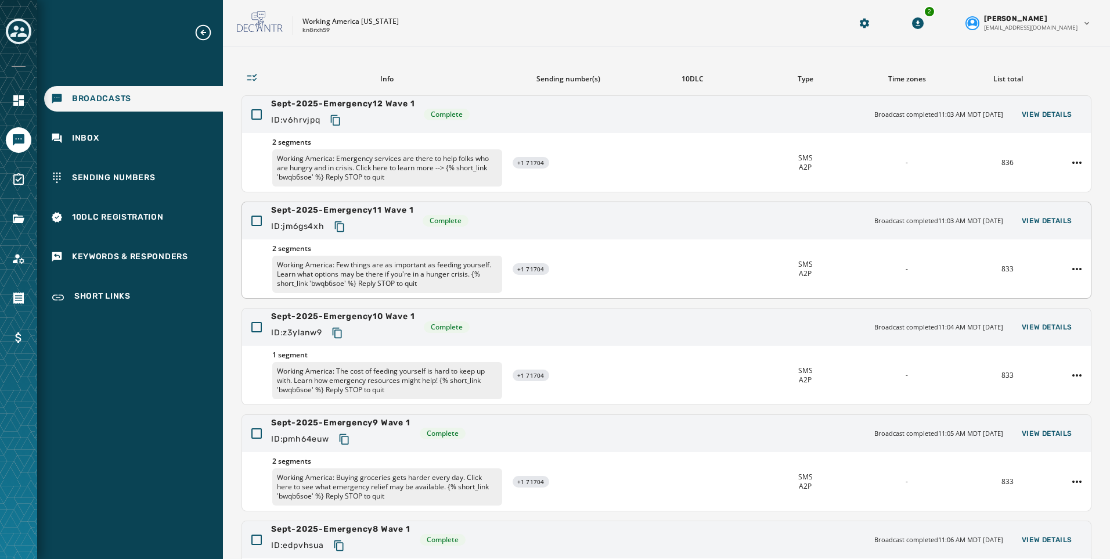
scroll to position [219, 0]
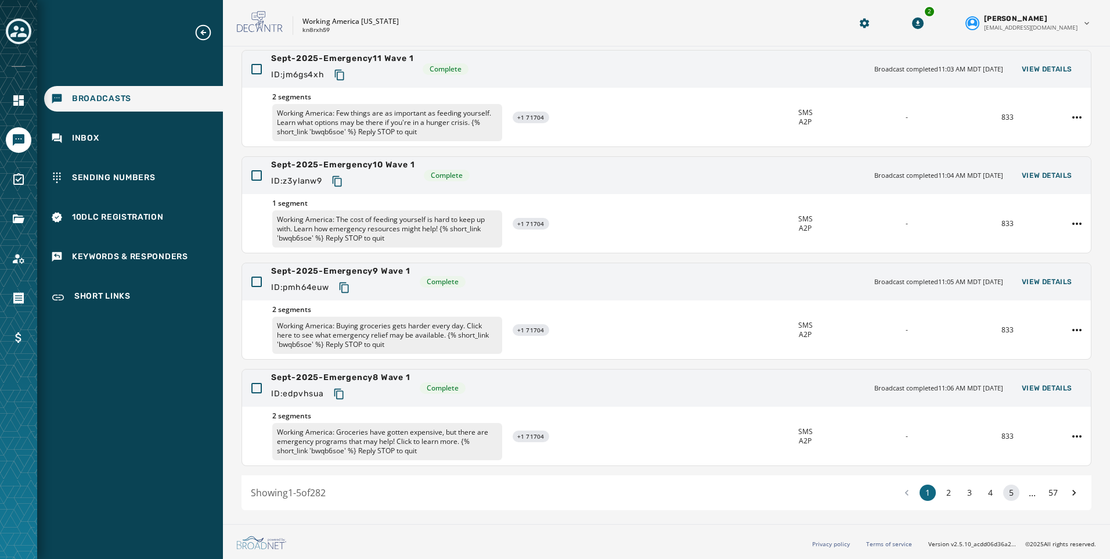
click at [1008, 491] on button "5" at bounding box center [1011, 492] width 16 height 16
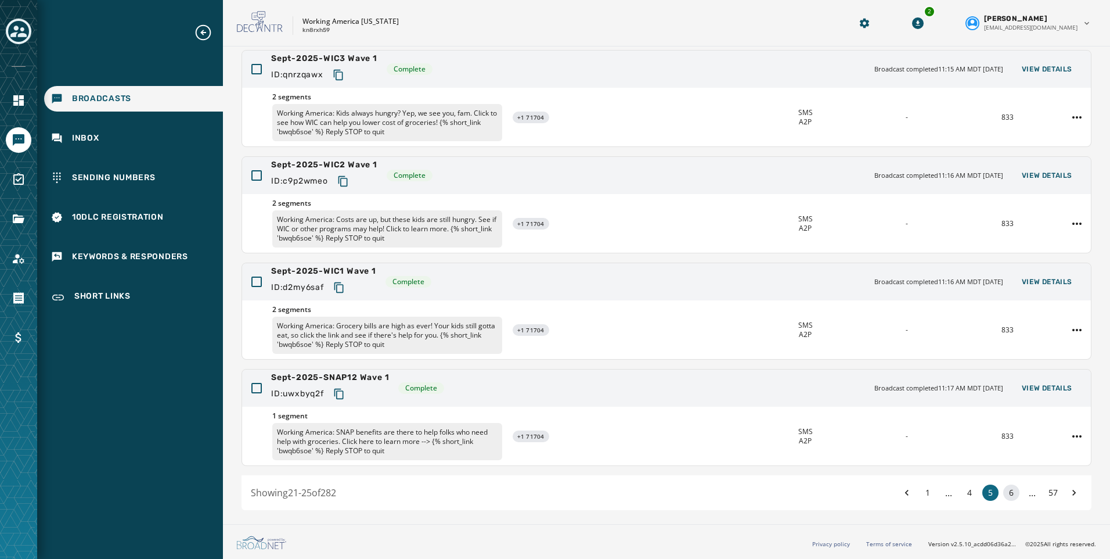
click at [1007, 492] on button "6" at bounding box center [1011, 492] width 16 height 16
click at [996, 486] on div "1 ... 5 6 7 ... 57" at bounding box center [990, 492] width 183 height 16
click at [1003, 491] on button "7" at bounding box center [1011, 492] width 16 height 16
click at [1003, 491] on button "8" at bounding box center [1011, 492] width 16 height 16
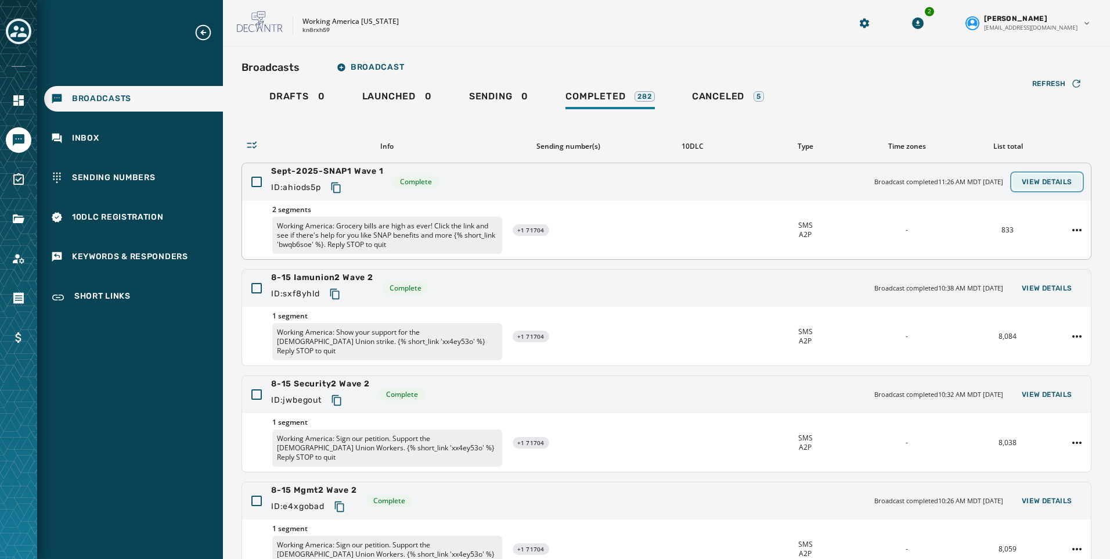
click at [1037, 174] on button "View Details" at bounding box center [1047, 182] width 69 height 16
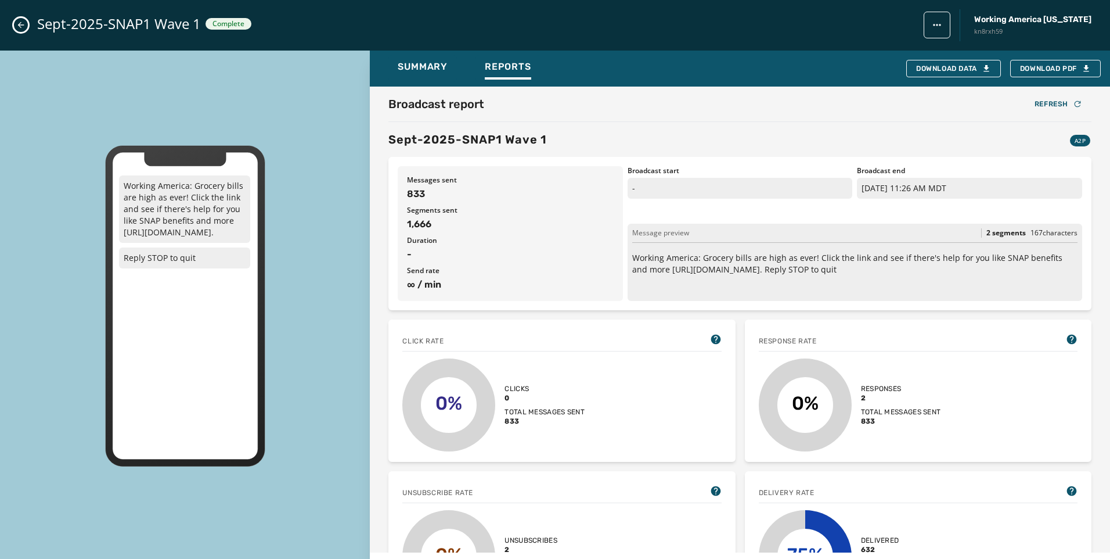
click at [19, 20] on button "Close admin drawer" at bounding box center [21, 25] width 14 height 14
